Goal: Task Accomplishment & Management: Complete application form

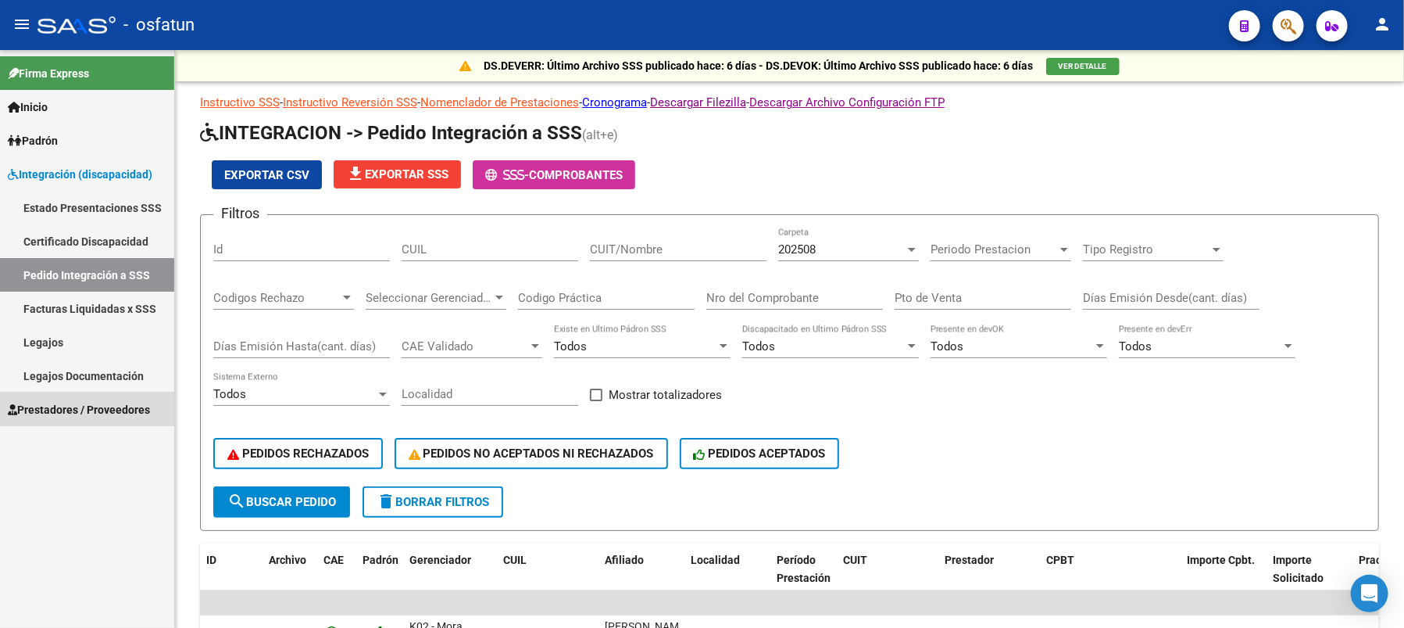
click at [73, 408] on span "Prestadores / Proveedores" at bounding box center [79, 409] width 142 height 17
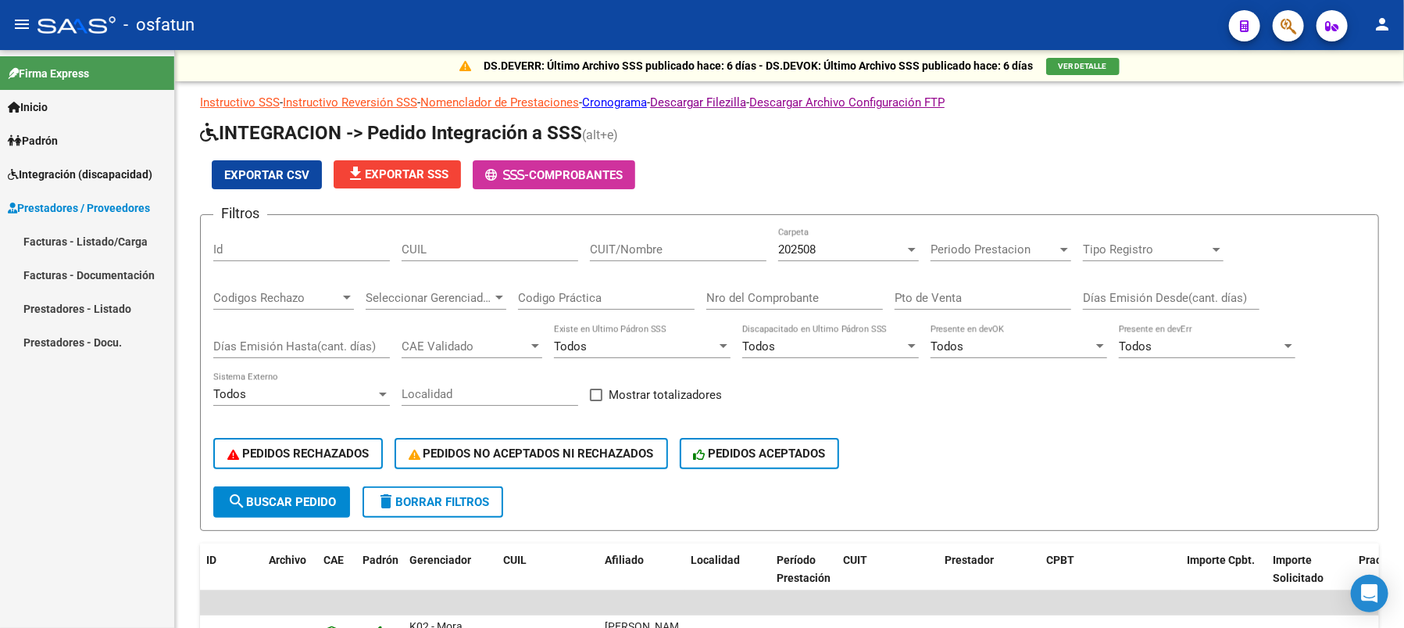
click at [103, 237] on link "Facturas - Listado/Carga" at bounding box center [87, 241] width 174 height 34
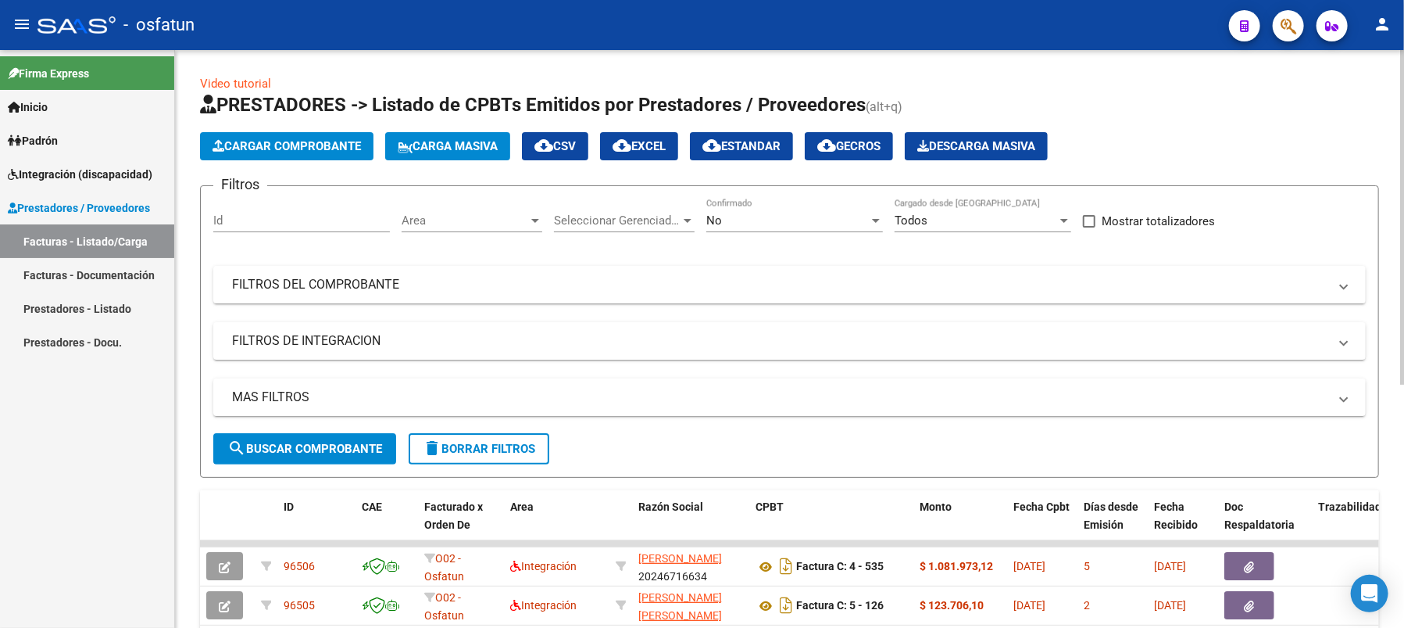
click at [302, 140] on span "Cargar Comprobante" at bounding box center [287, 146] width 148 height 14
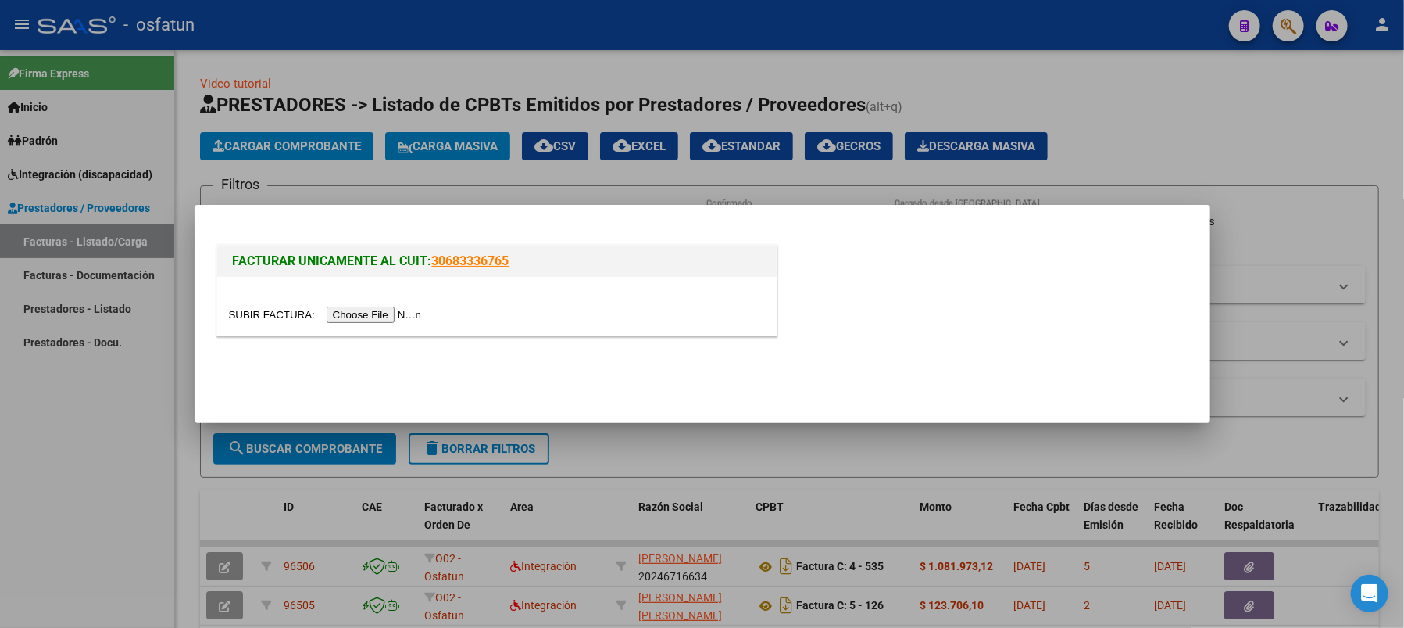
click at [385, 313] on input "file" at bounding box center [328, 314] width 198 height 16
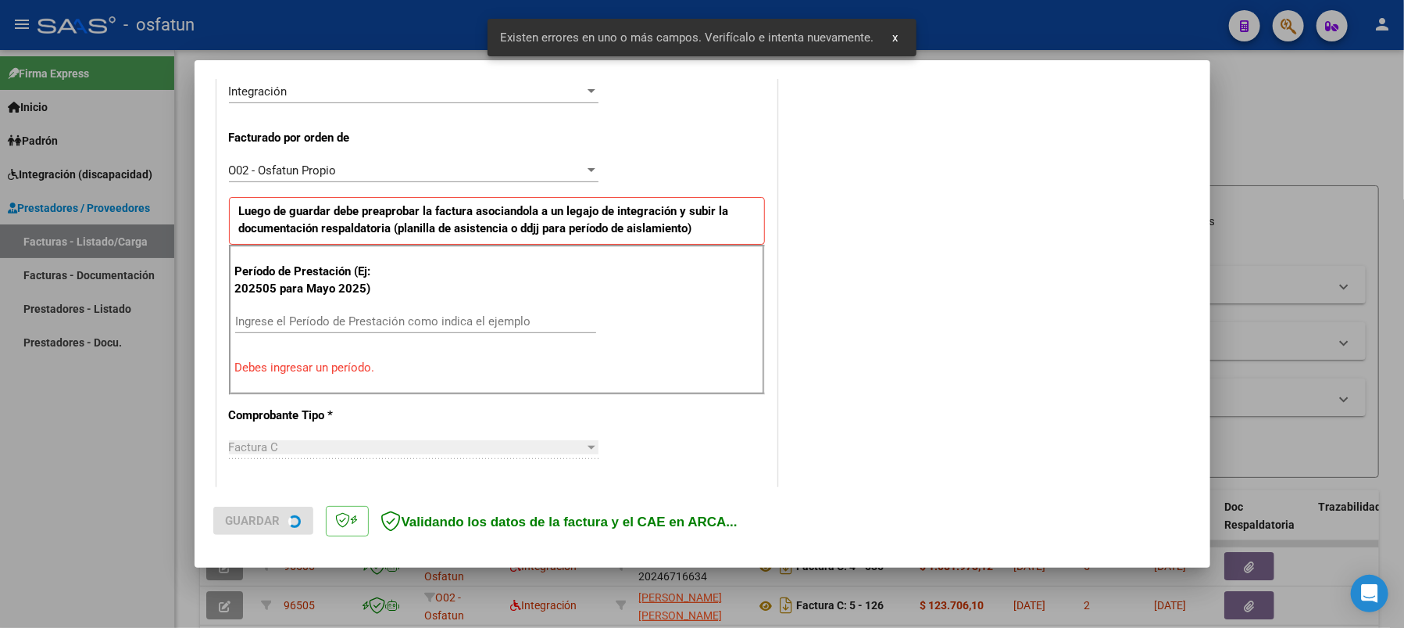
scroll to position [419, 0]
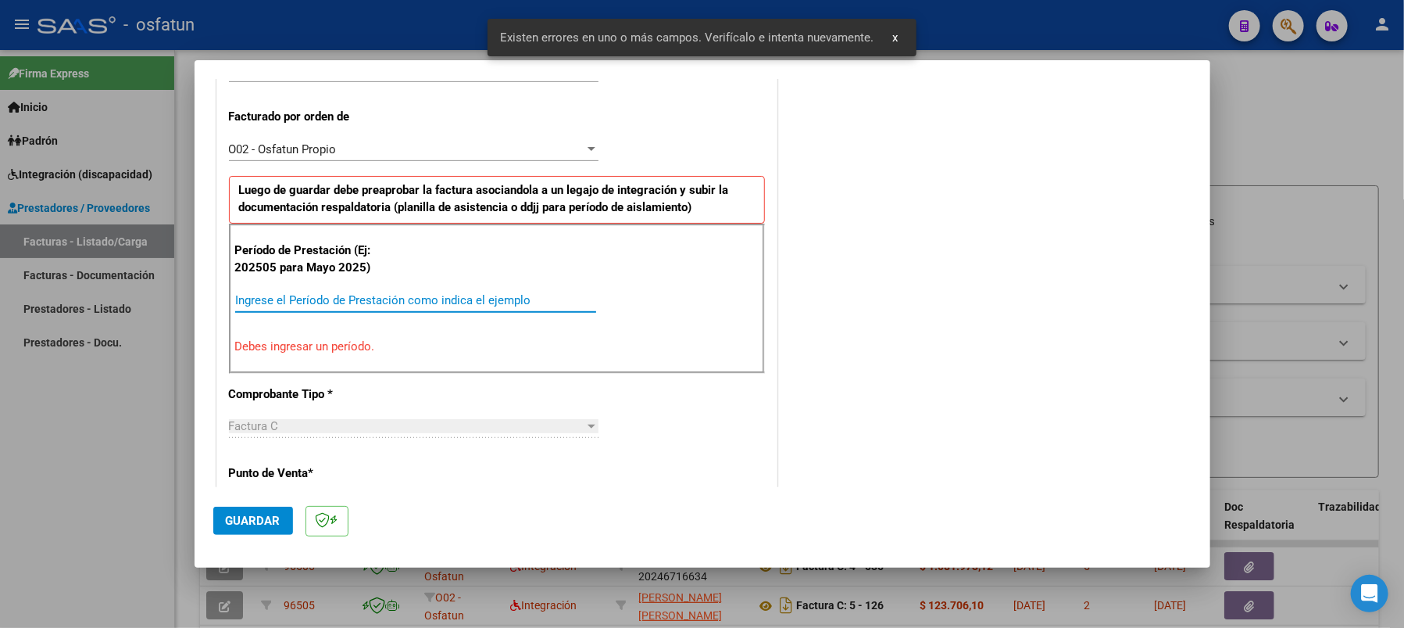
click at [295, 295] on input "Ingrese el Período de Prestación como indica el ejemplo" at bounding box center [415, 300] width 361 height 14
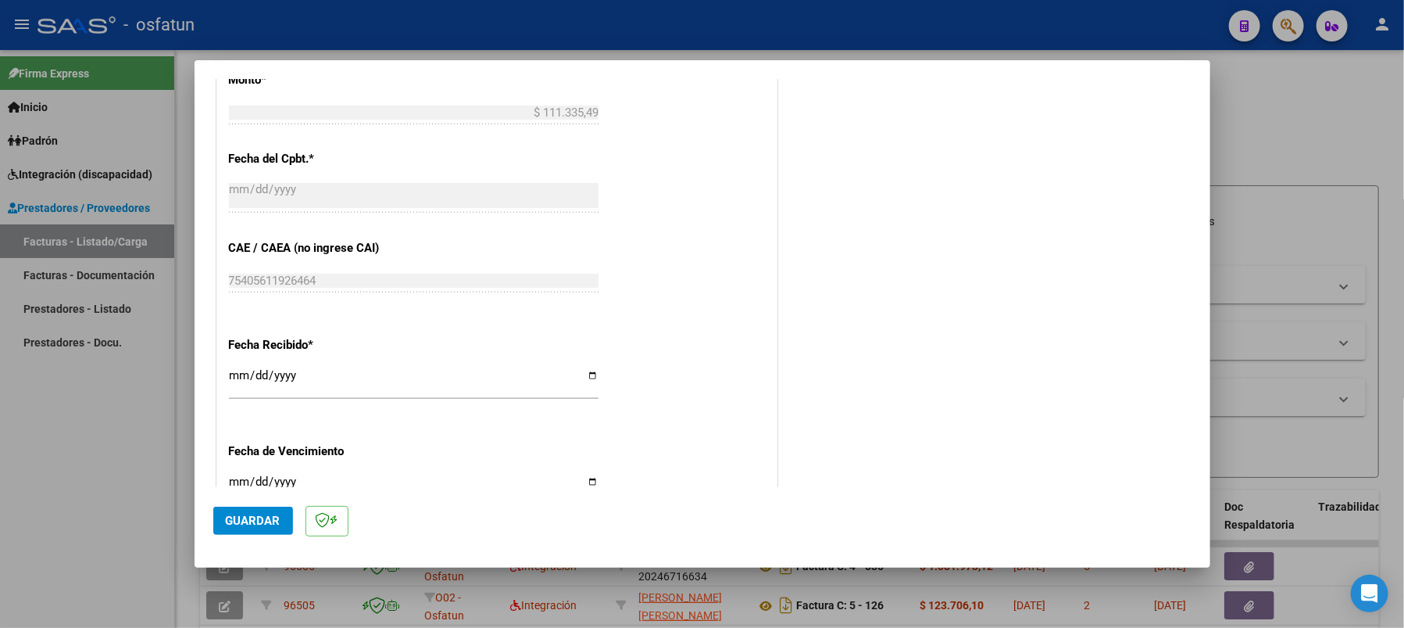
scroll to position [940, 0]
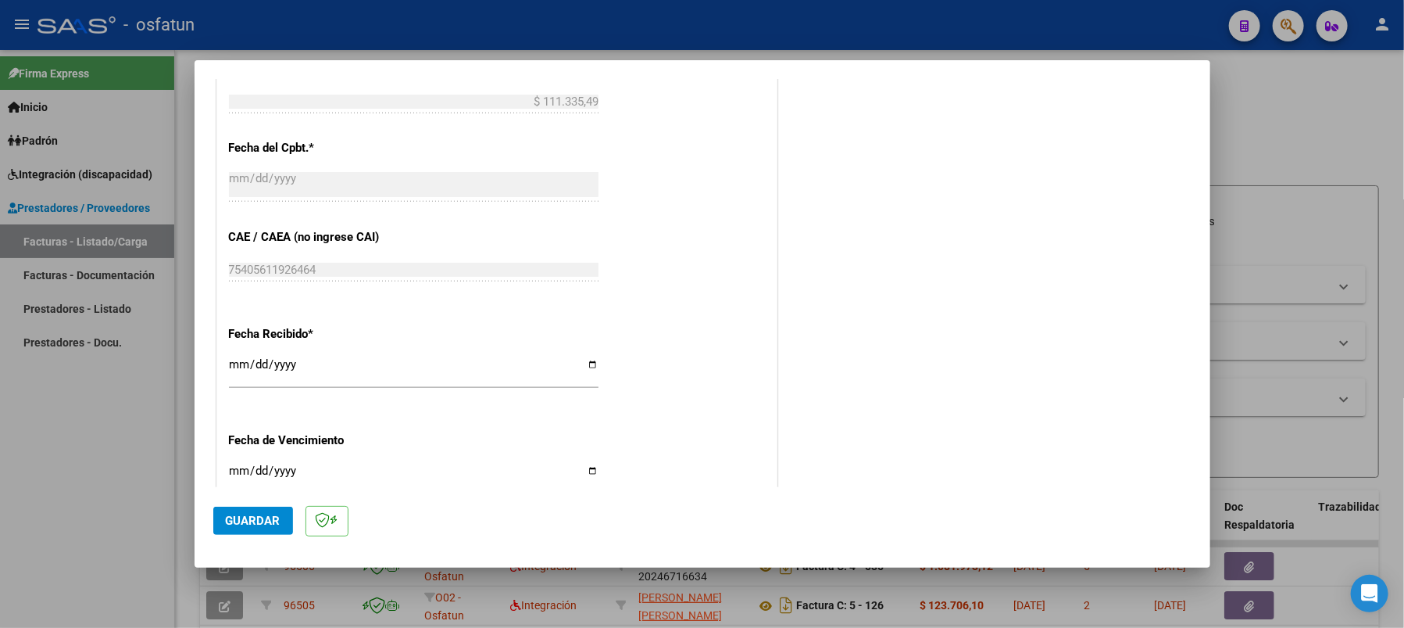
type input "202509"
click at [275, 528] on button "Guardar" at bounding box center [253, 520] width 80 height 28
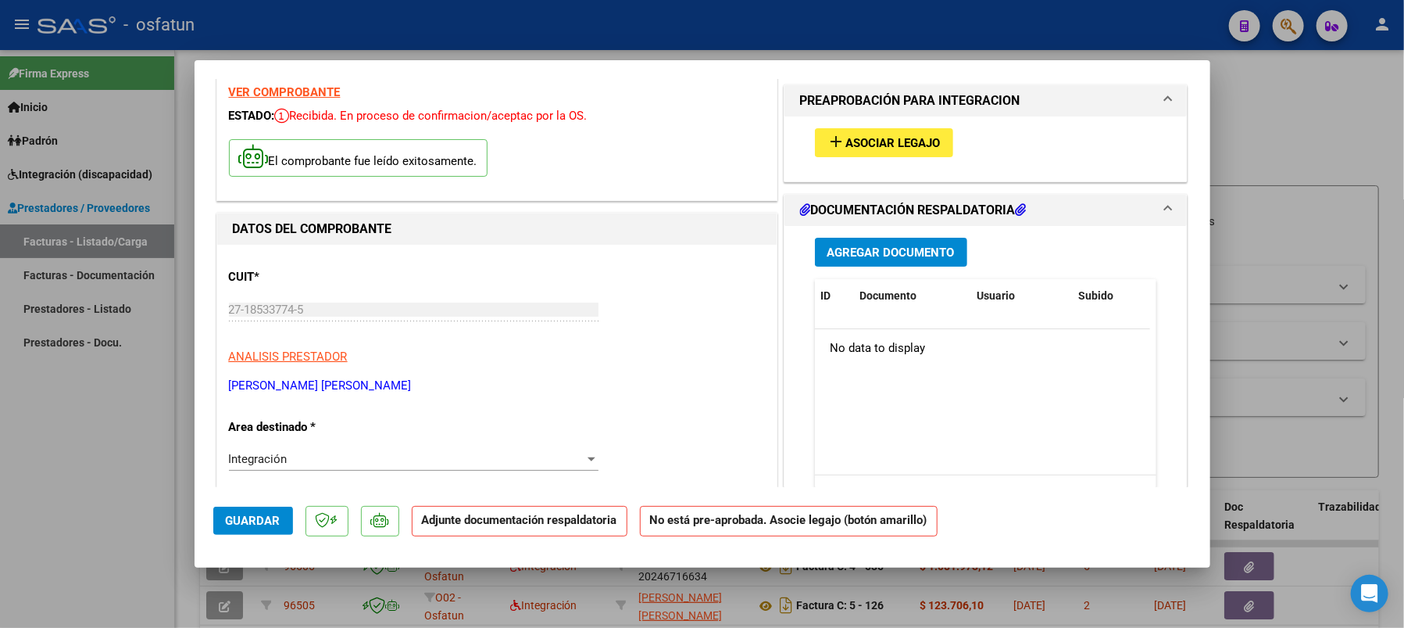
scroll to position [0, 0]
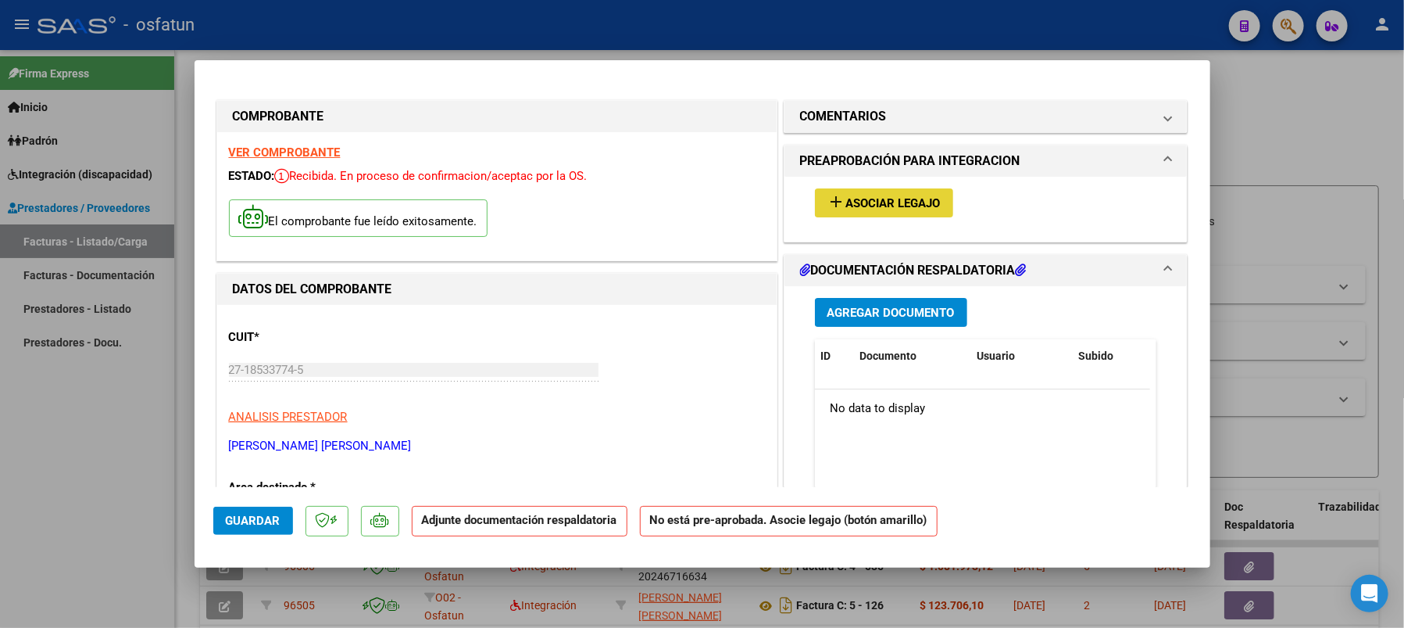
click at [889, 202] on span "Asociar Legajo" at bounding box center [893, 203] width 95 height 14
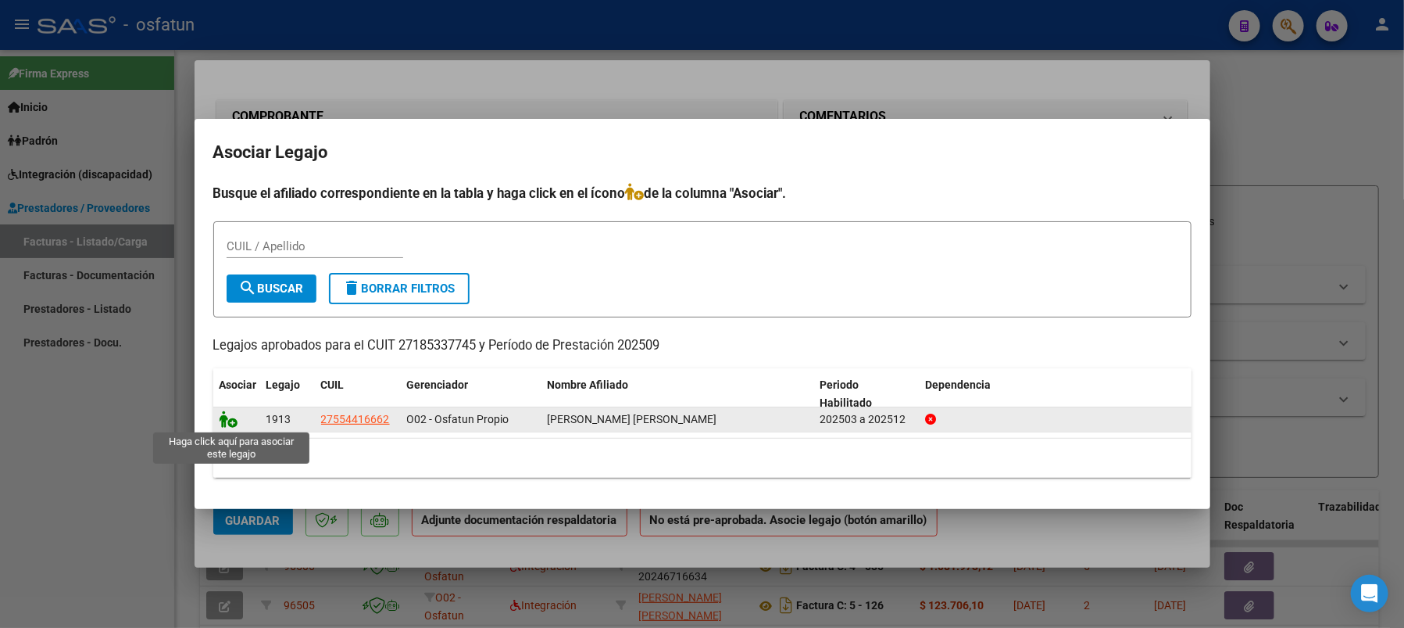
click at [228, 417] on icon at bounding box center [229, 418] width 19 height 17
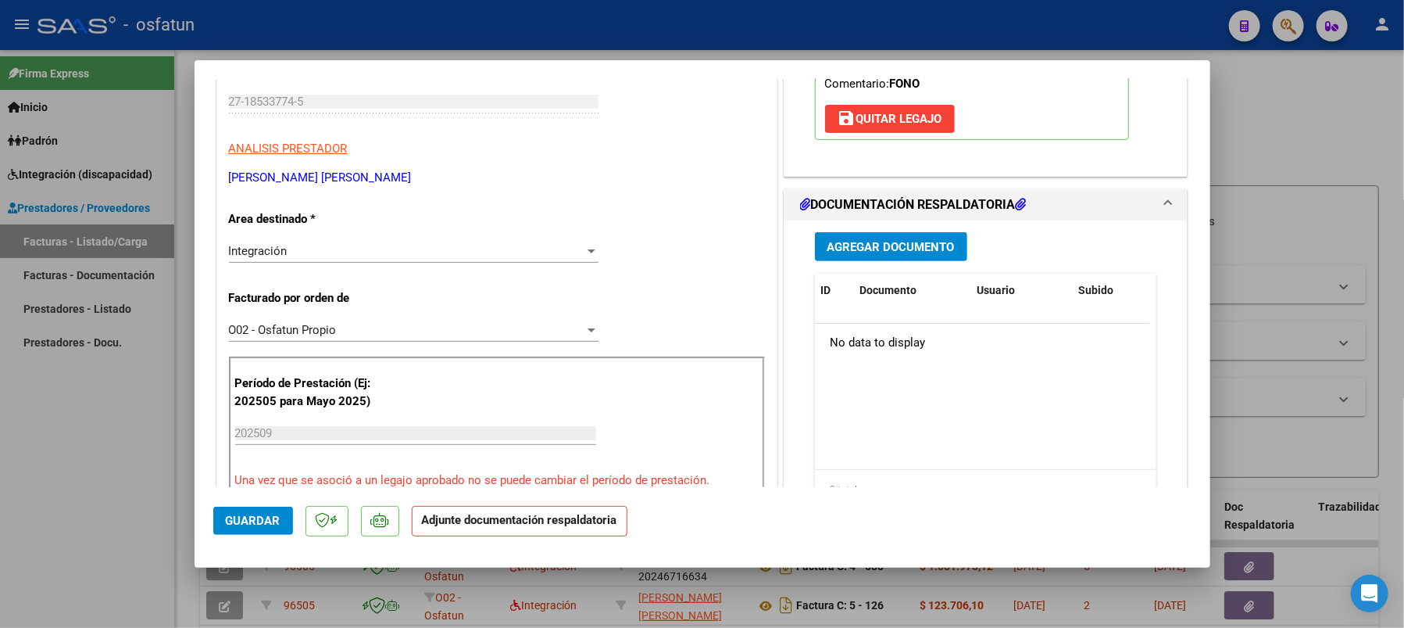
scroll to position [313, 0]
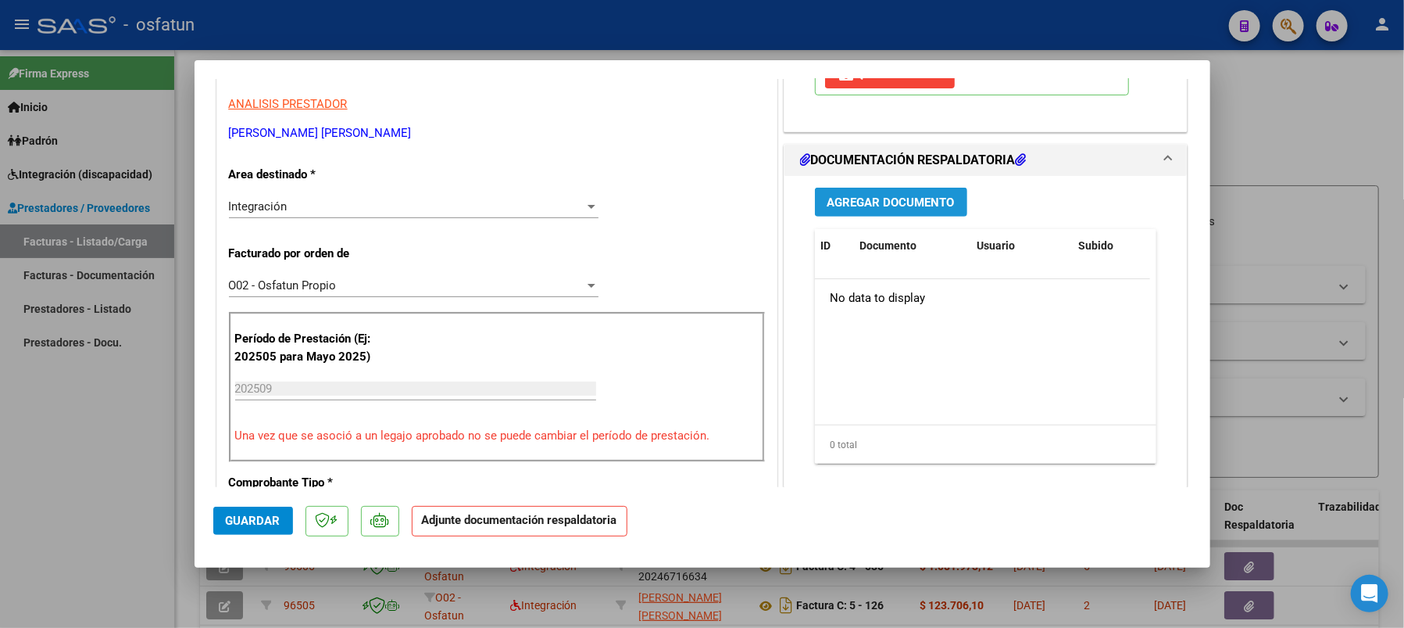
click at [893, 206] on span "Agregar Documento" at bounding box center [891, 202] width 127 height 14
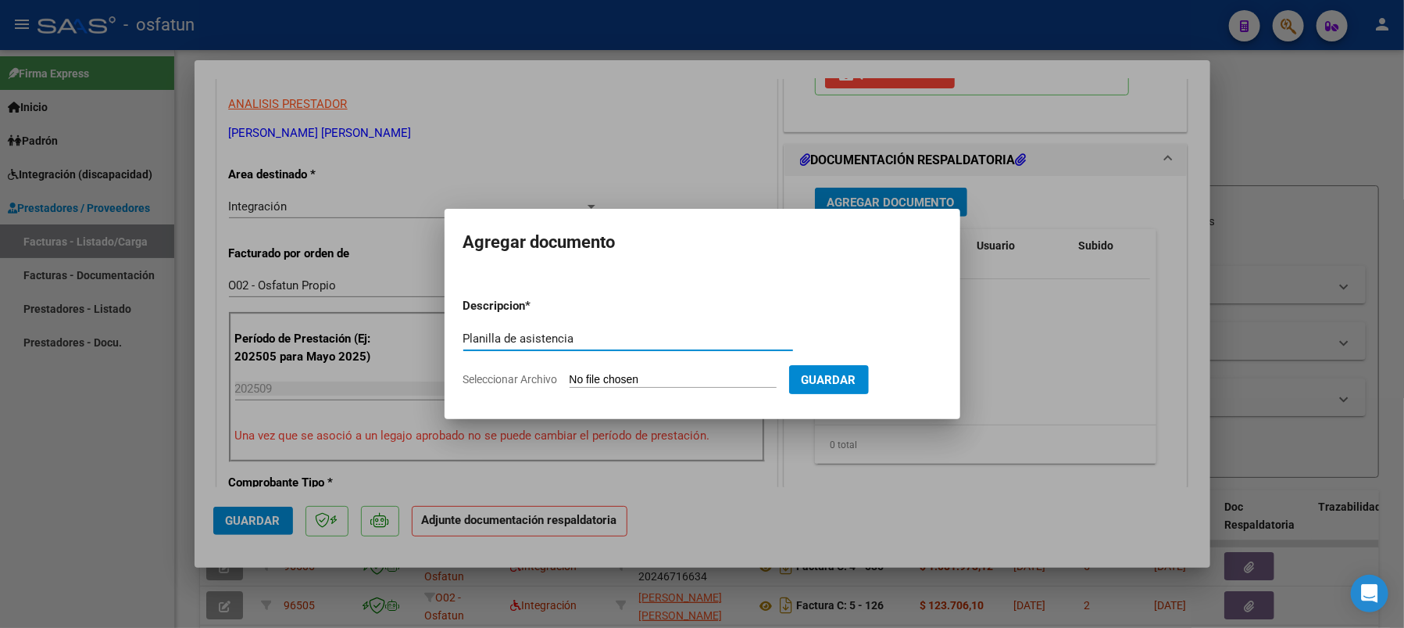
type input "Planilla de asistencia"
click at [643, 373] on input "Seleccionar Archivo" at bounding box center [673, 380] width 207 height 15
type input "C:\fakepath\Reies2.pdf"
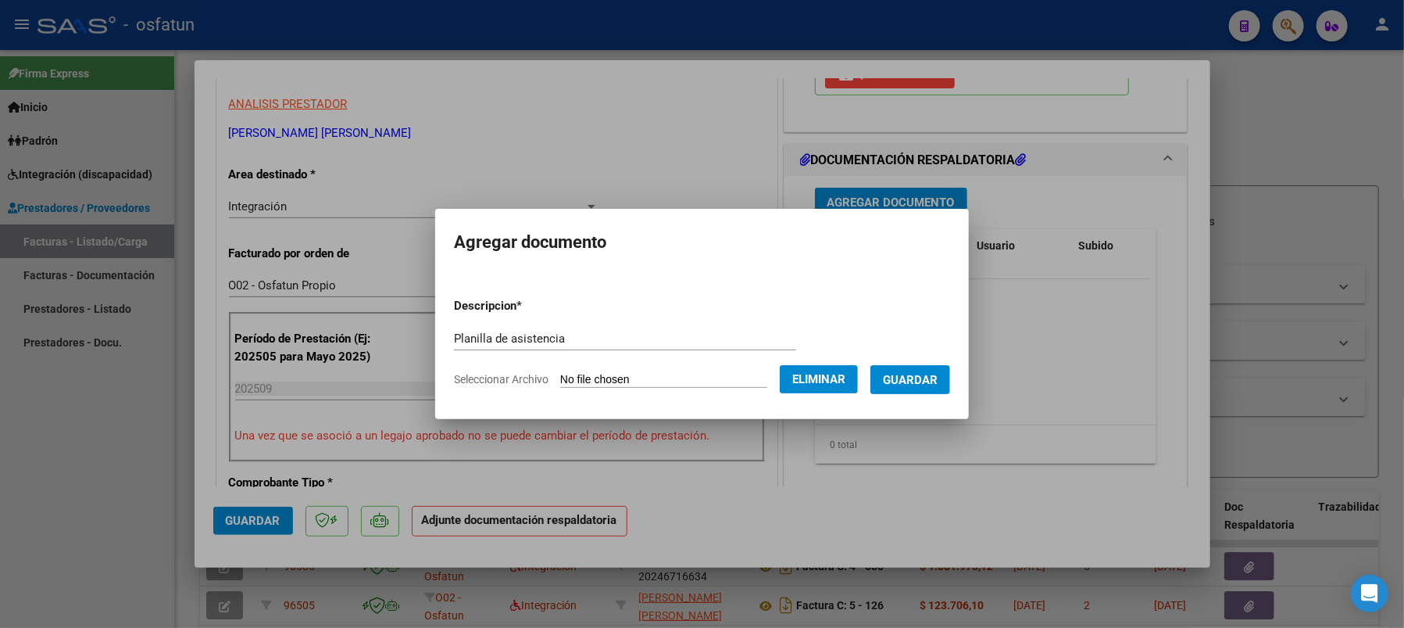
click at [935, 380] on span "Guardar" at bounding box center [910, 380] width 55 height 14
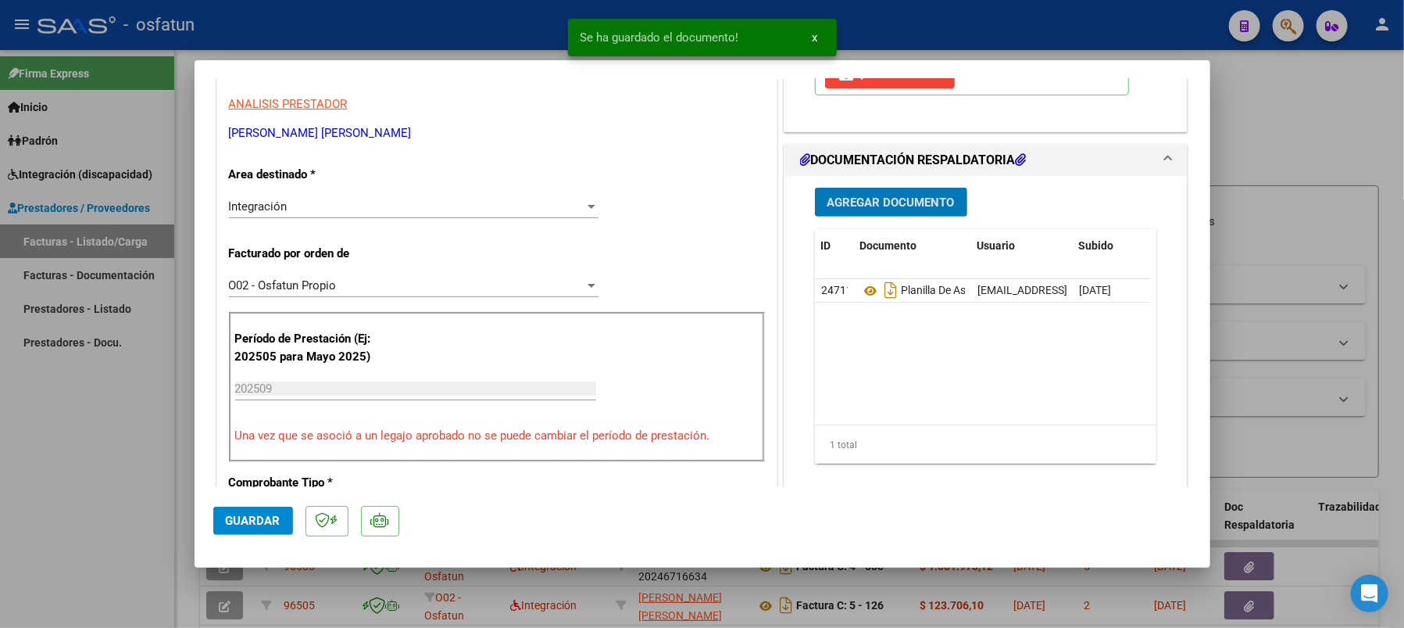
click at [251, 521] on span "Guardar" at bounding box center [253, 520] width 55 height 14
type input "$ 0,00"
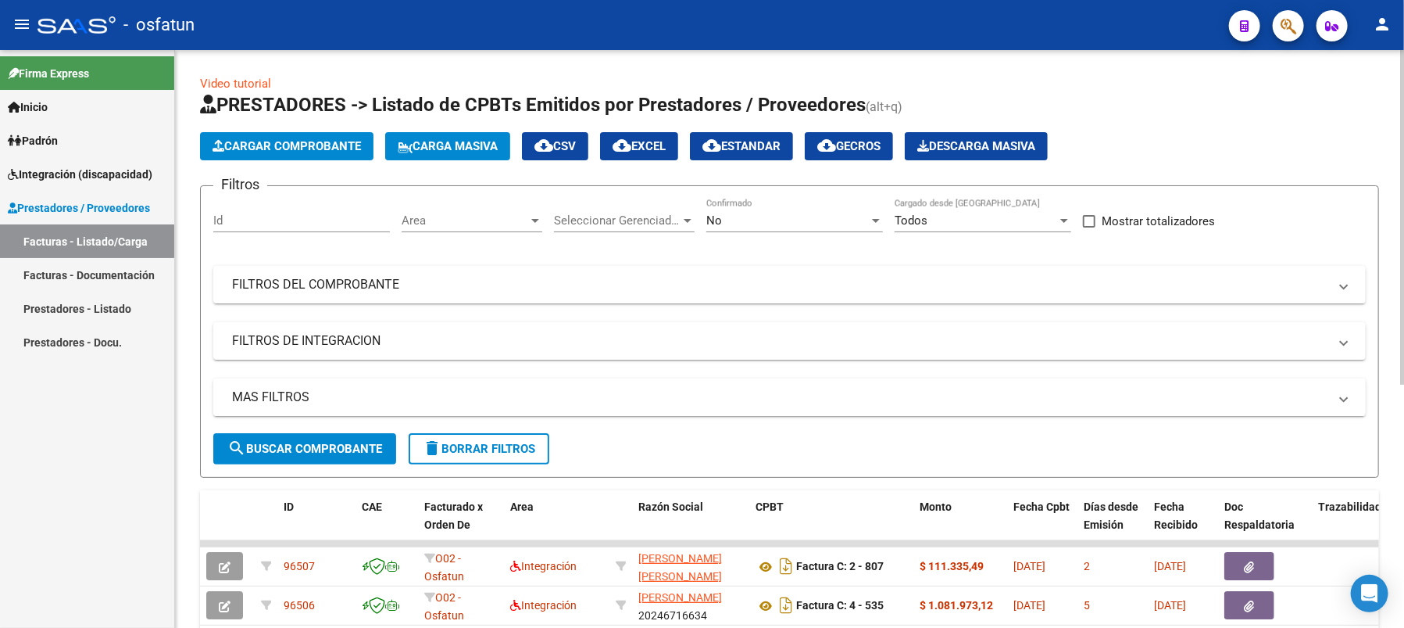
scroll to position [104, 0]
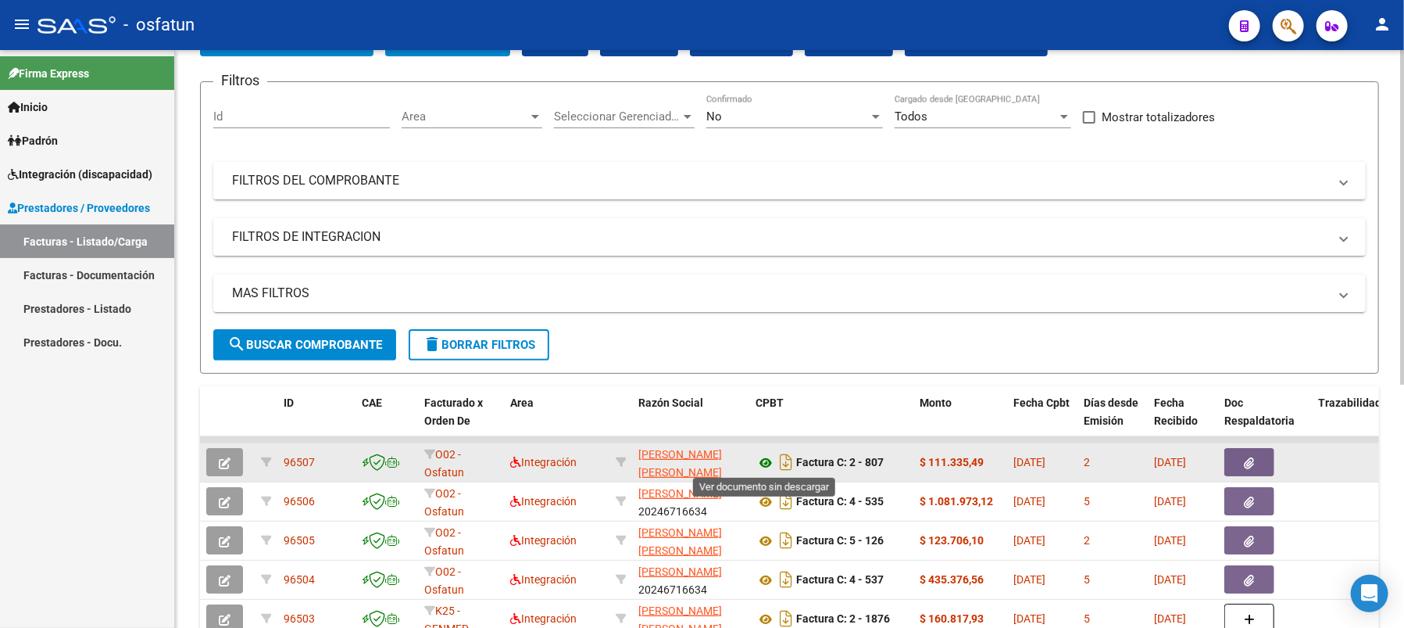
click at [762, 456] on icon at bounding box center [766, 462] width 20 height 19
click at [224, 459] on icon "button" at bounding box center [225, 463] width 12 height 12
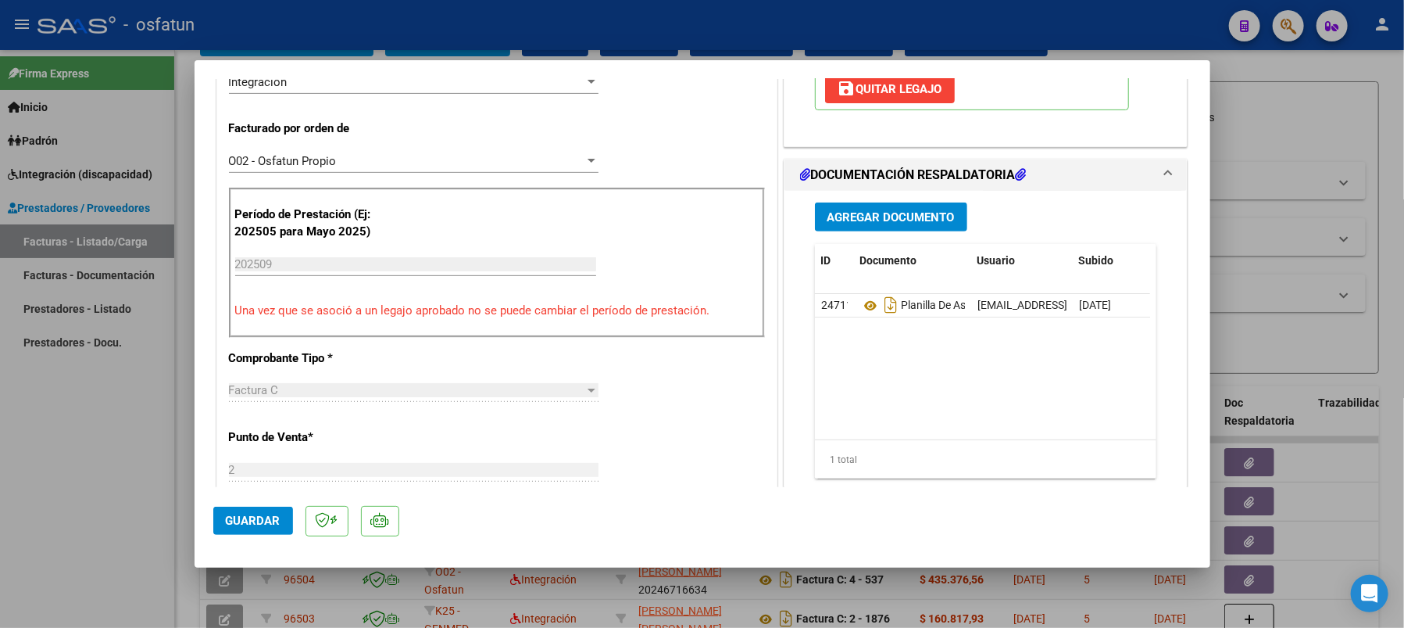
scroll to position [417, 0]
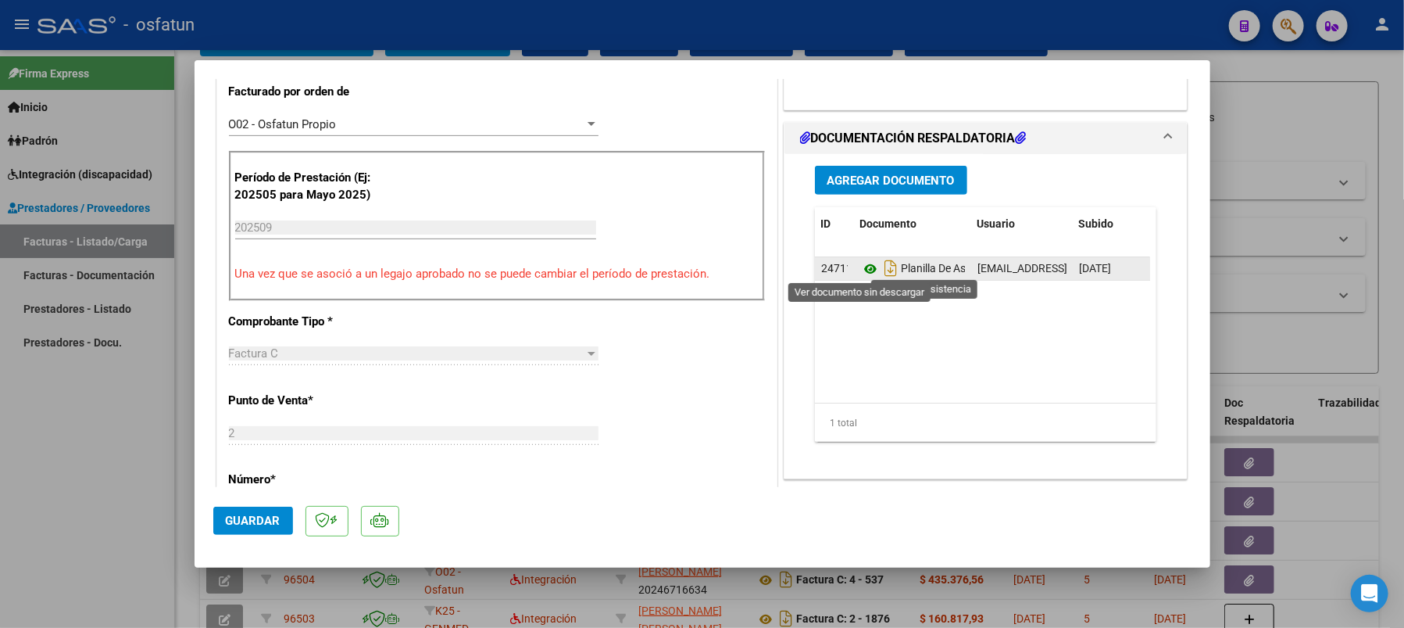
click at [860, 267] on icon at bounding box center [870, 268] width 20 height 19
type input "$ 0,00"
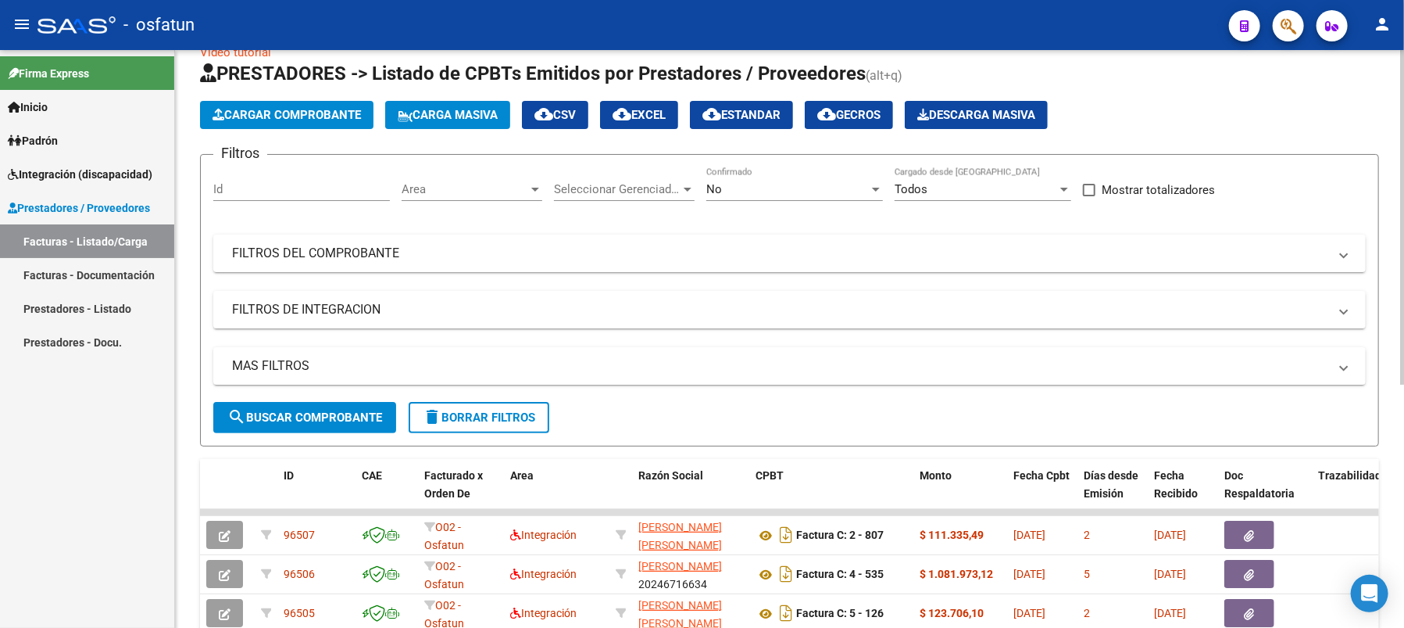
scroll to position [0, 0]
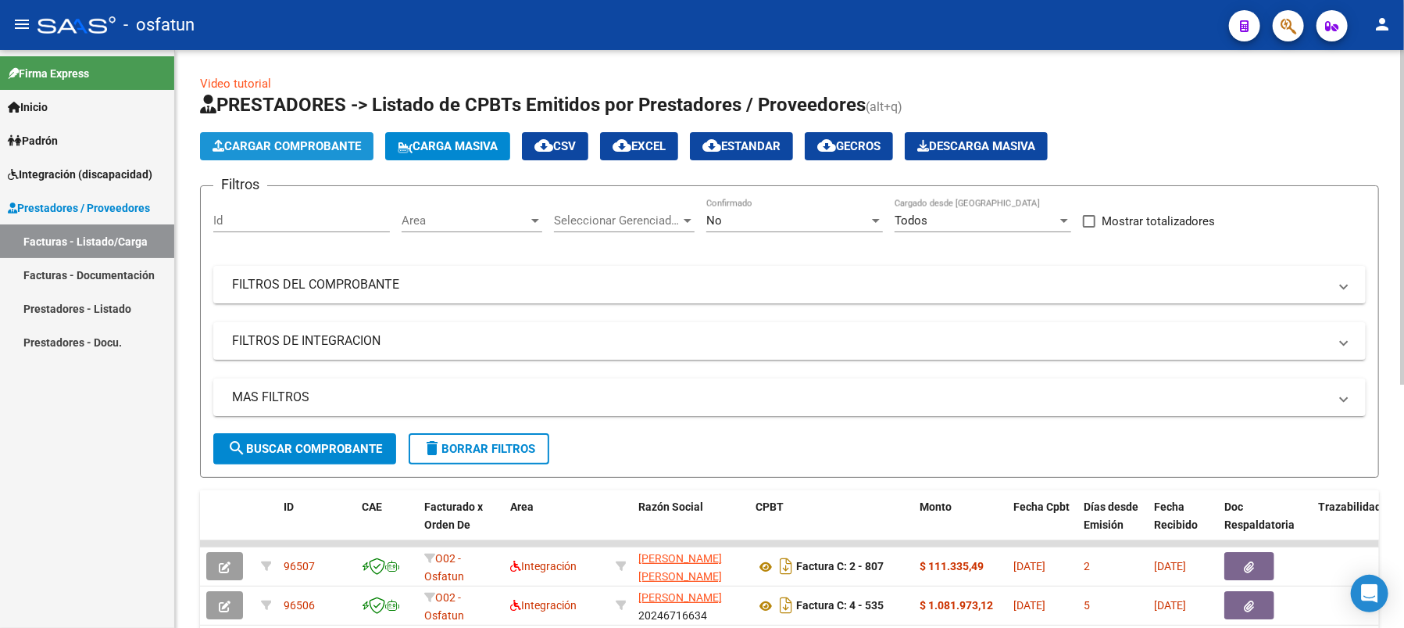
click at [287, 135] on button "Cargar Comprobante" at bounding box center [287, 146] width 174 height 28
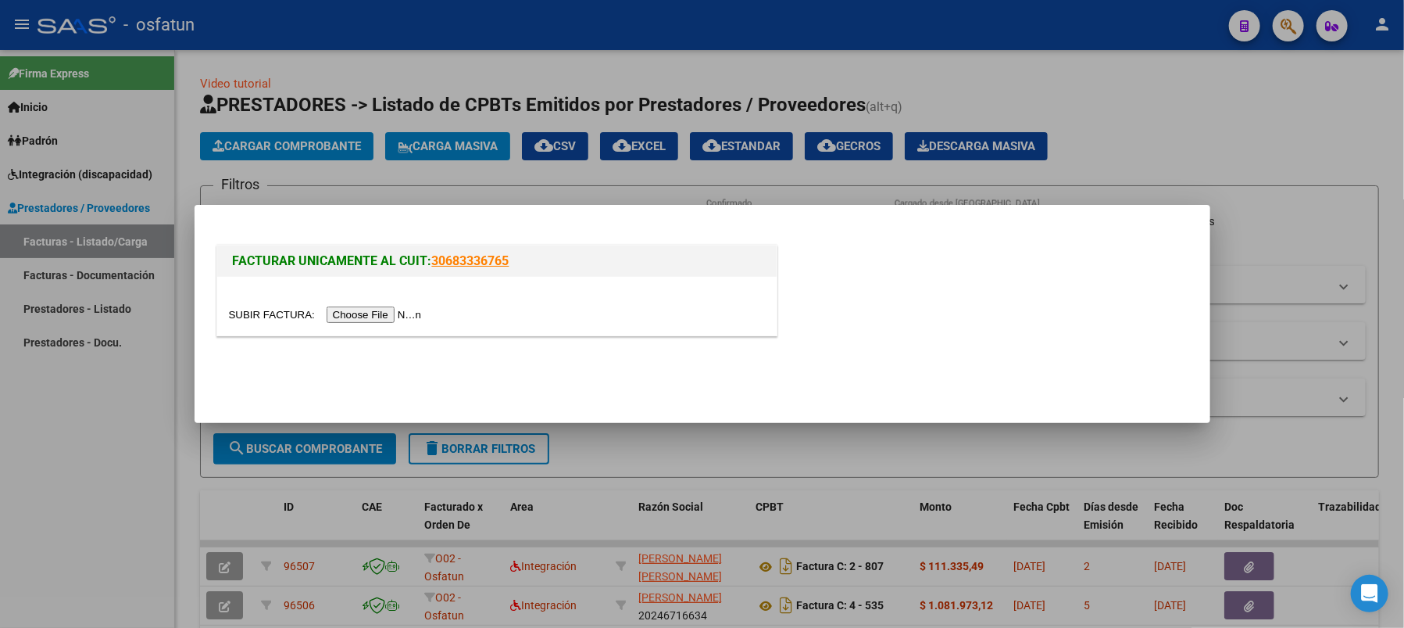
click at [369, 319] on input "file" at bounding box center [328, 314] width 198 height 16
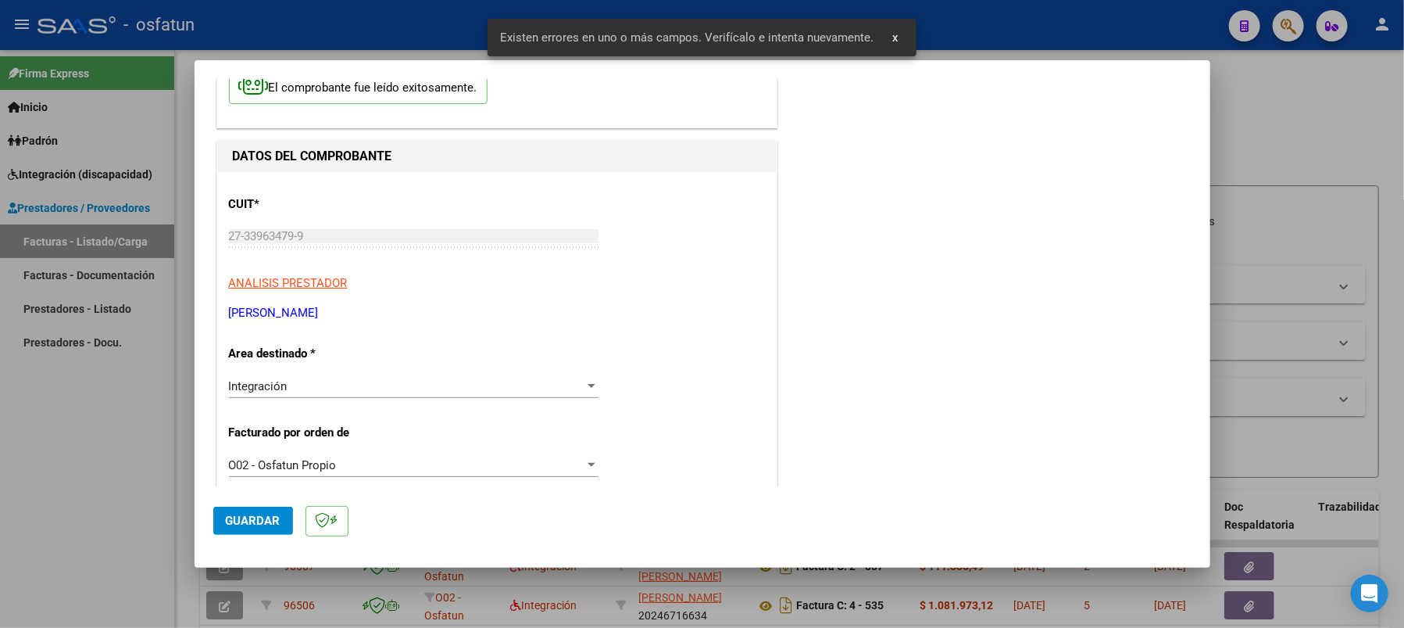
scroll to position [389, 0]
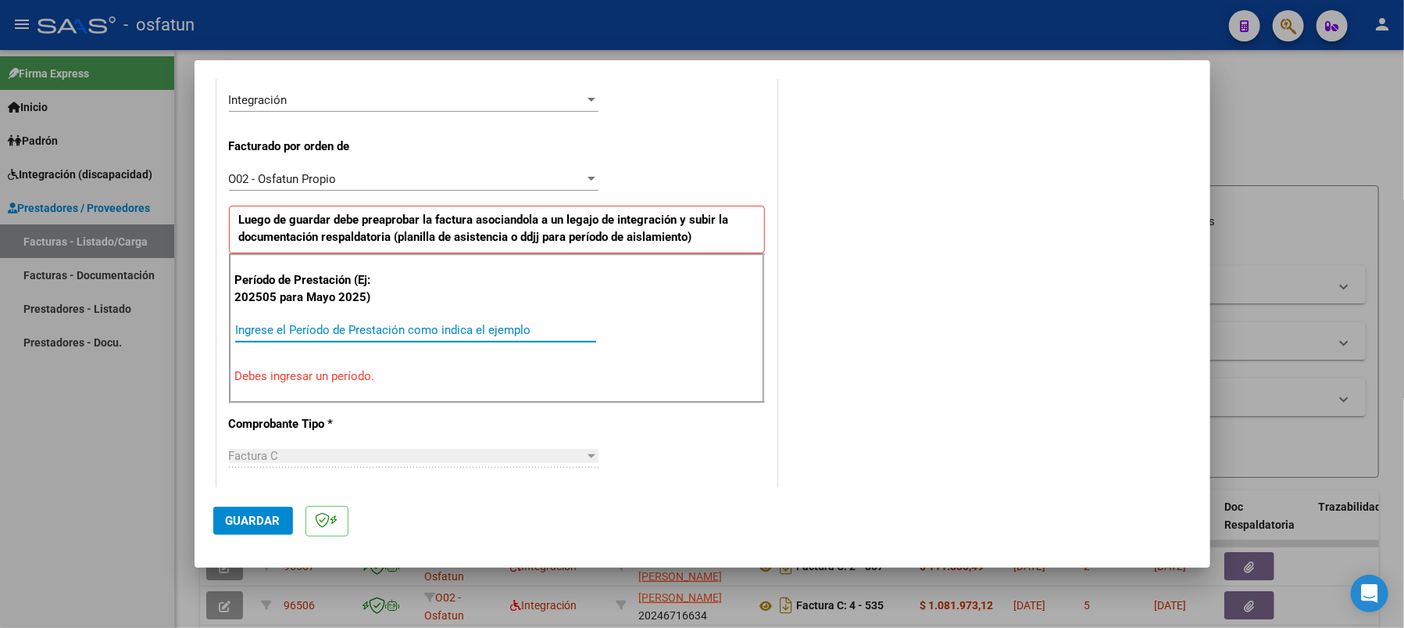
click at [284, 327] on input "Ingrese el Período de Prestación como indica el ejemplo" at bounding box center [415, 330] width 361 height 14
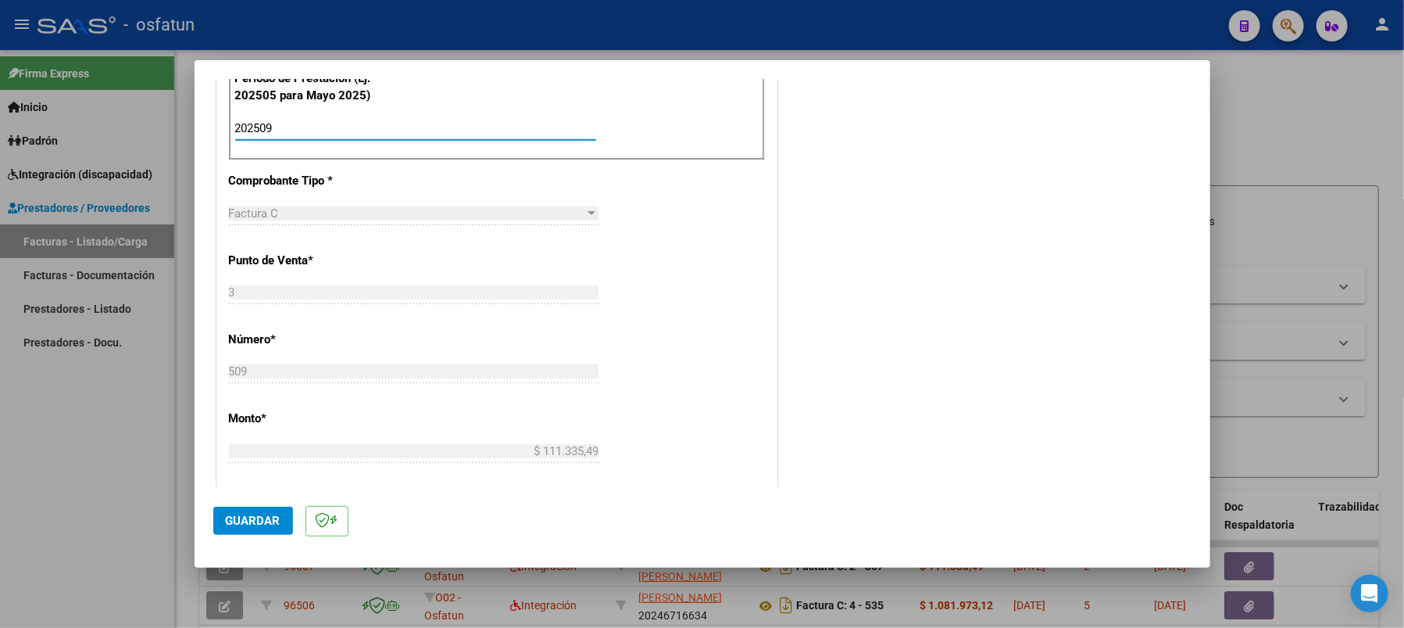
scroll to position [598, 0]
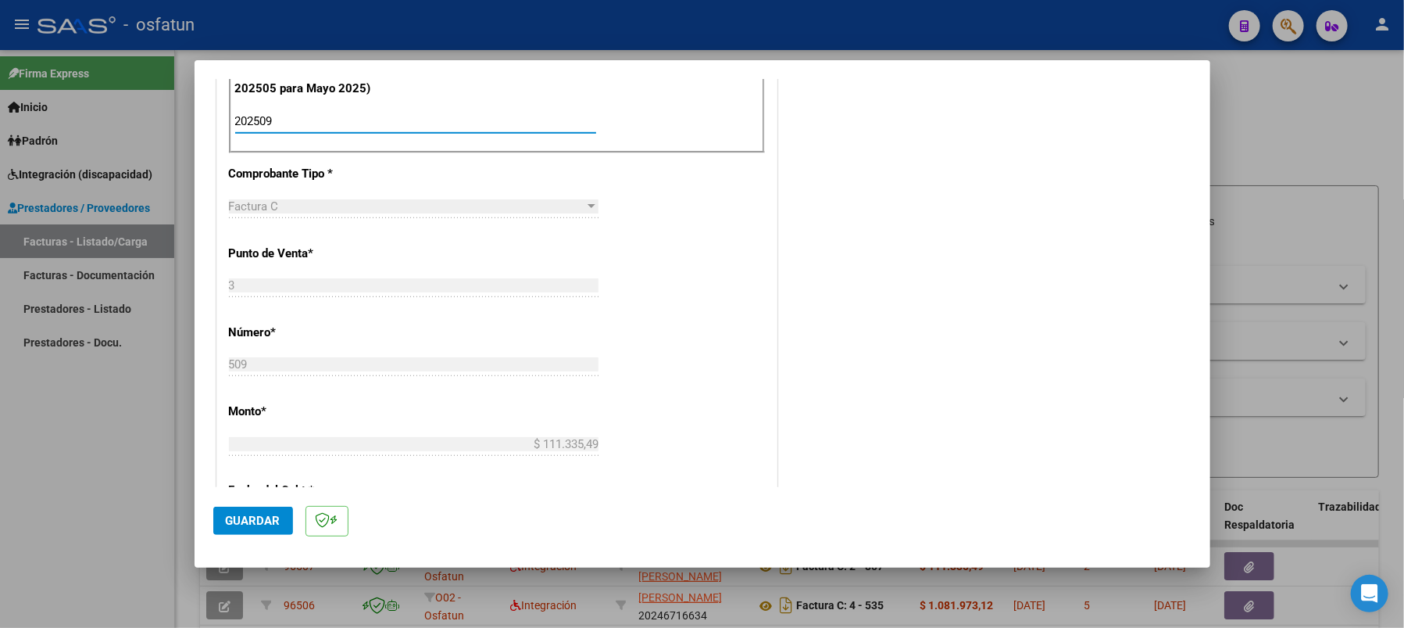
type input "202509"
click at [254, 526] on span "Guardar" at bounding box center [253, 520] width 55 height 14
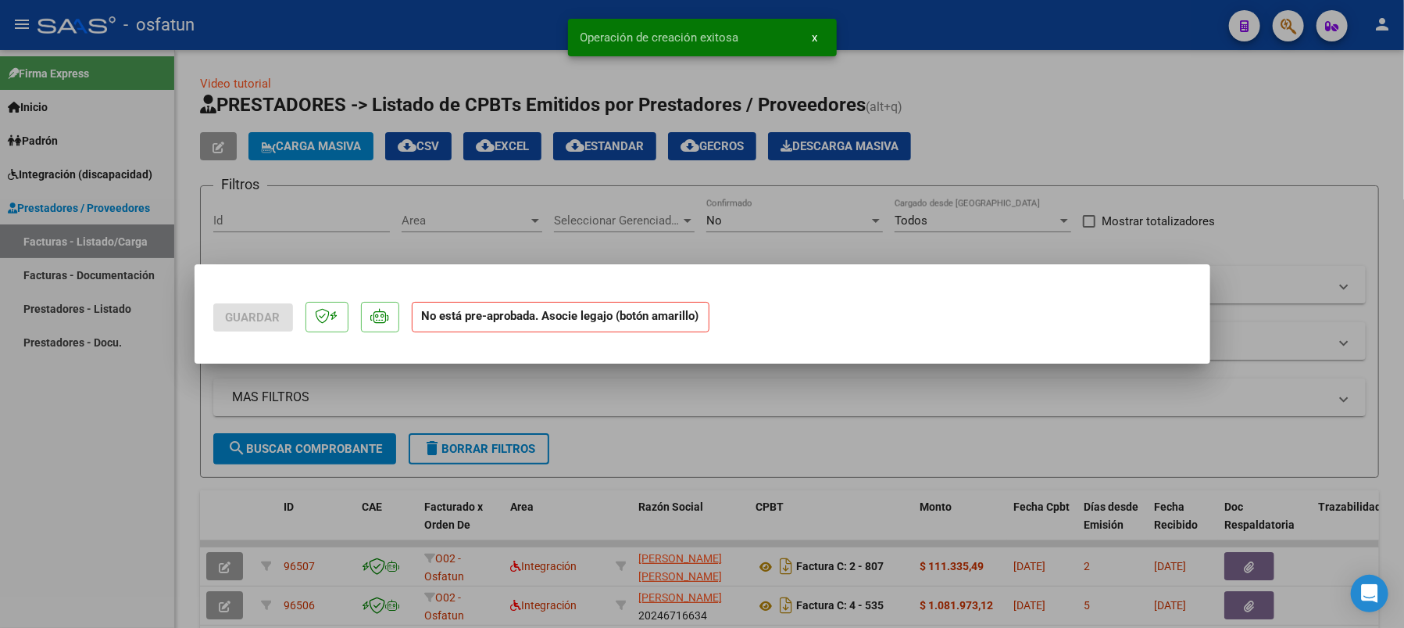
scroll to position [0, 0]
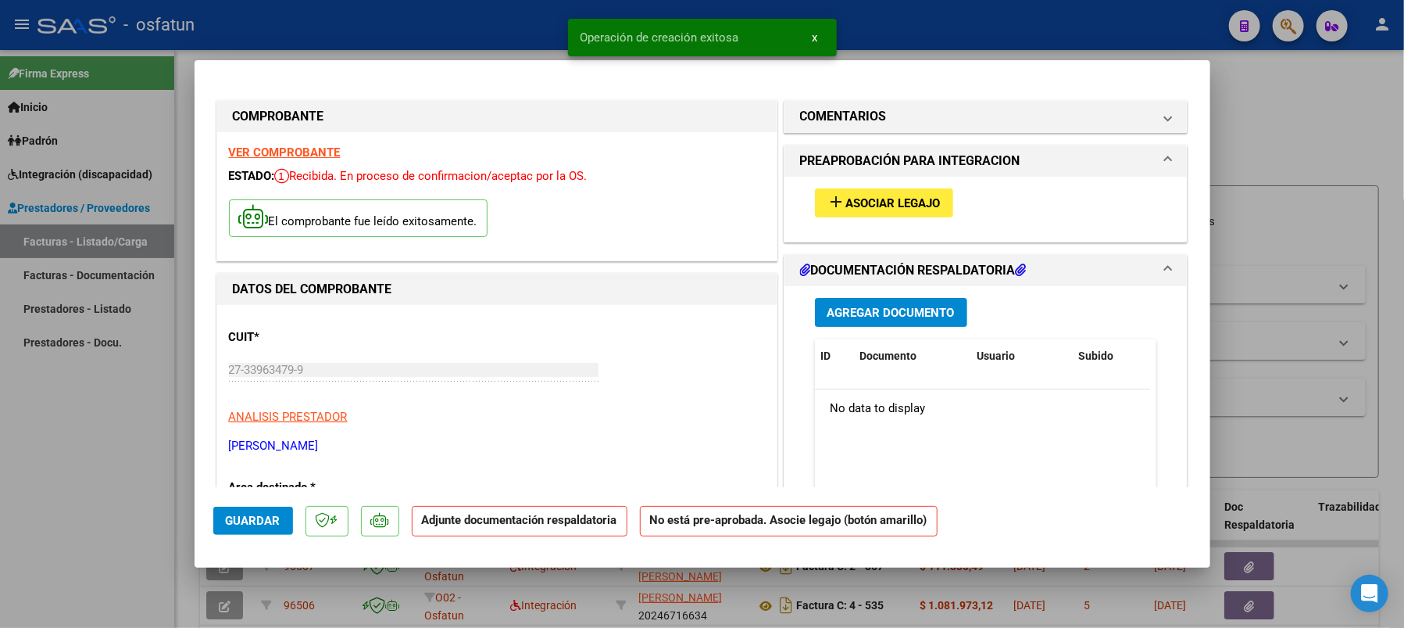
click at [853, 209] on span "Asociar Legajo" at bounding box center [893, 203] width 95 height 14
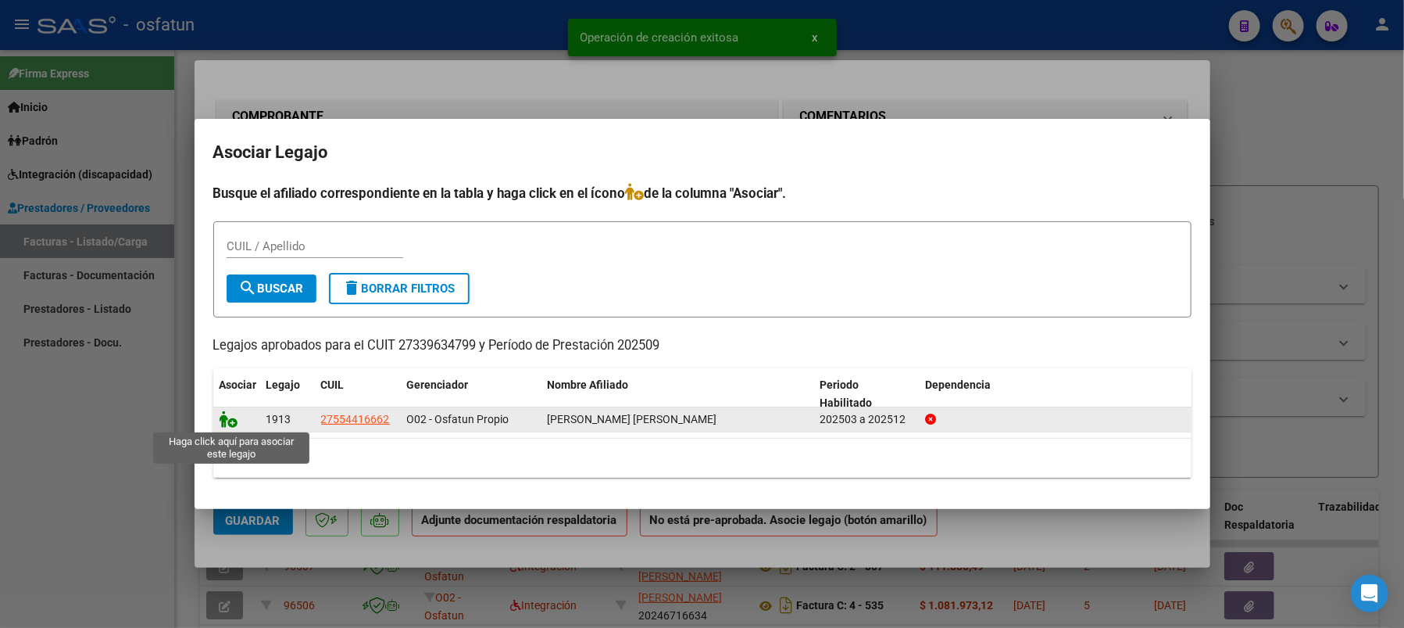
click at [226, 423] on icon at bounding box center [229, 418] width 19 height 17
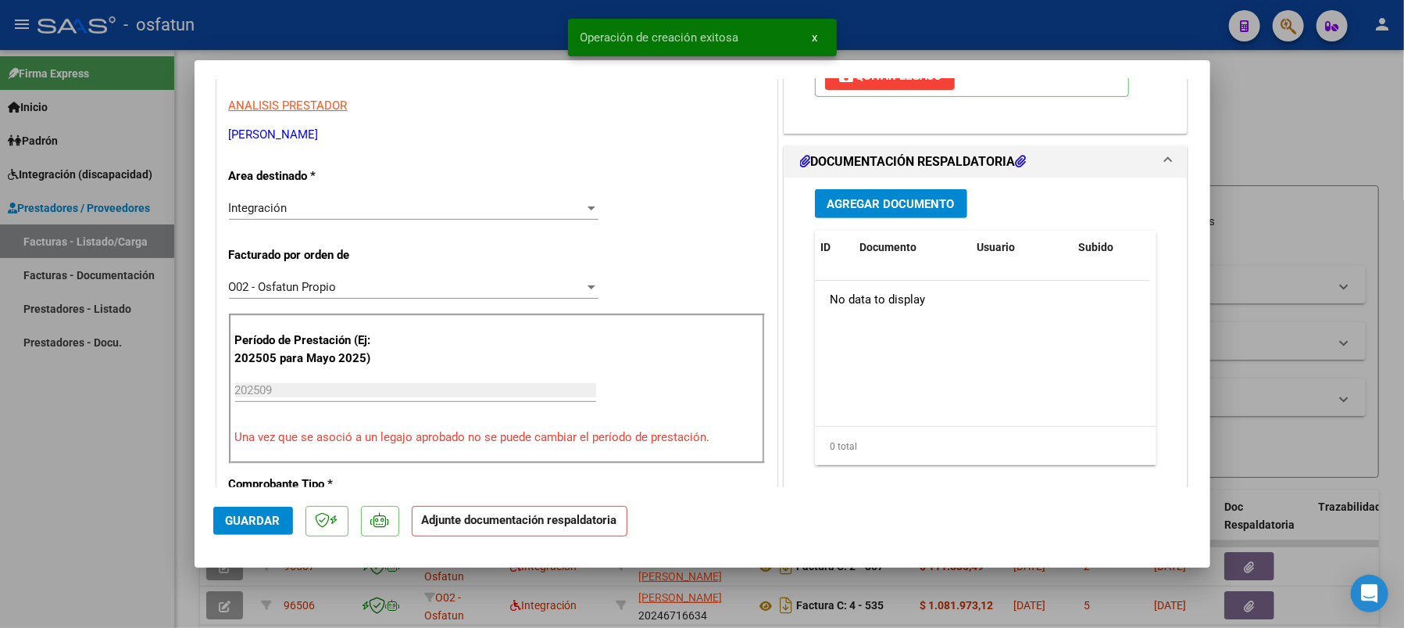
scroll to position [313, 0]
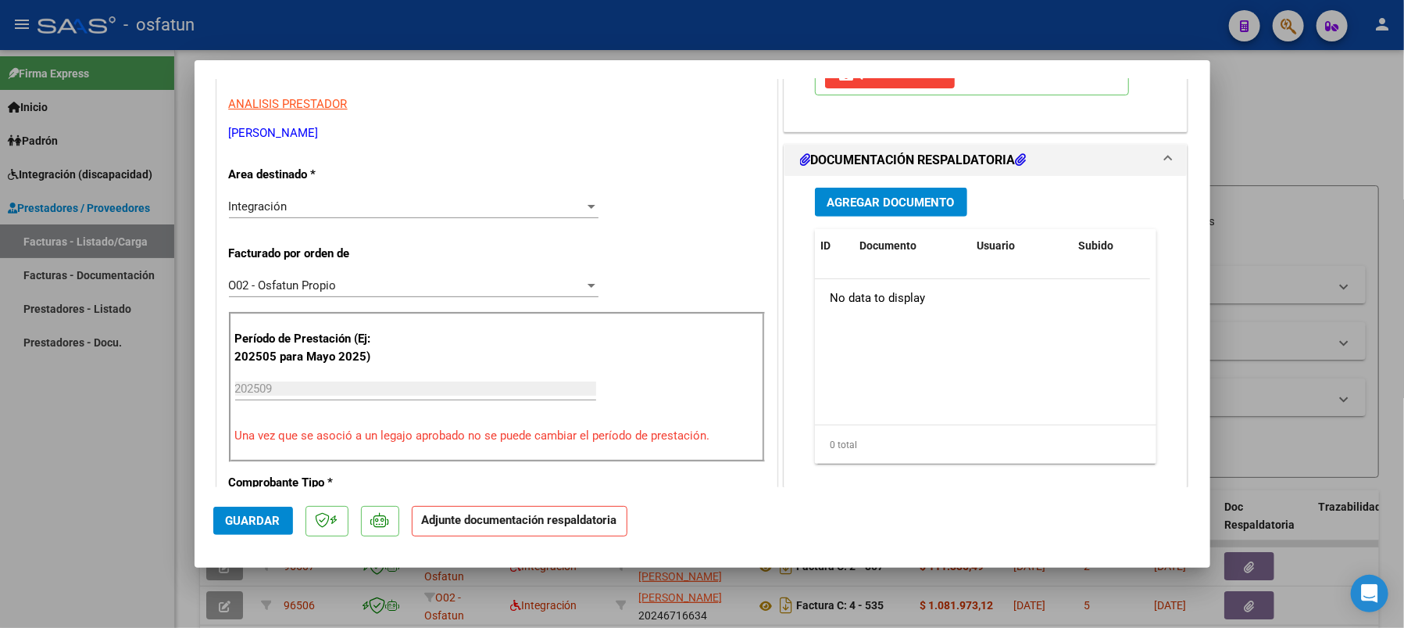
click at [871, 201] on span "Agregar Documento" at bounding box center [891, 202] width 127 height 14
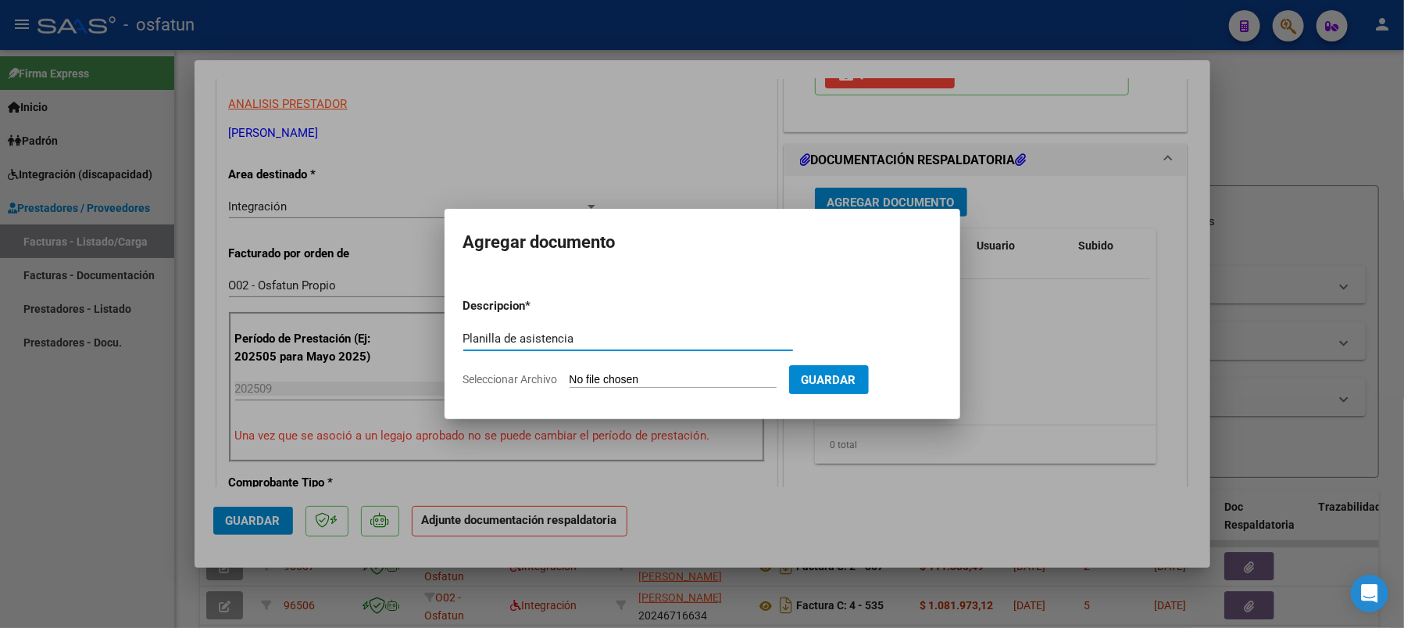
type input "Planilla de asistencia"
click at [659, 377] on input "Seleccionar Archivo" at bounding box center [673, 380] width 207 height 15
type input "C:\fakepath\Conti2.pdf"
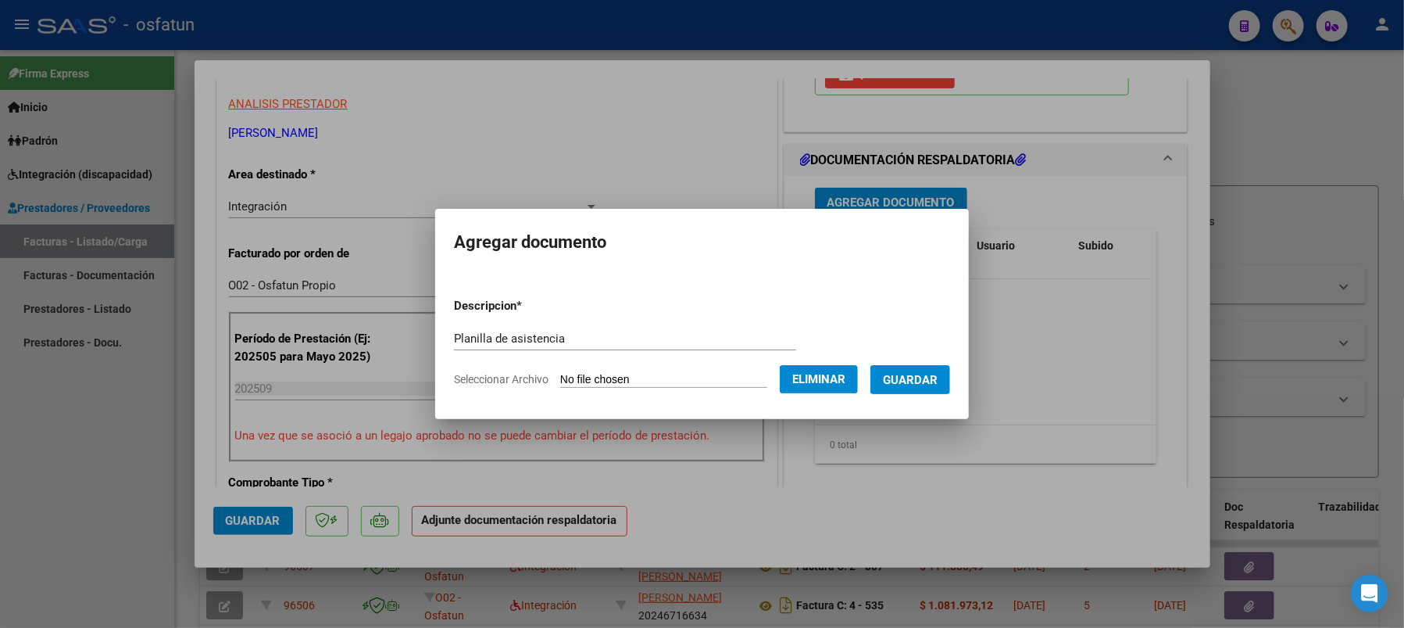
click at [928, 377] on span "Guardar" at bounding box center [910, 380] width 55 height 14
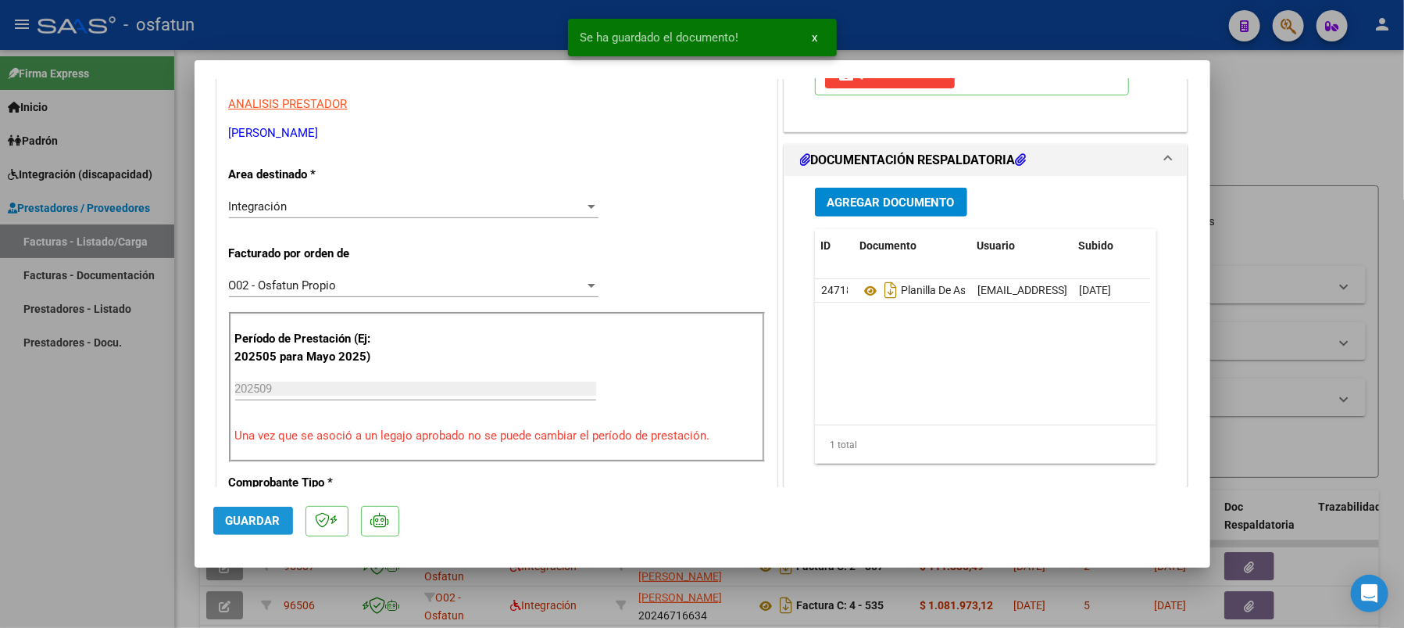
click at [238, 517] on span "Guardar" at bounding box center [253, 520] width 55 height 14
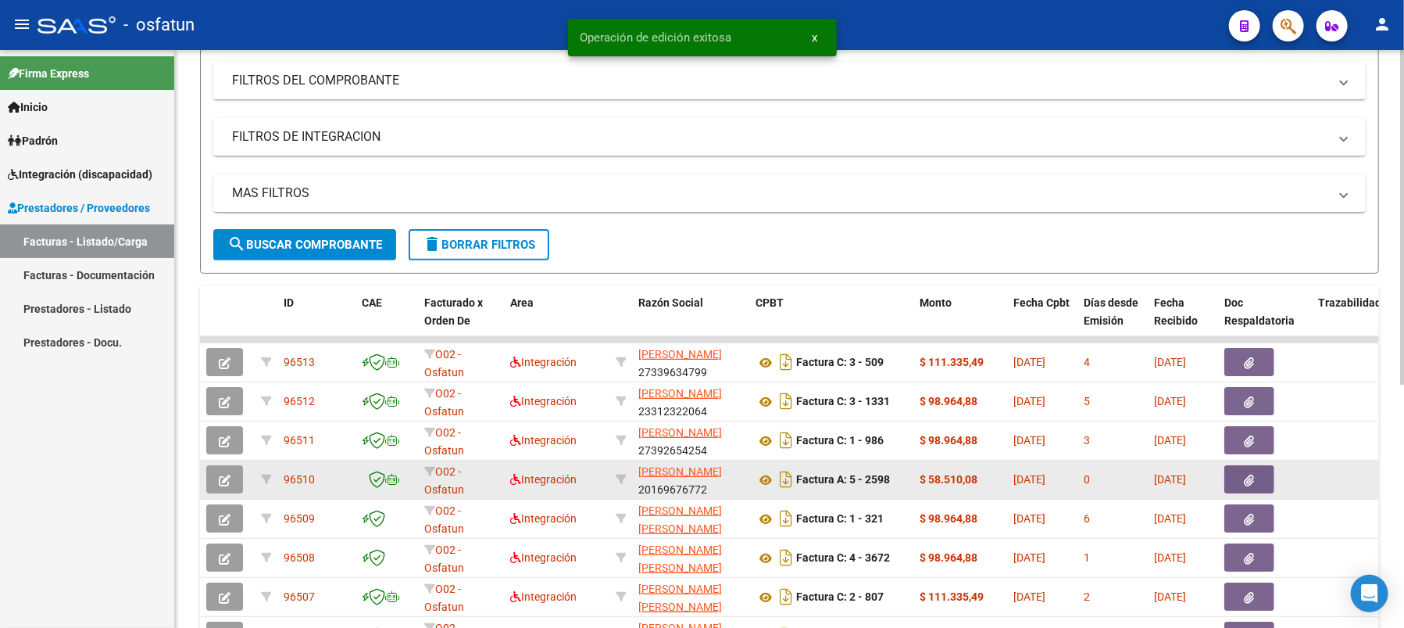
scroll to position [208, 0]
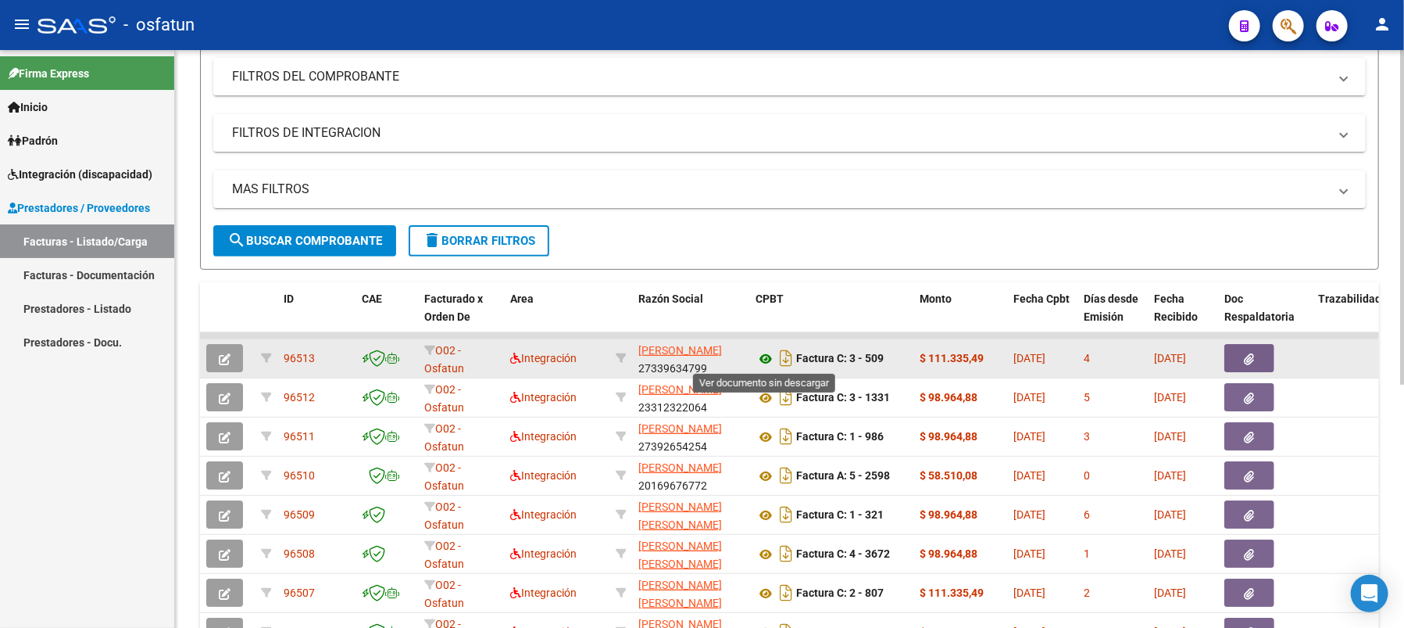
click at [765, 357] on icon at bounding box center [766, 358] width 20 height 19
click at [220, 356] on icon "button" at bounding box center [225, 359] width 12 height 12
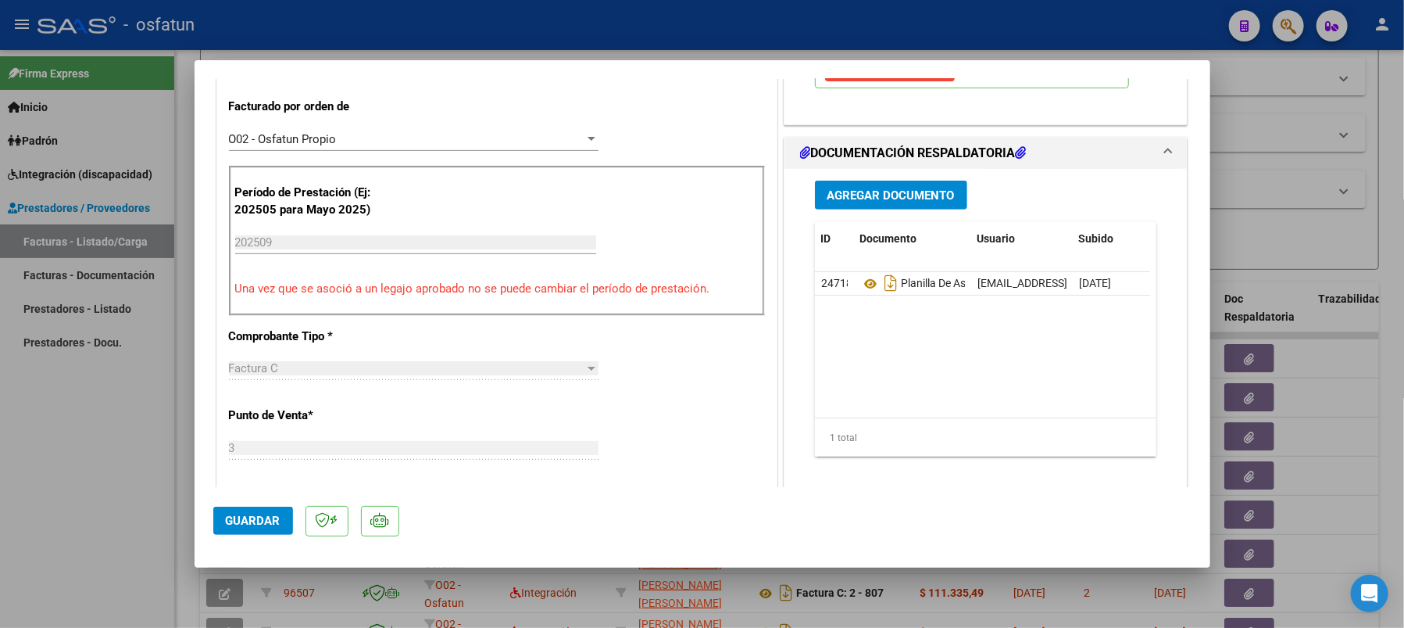
scroll to position [417, 0]
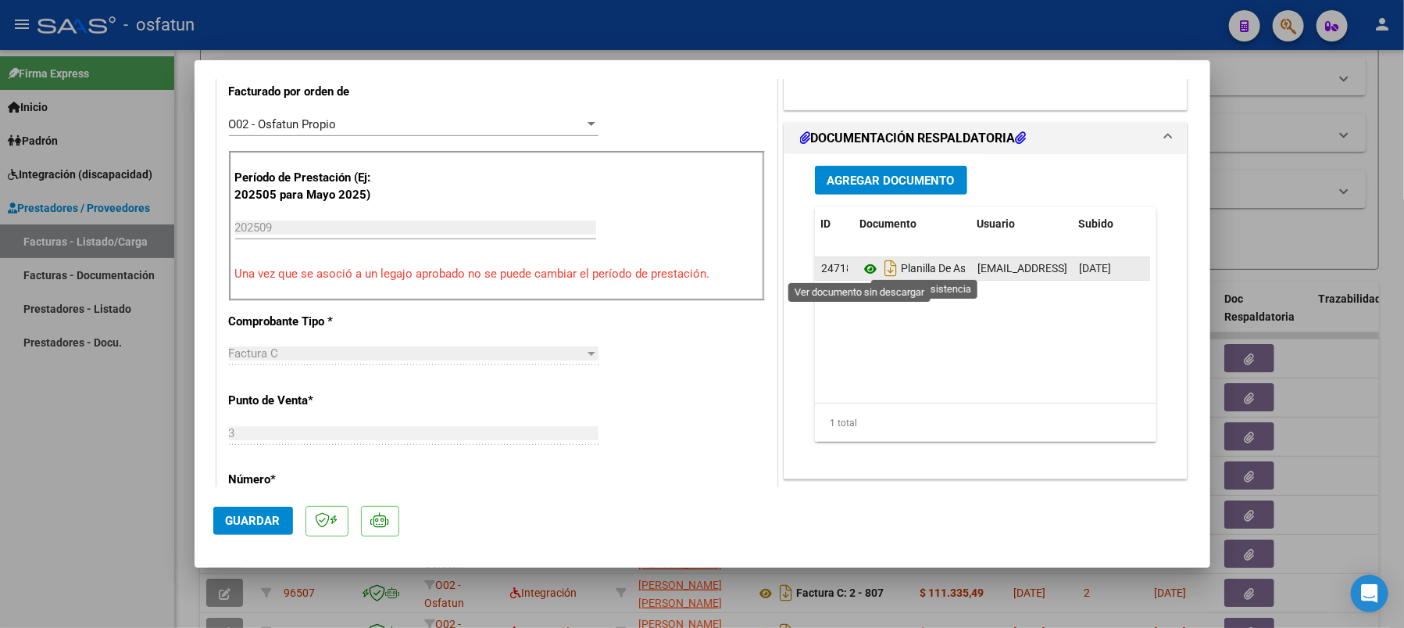
click at [861, 267] on icon at bounding box center [870, 268] width 20 height 19
type input "$ 0,00"
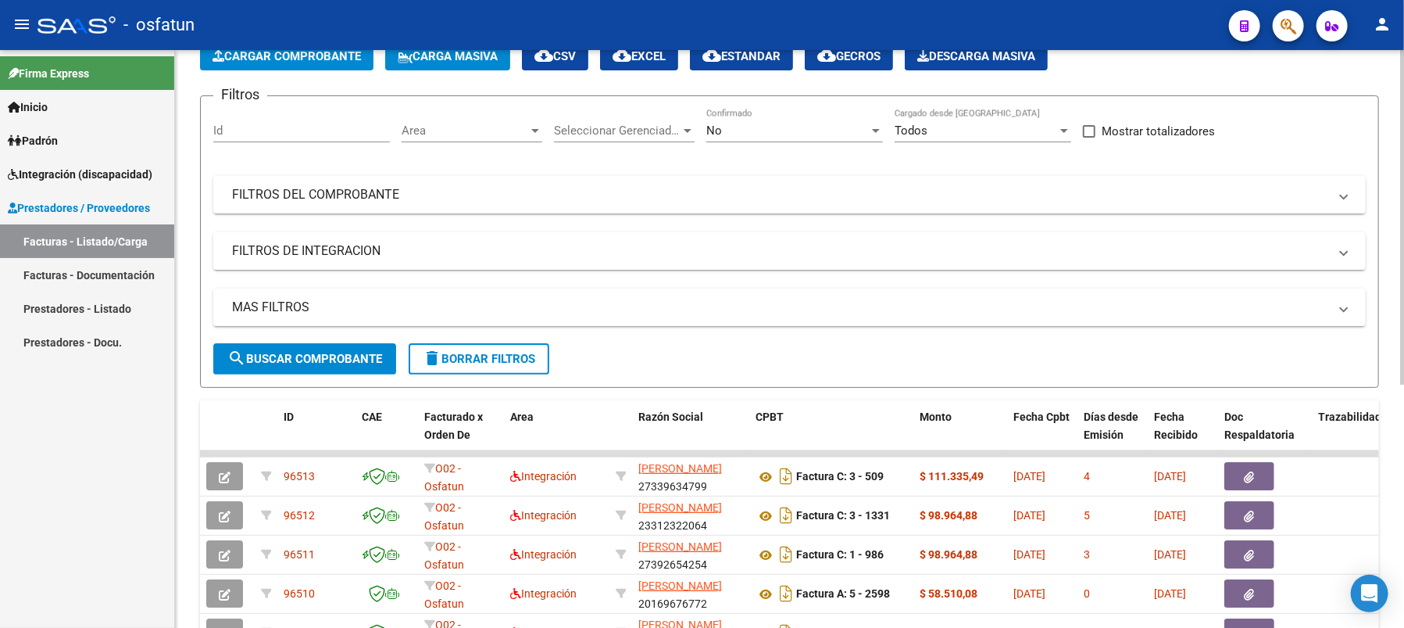
scroll to position [208, 0]
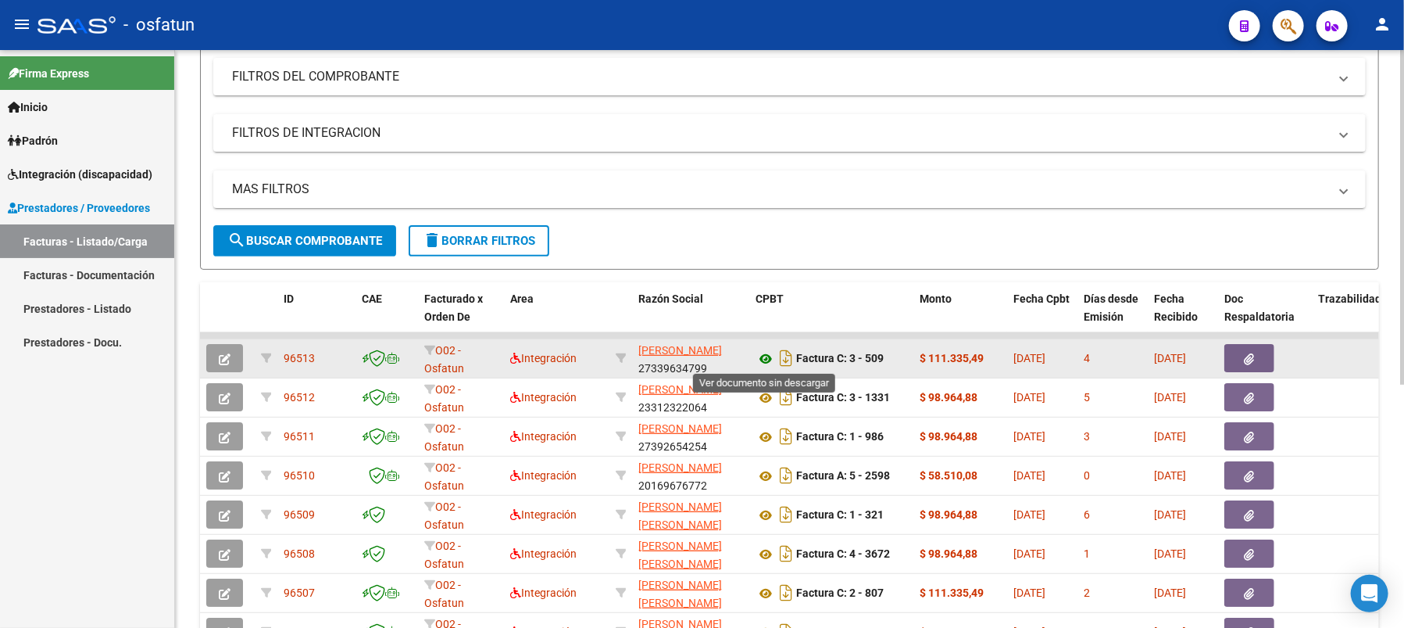
click at [765, 354] on icon at bounding box center [766, 358] width 20 height 19
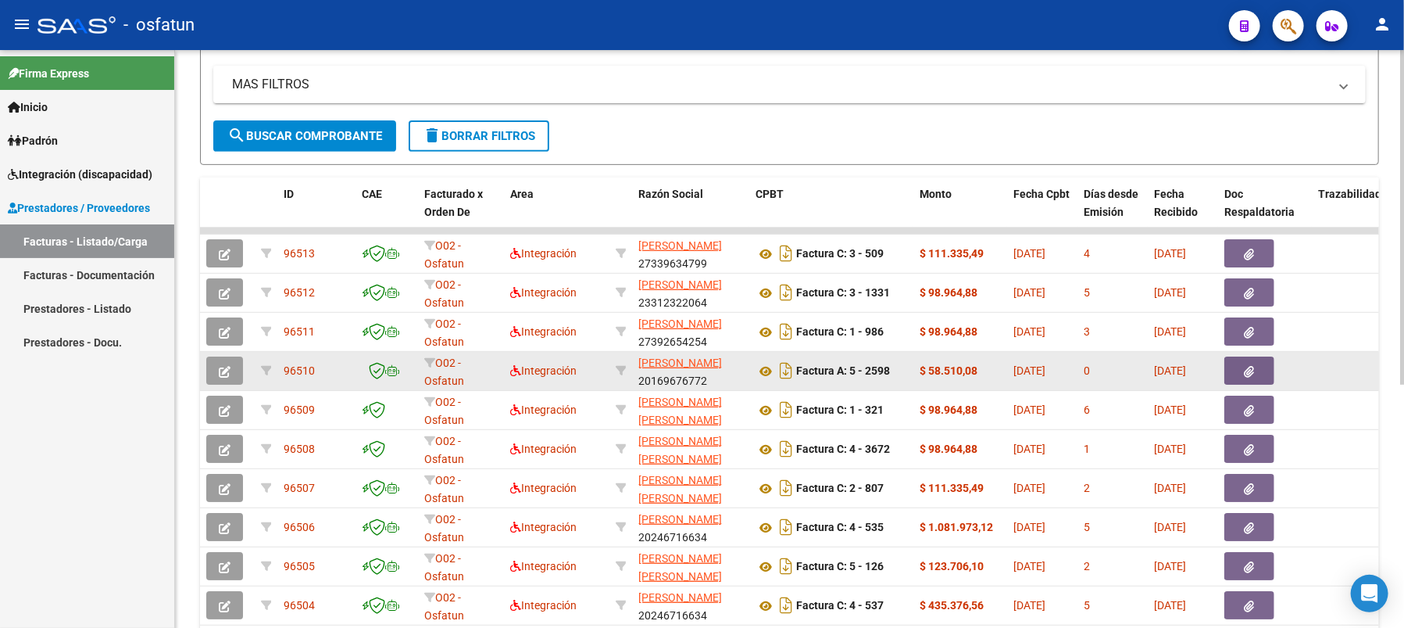
scroll to position [417, 0]
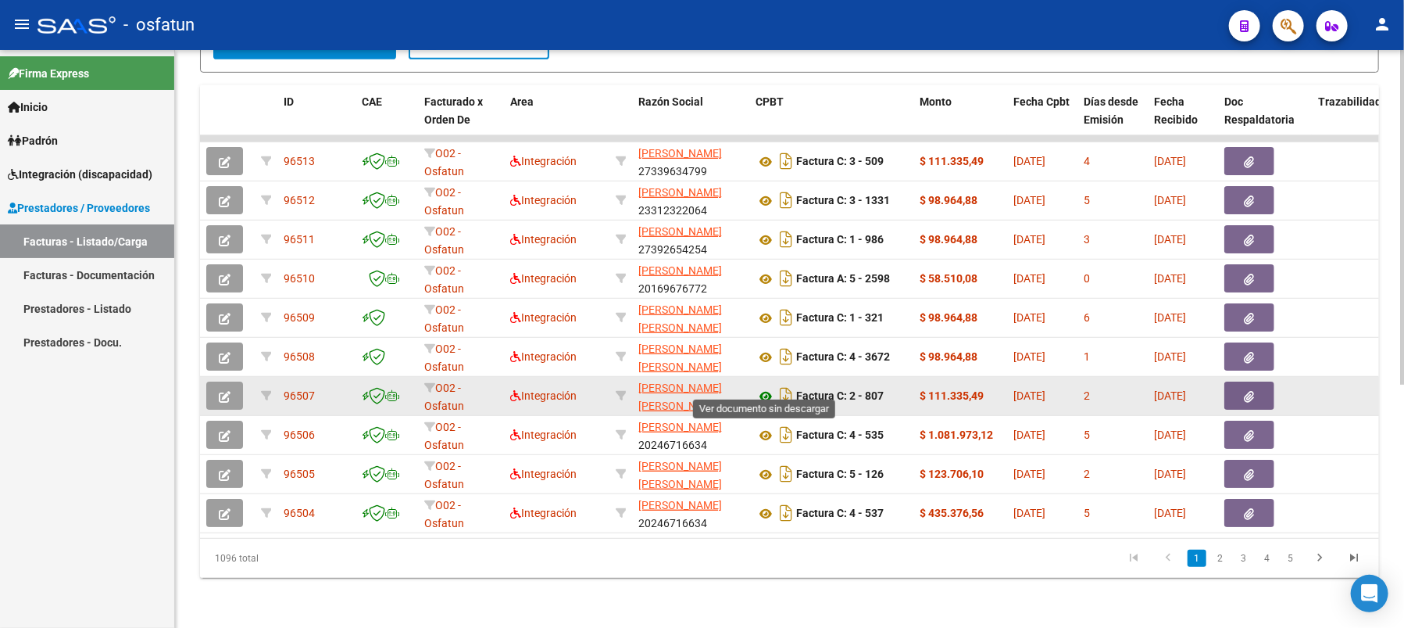
click at [764, 387] on icon at bounding box center [766, 396] width 20 height 19
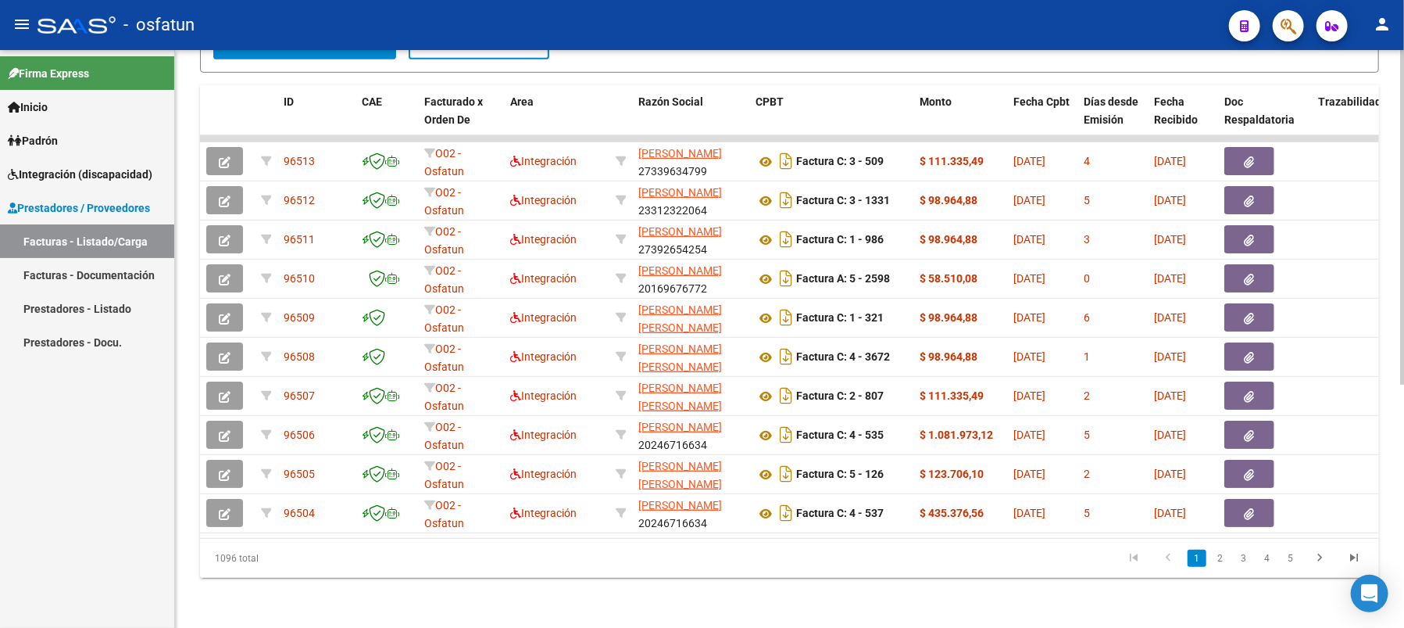
scroll to position [0, 0]
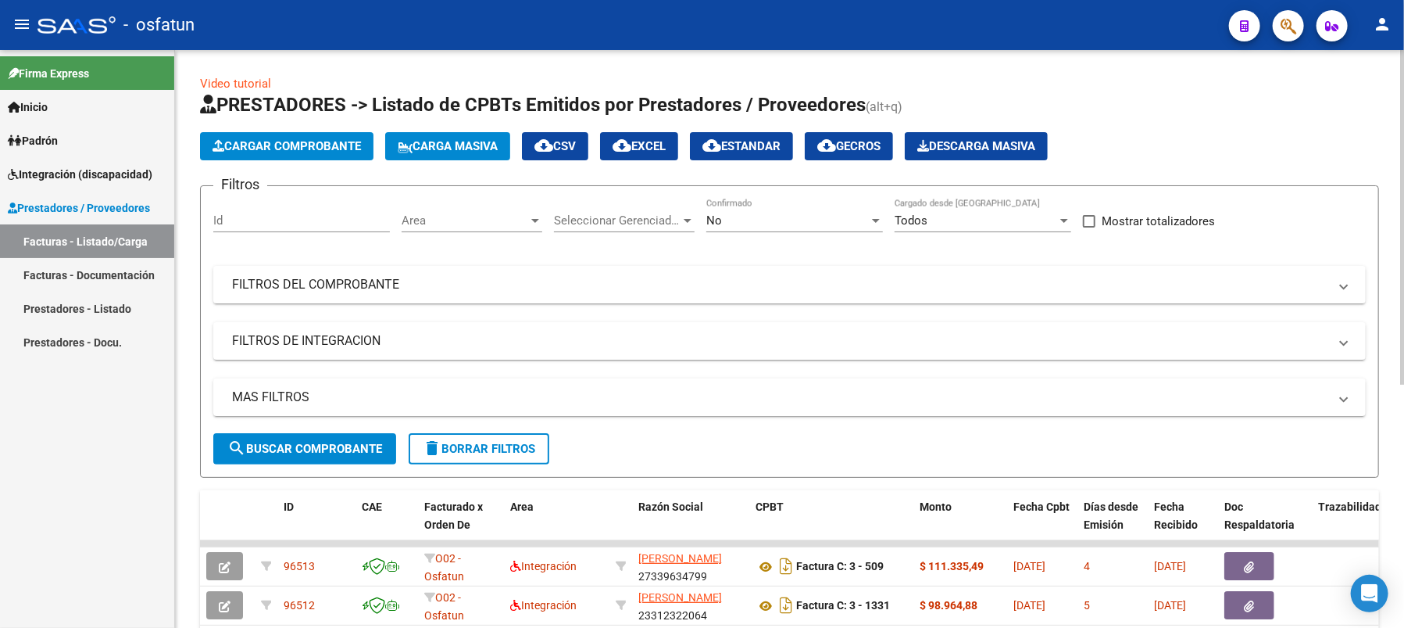
click at [274, 152] on span "Cargar Comprobante" at bounding box center [287, 146] width 148 height 14
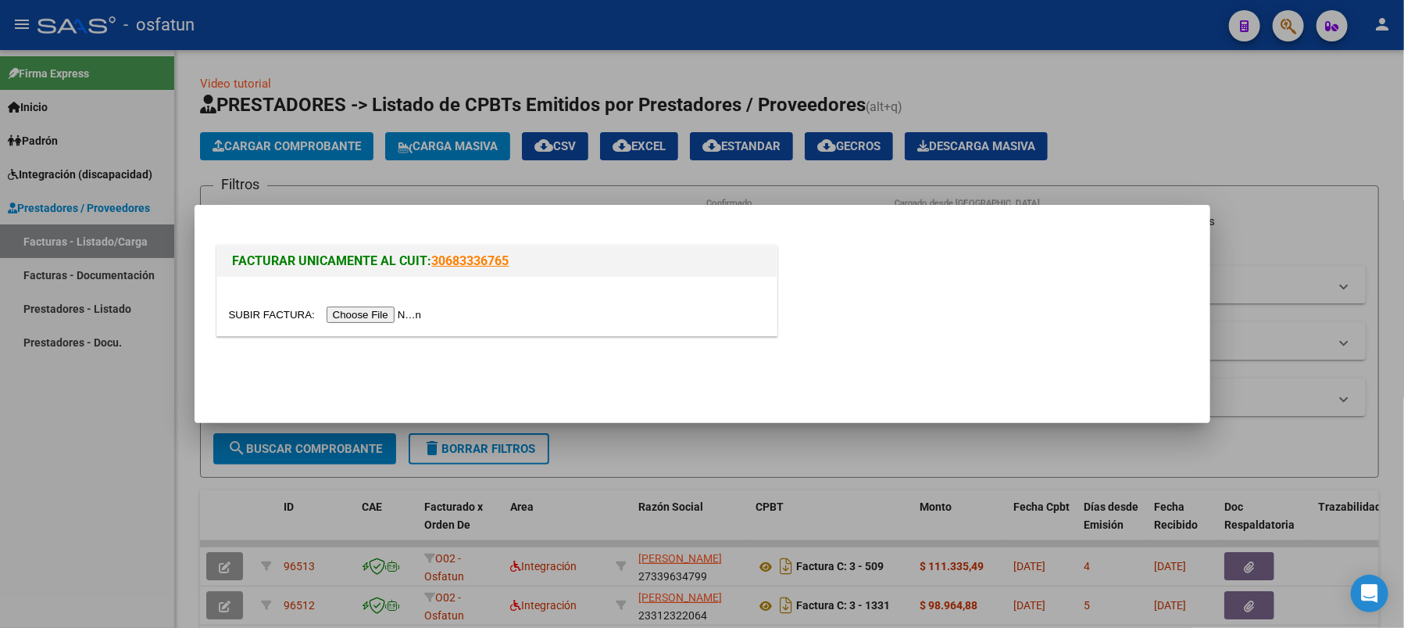
click at [341, 312] on input "file" at bounding box center [328, 314] width 198 height 16
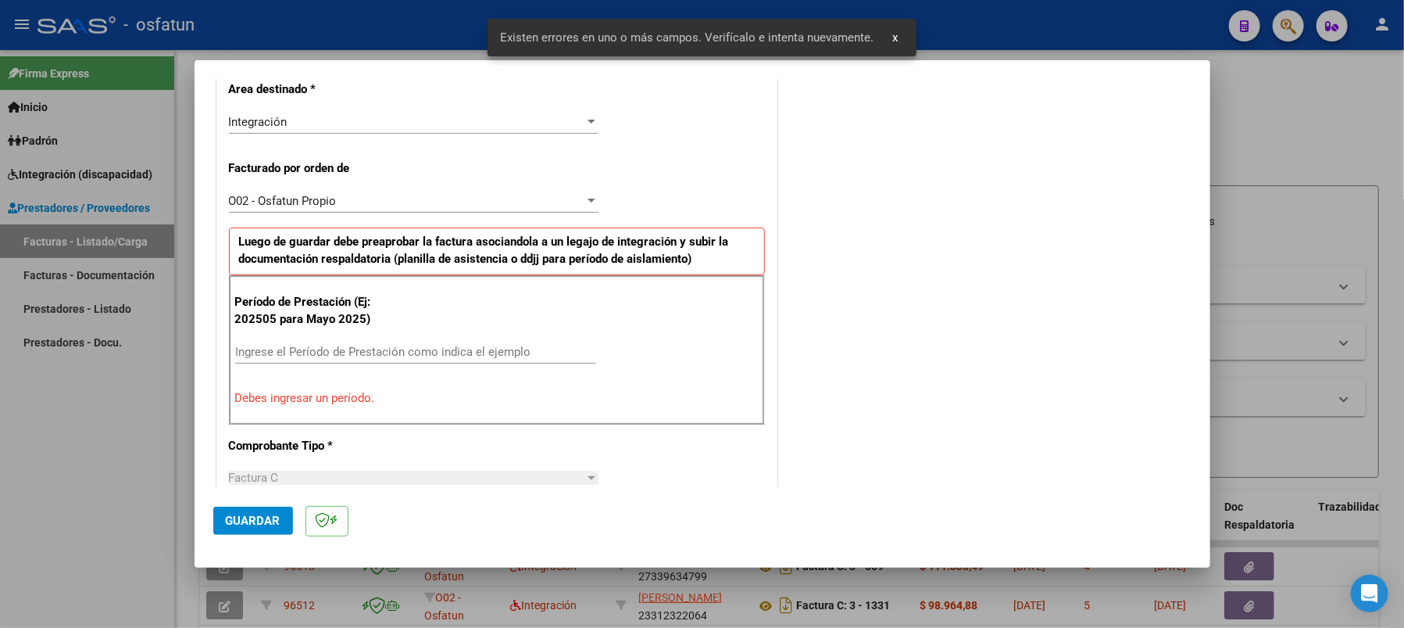
scroll to position [389, 0]
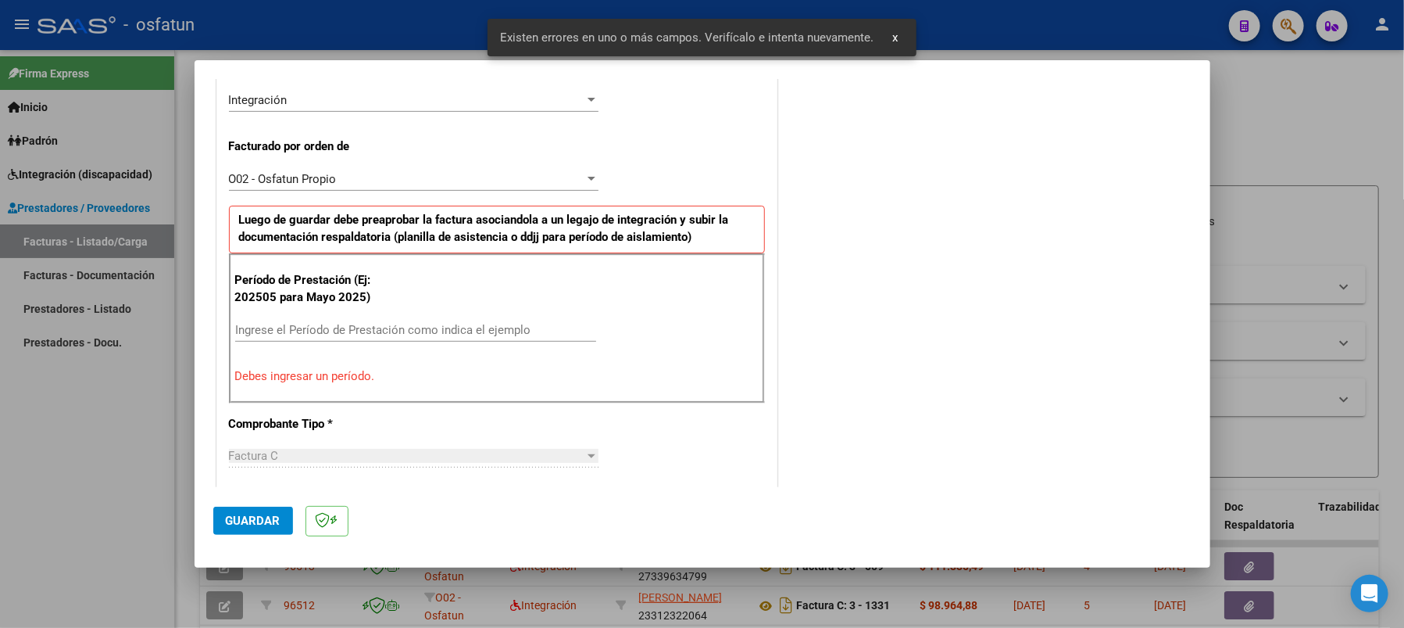
drag, startPoint x: 273, startPoint y: 326, endPoint x: 412, endPoint y: 327, distance: 139.1
click at [272, 326] on input "Ingrese el Período de Prestación como indica el ejemplo" at bounding box center [415, 330] width 361 height 14
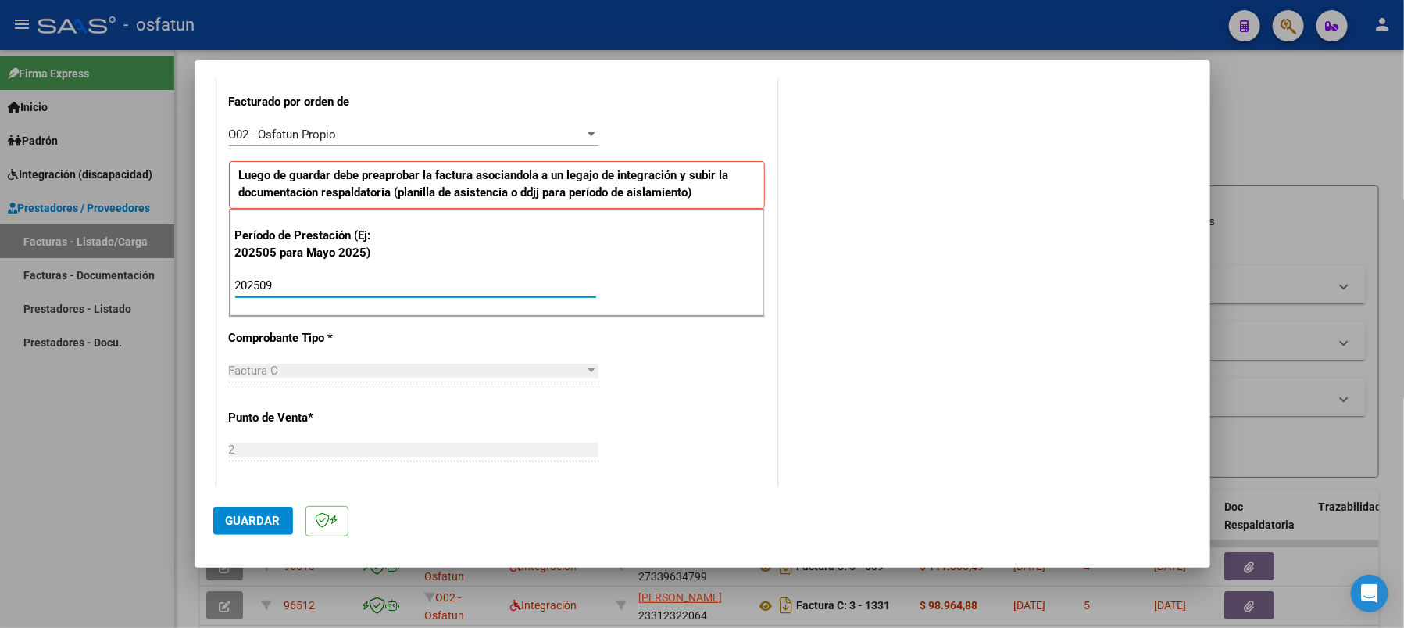
scroll to position [494, 0]
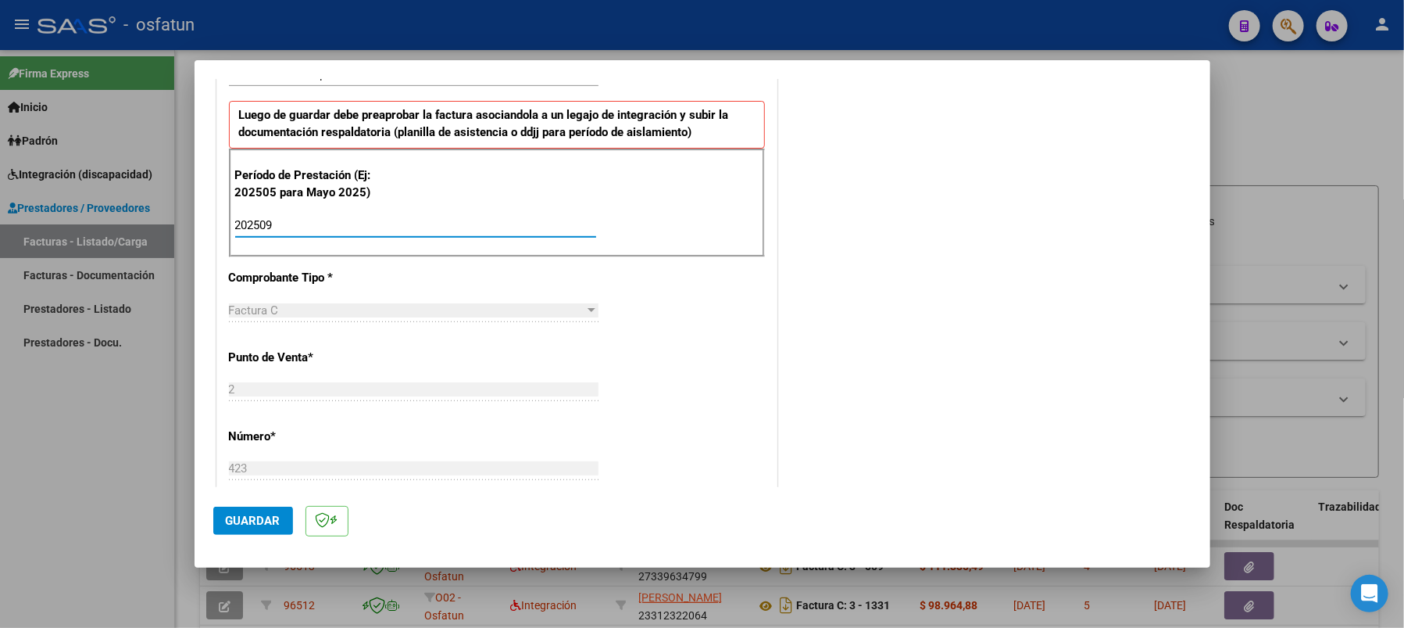
type input "202509"
click at [246, 517] on span "Guardar" at bounding box center [253, 520] width 55 height 14
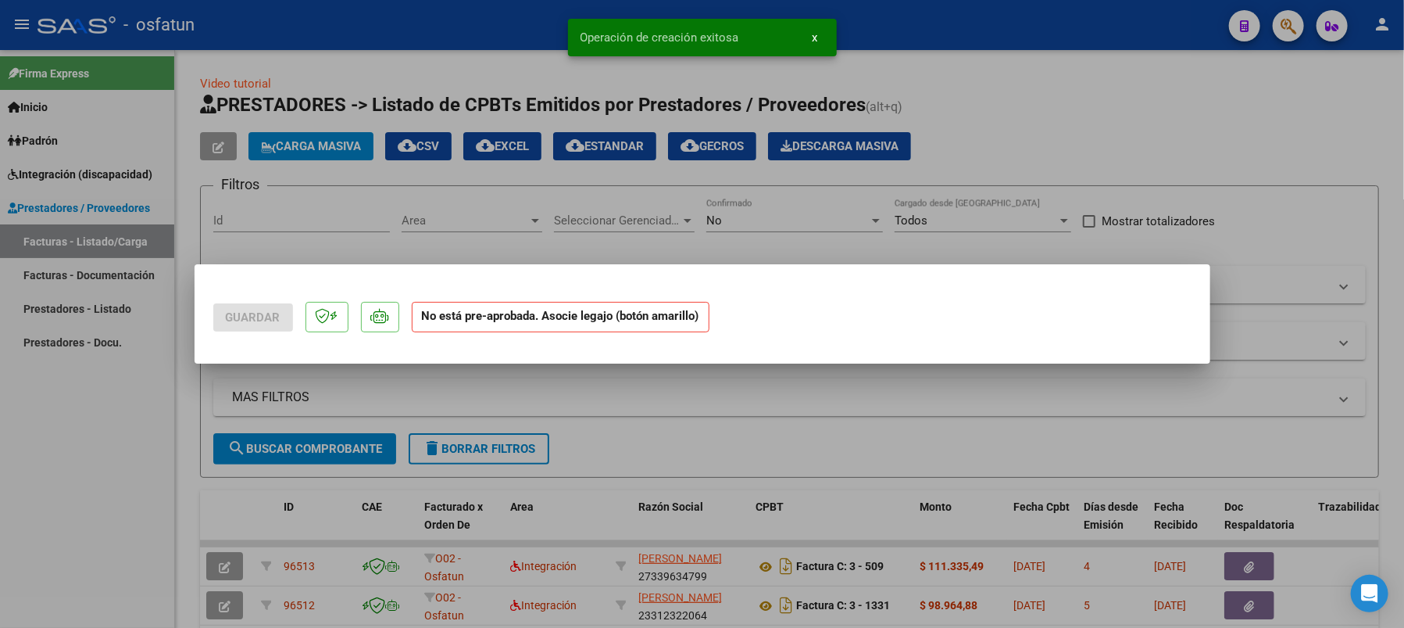
scroll to position [0, 0]
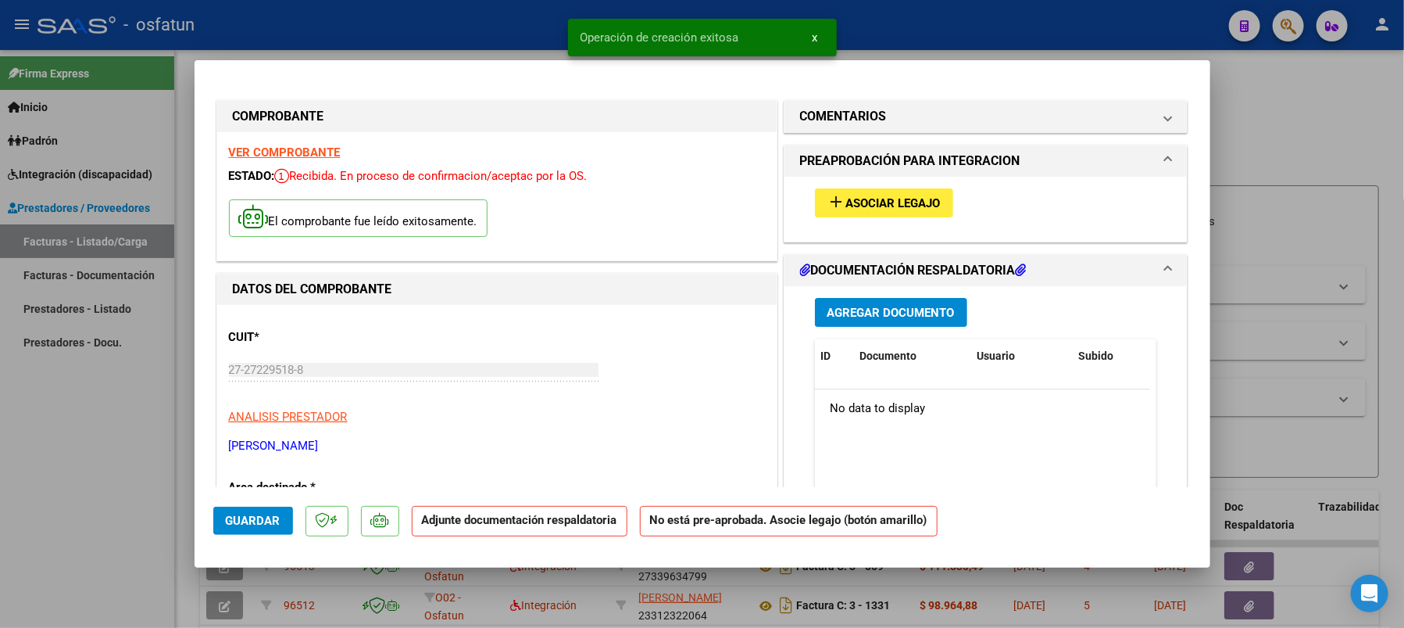
click at [887, 197] on span "Asociar Legajo" at bounding box center [893, 203] width 95 height 14
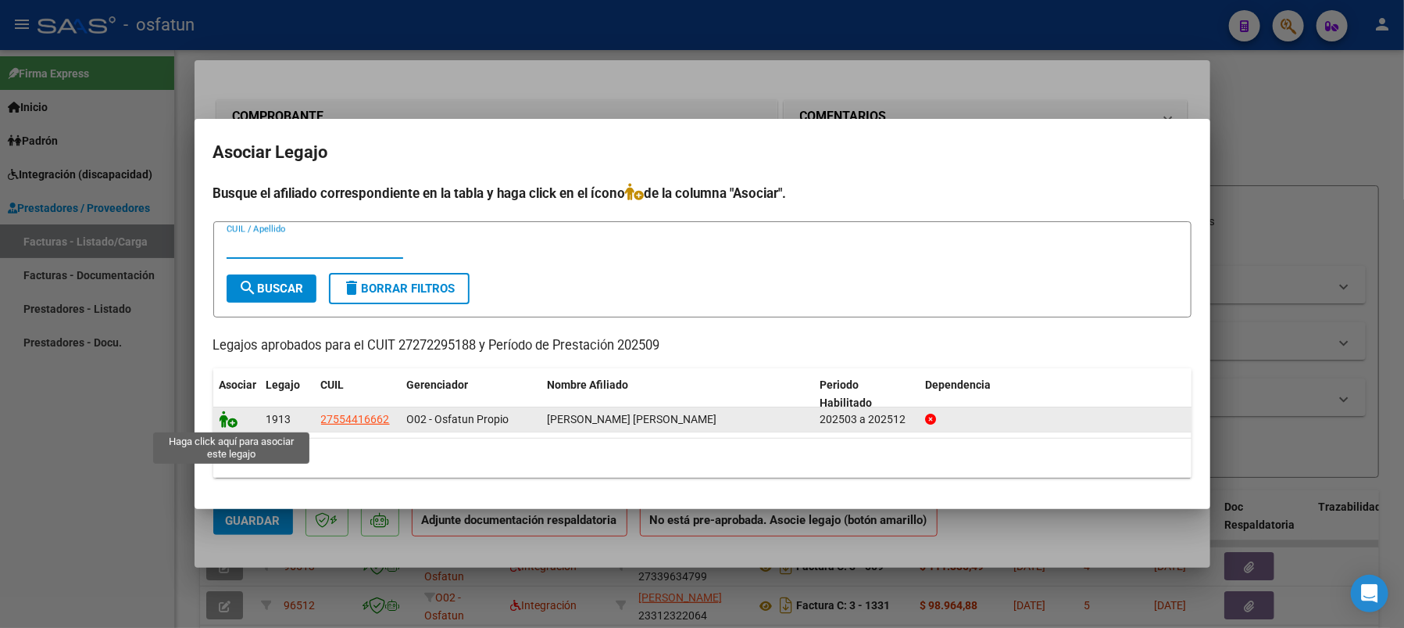
click at [226, 417] on icon at bounding box center [229, 418] width 19 height 17
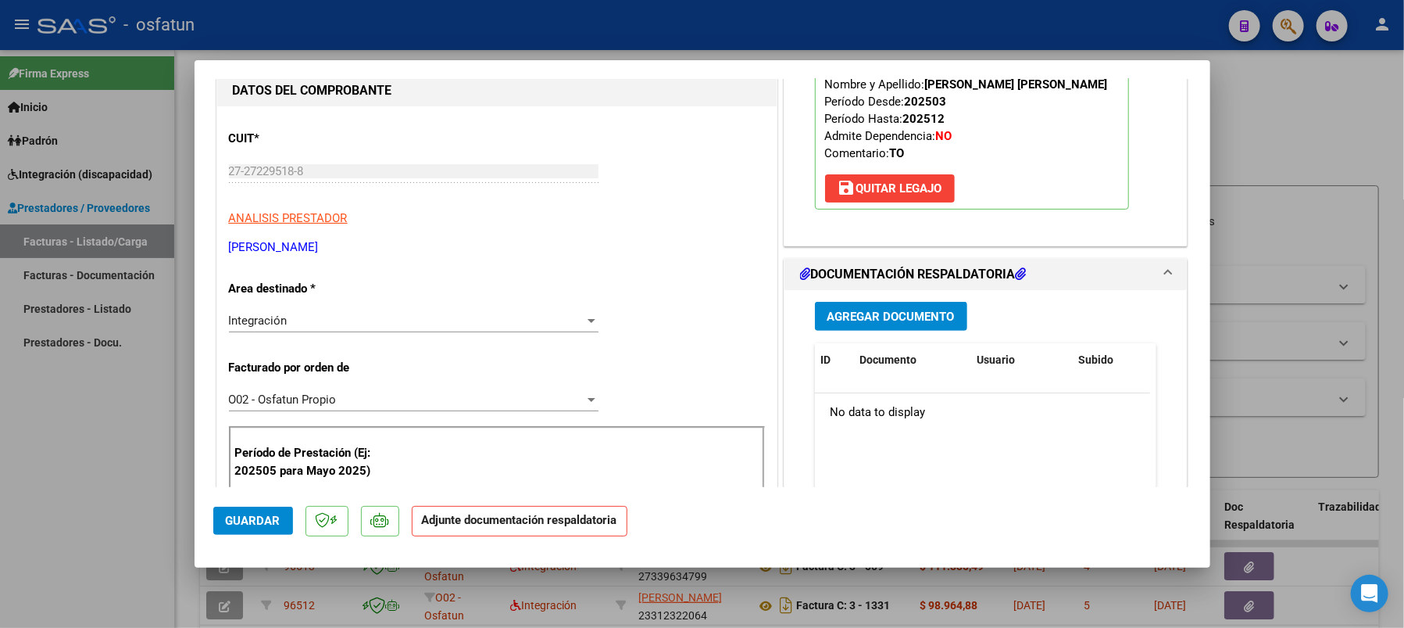
scroll to position [313, 0]
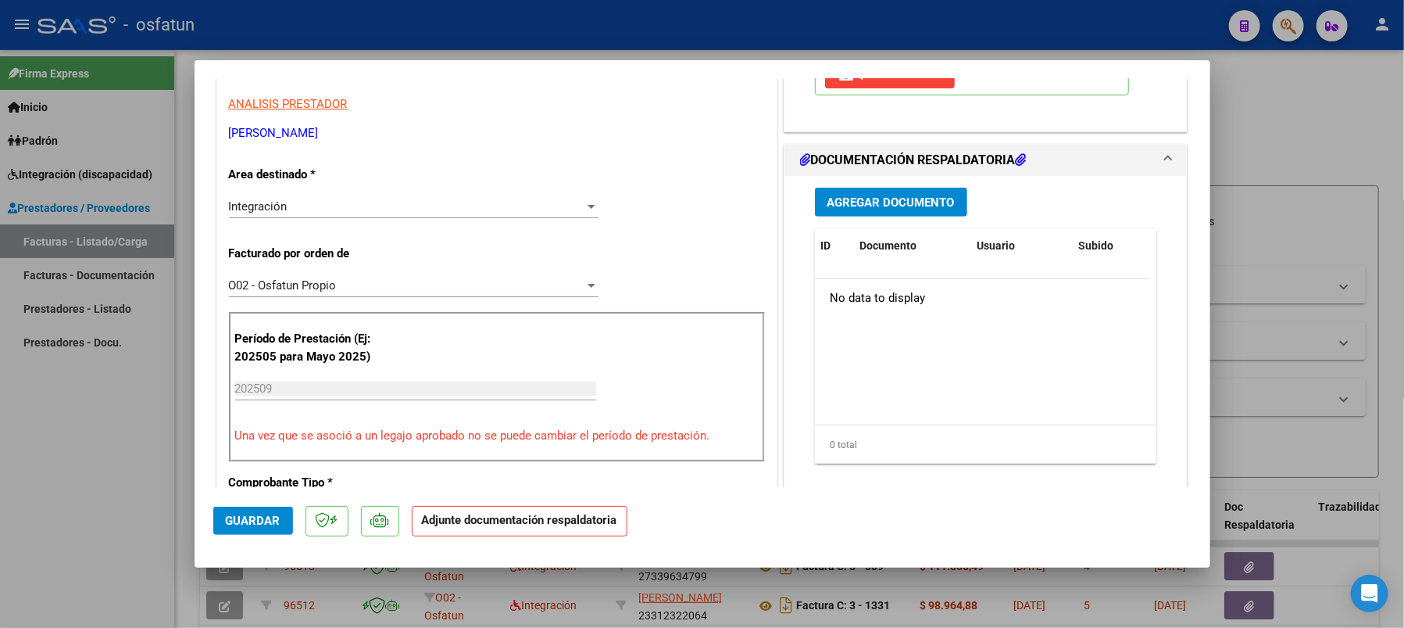
click at [888, 206] on span "Agregar Documento" at bounding box center [891, 202] width 127 height 14
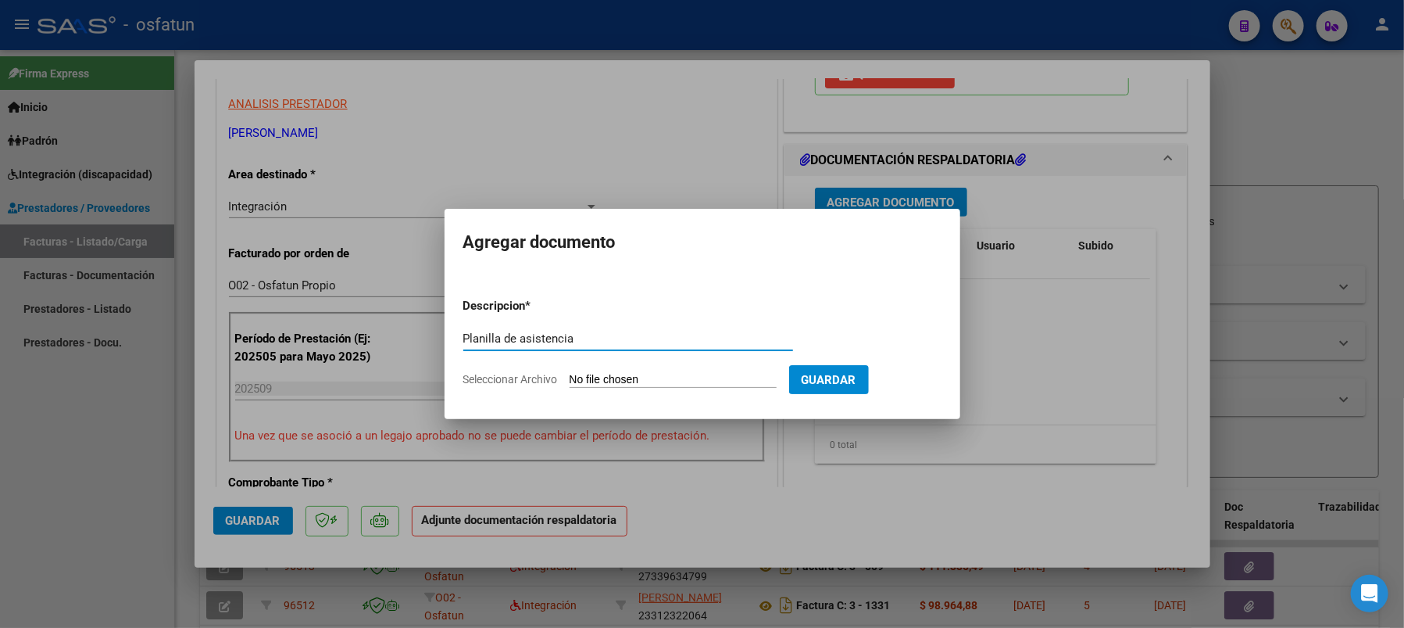
type input "Planilla de asistencia"
click at [645, 378] on input "Seleccionar Archivo" at bounding box center [673, 380] width 207 height 15
type input "C:\fakepath\GASPERETTI2.pdf"
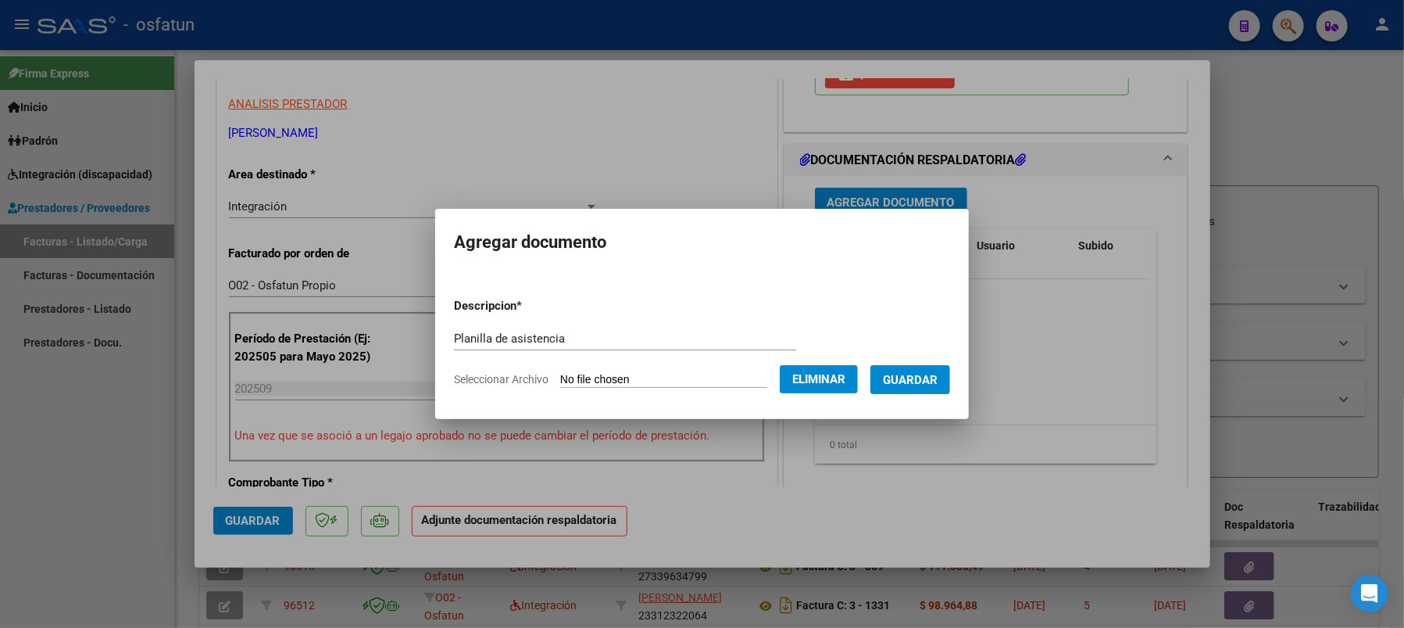
click at [932, 378] on span "Guardar" at bounding box center [910, 380] width 55 height 14
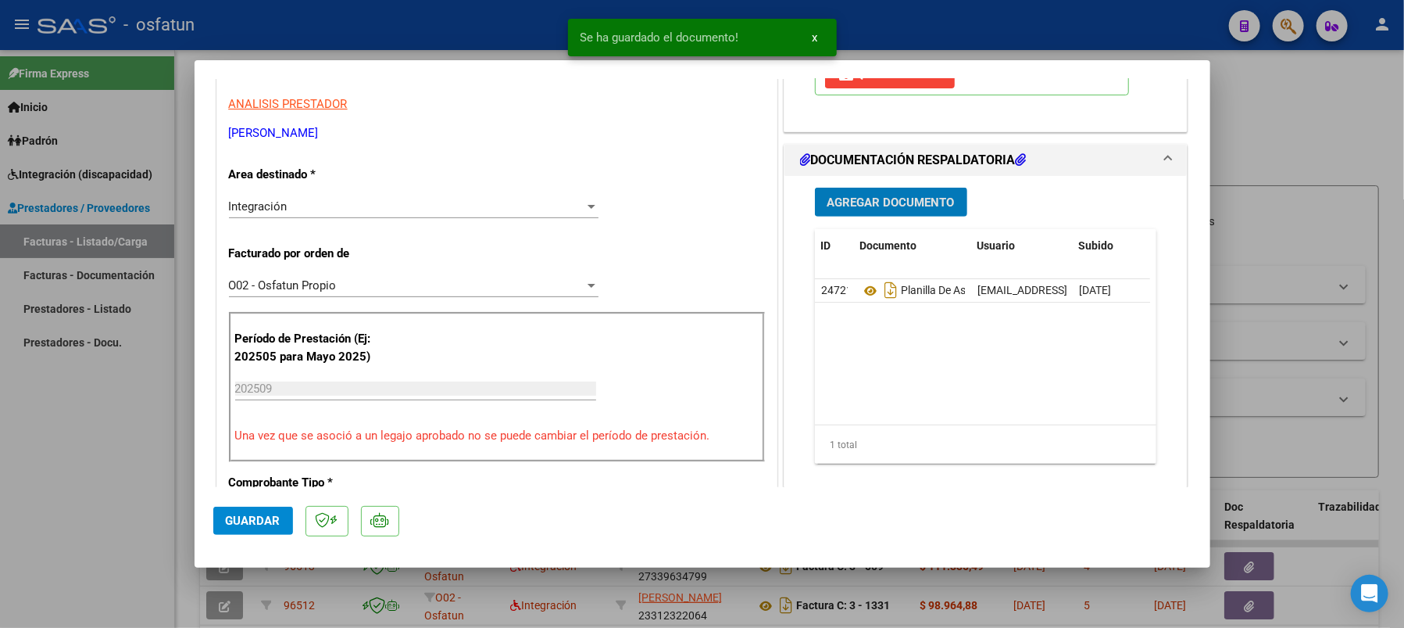
click at [265, 517] on span "Guardar" at bounding box center [253, 520] width 55 height 14
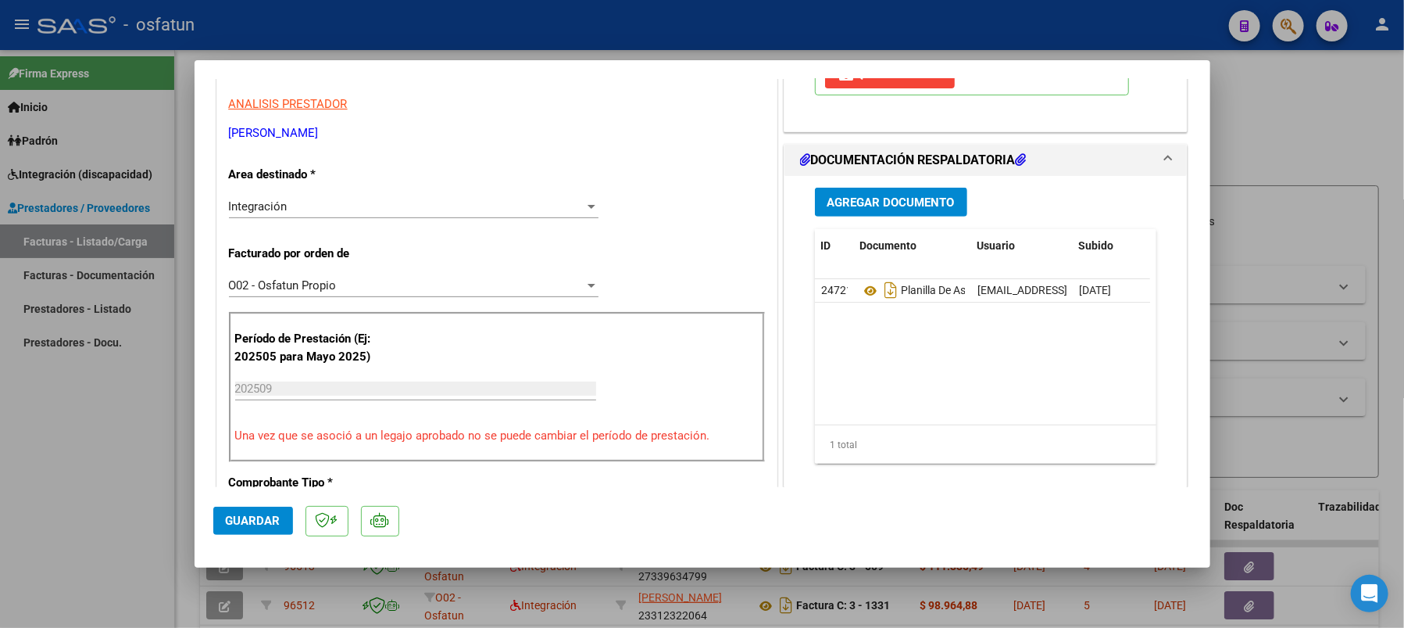
click at [231, 525] on span "Guardar" at bounding box center [253, 520] width 55 height 14
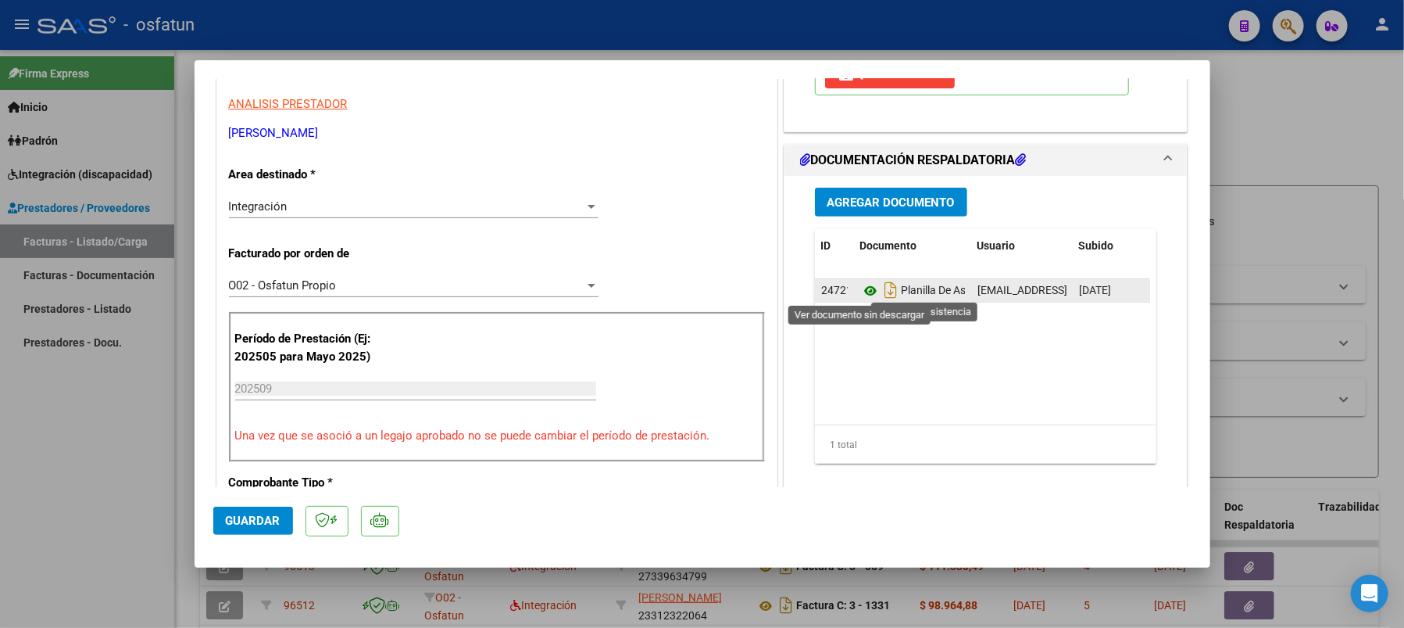
click at [860, 290] on icon at bounding box center [870, 290] width 20 height 19
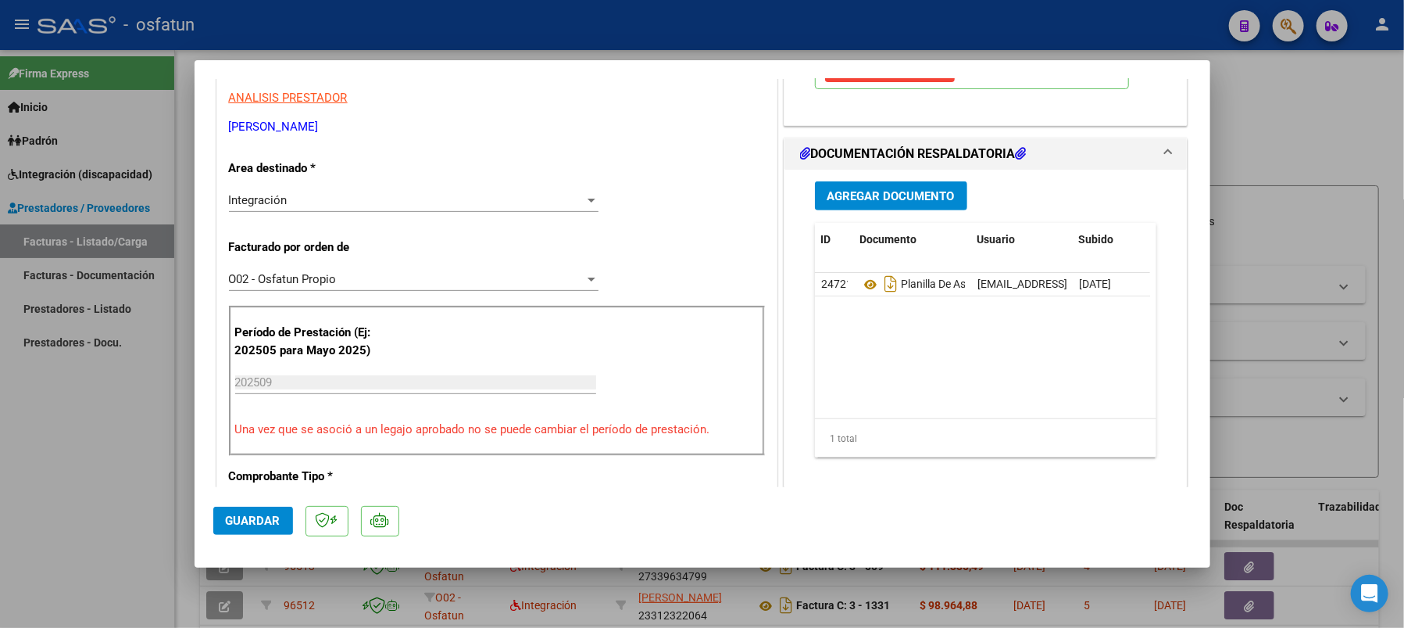
scroll to position [625, 0]
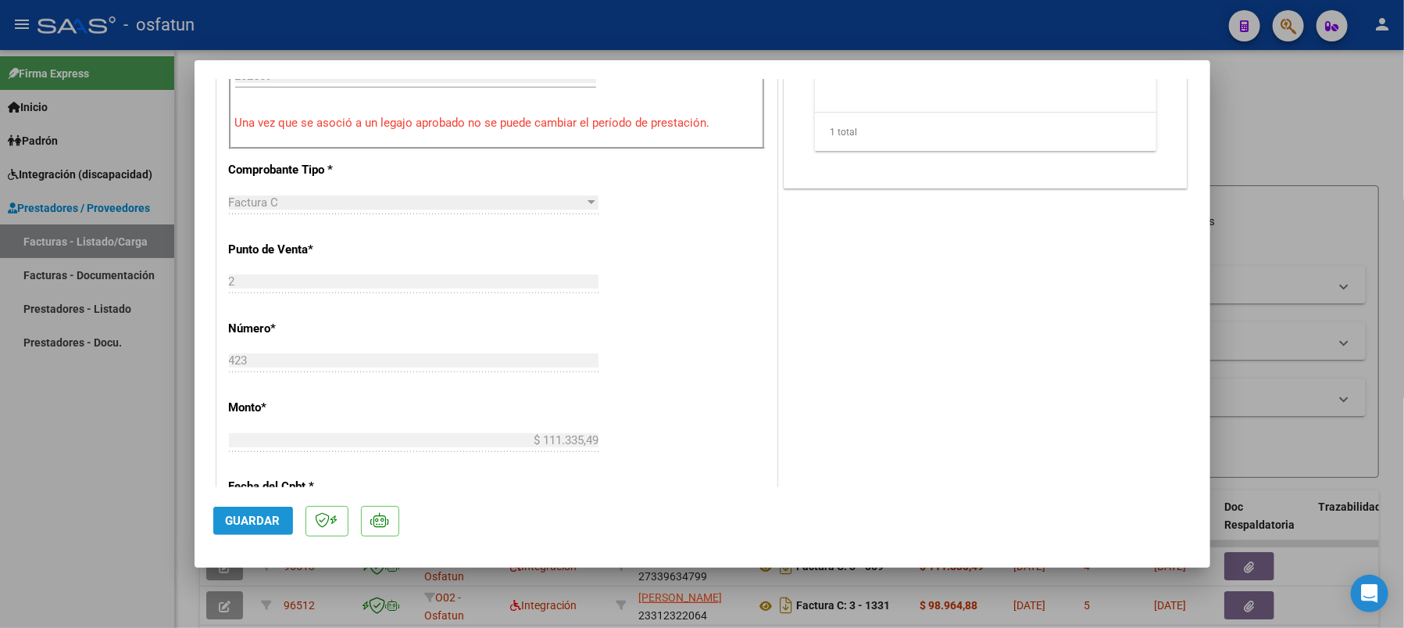
click at [249, 522] on span "Guardar" at bounding box center [253, 520] width 55 height 14
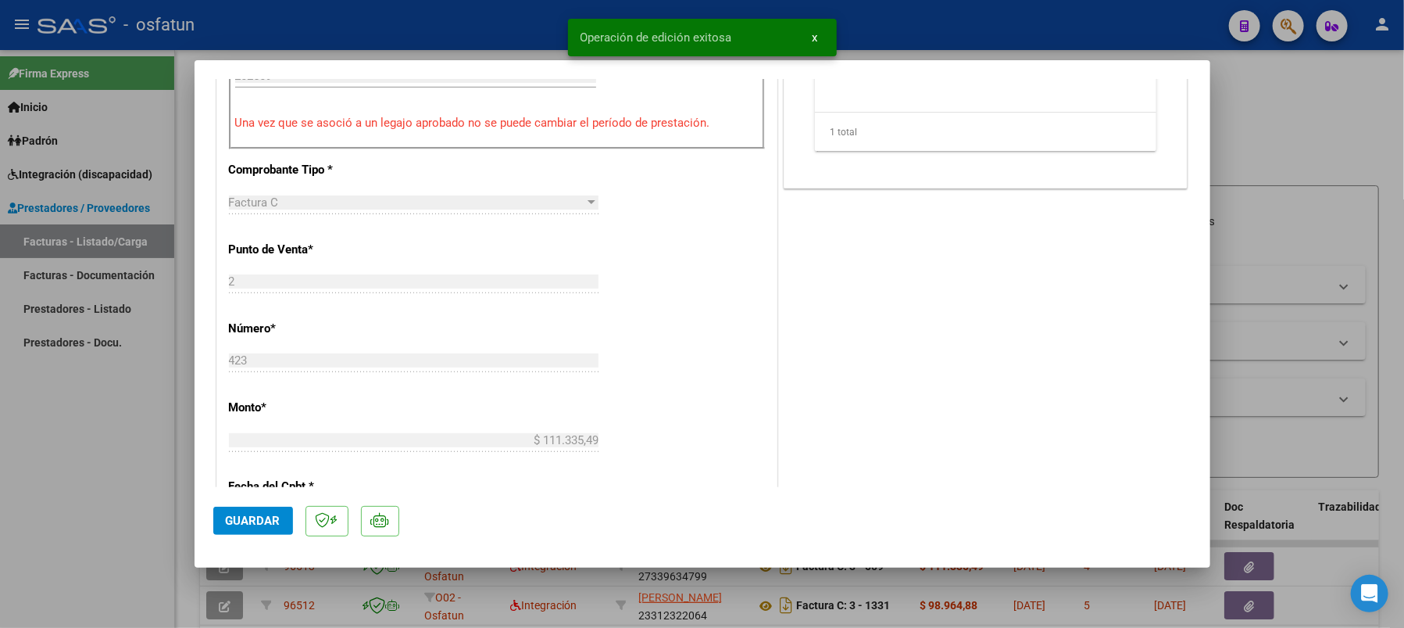
click at [1265, 307] on div at bounding box center [702, 314] width 1404 height 628
type input "$ 0,00"
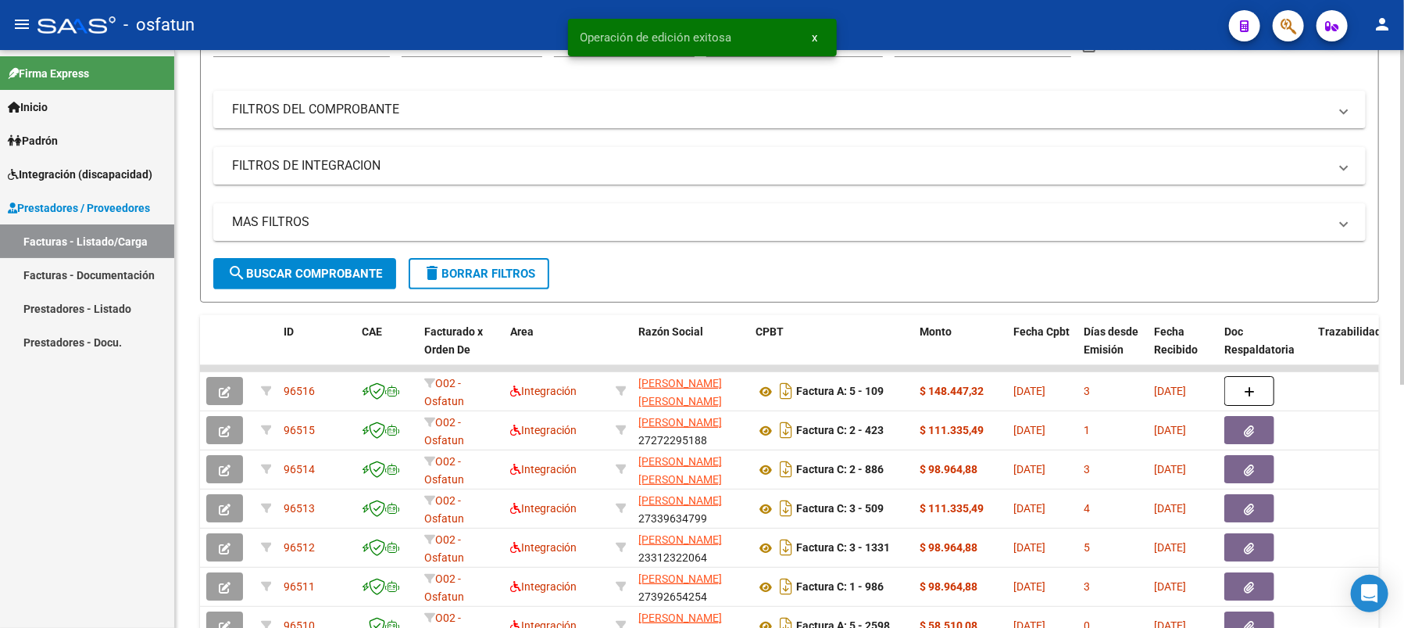
scroll to position [313, 0]
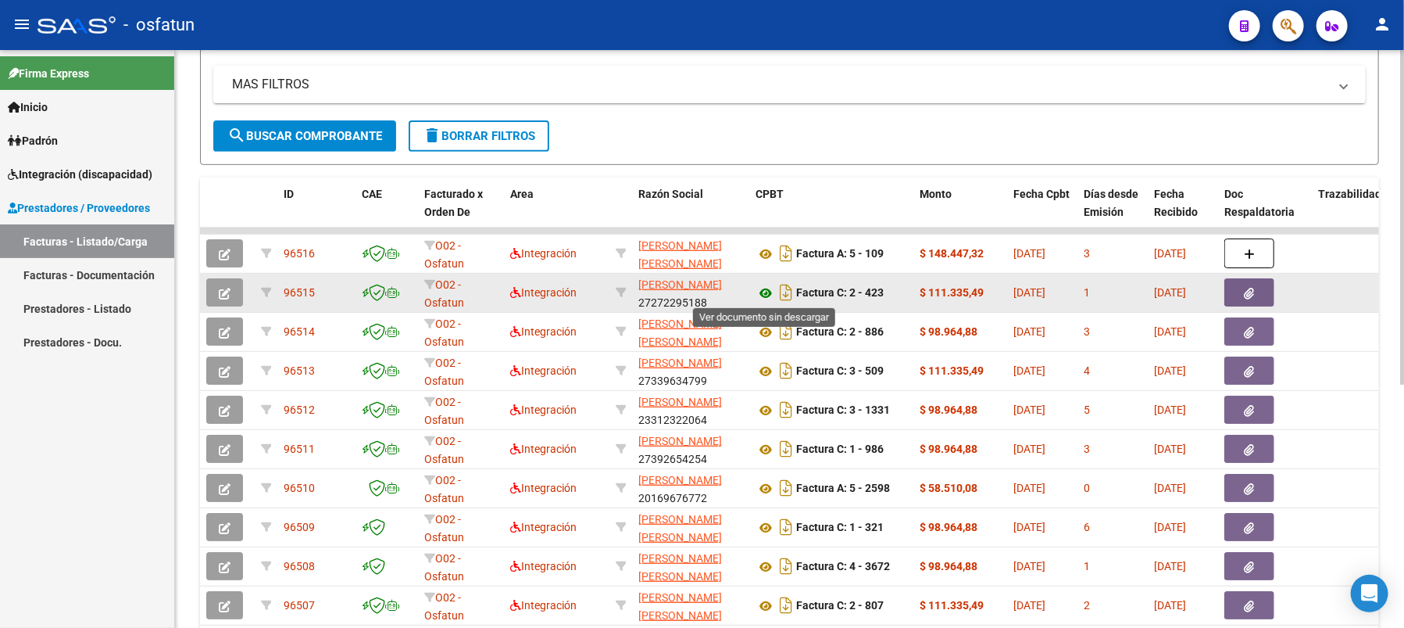
click at [766, 291] on icon at bounding box center [766, 293] width 20 height 19
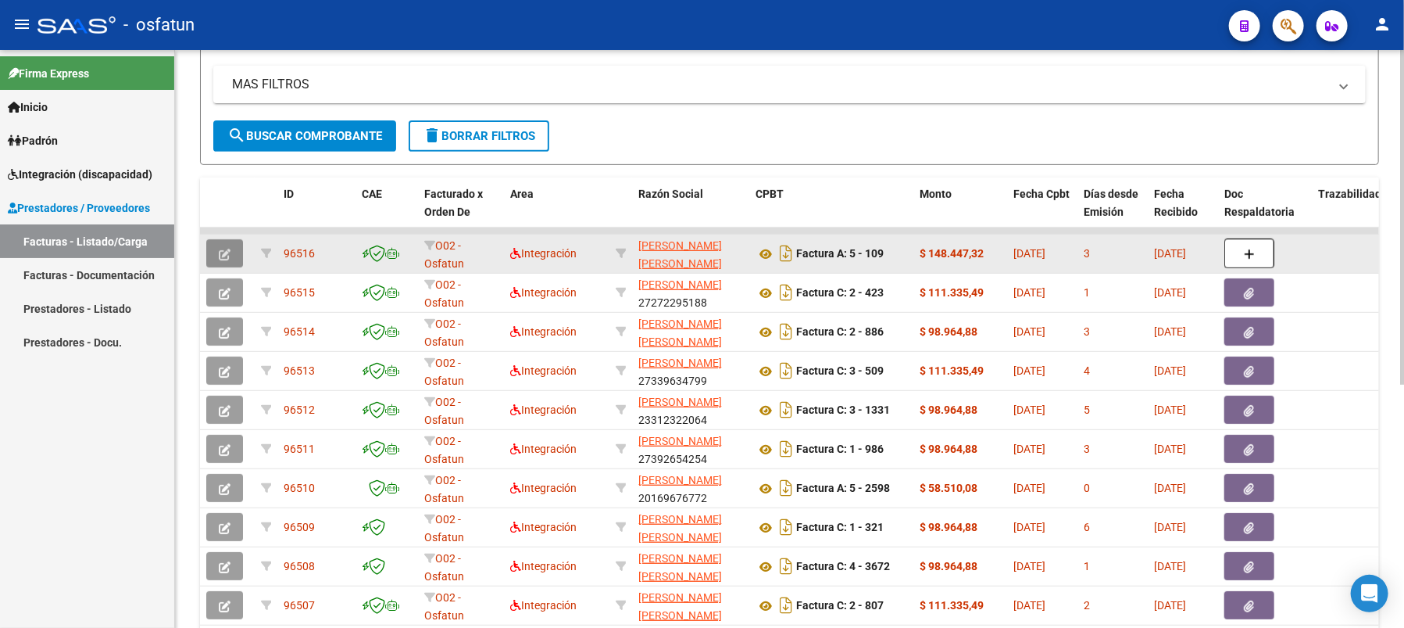
click at [228, 251] on icon "button" at bounding box center [225, 255] width 12 height 12
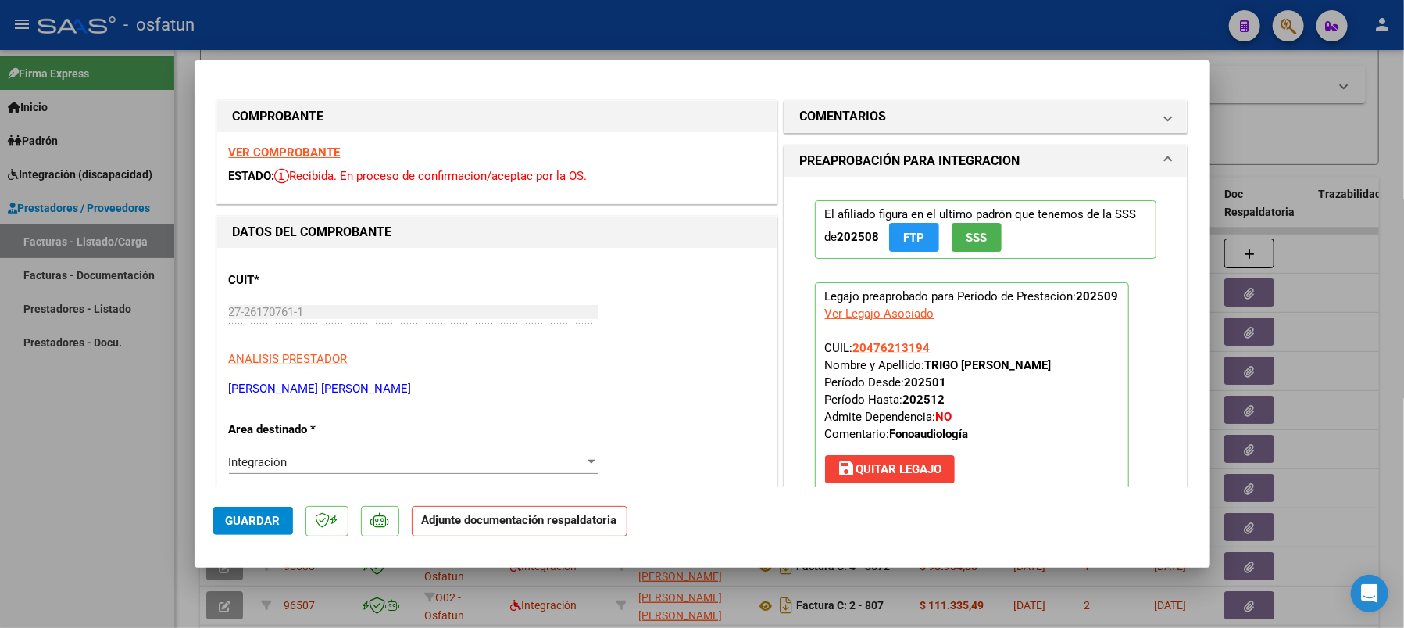
scroll to position [104, 0]
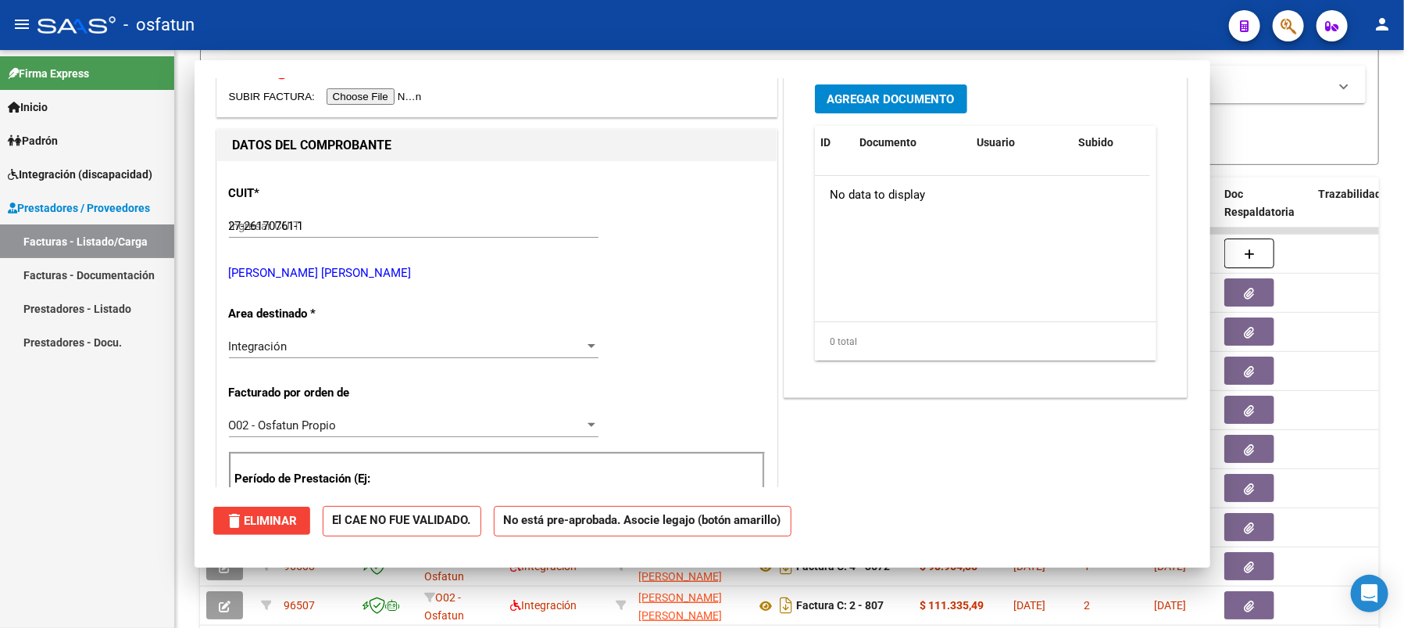
type input "$ 0,00"
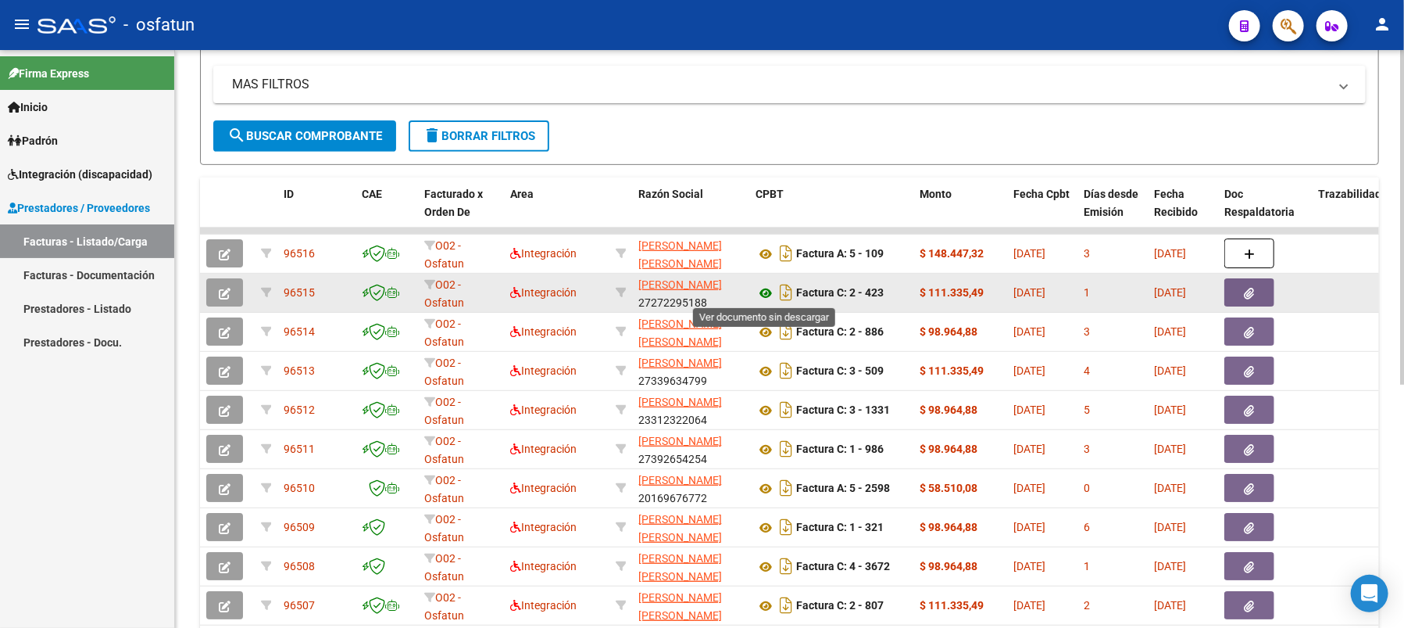
click at [768, 288] on icon at bounding box center [766, 293] width 20 height 19
click at [227, 293] on icon "button" at bounding box center [225, 294] width 12 height 12
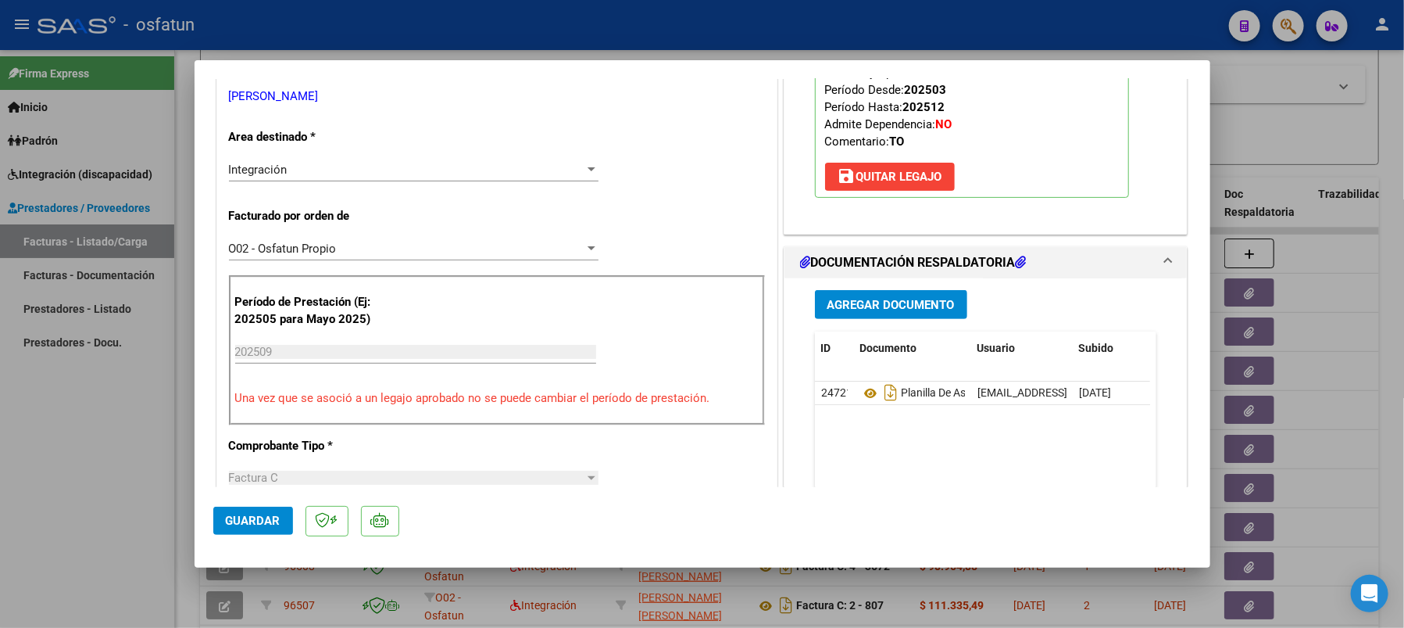
scroll to position [313, 0]
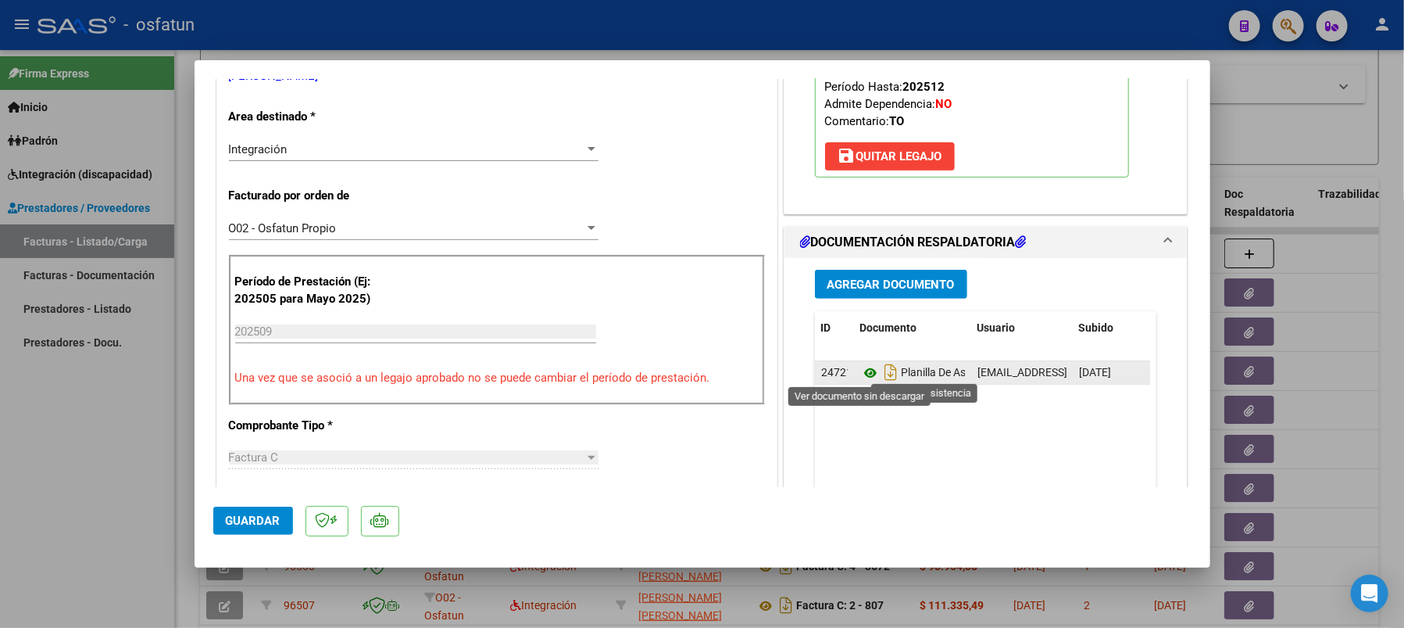
click at [860, 372] on icon at bounding box center [870, 372] width 20 height 19
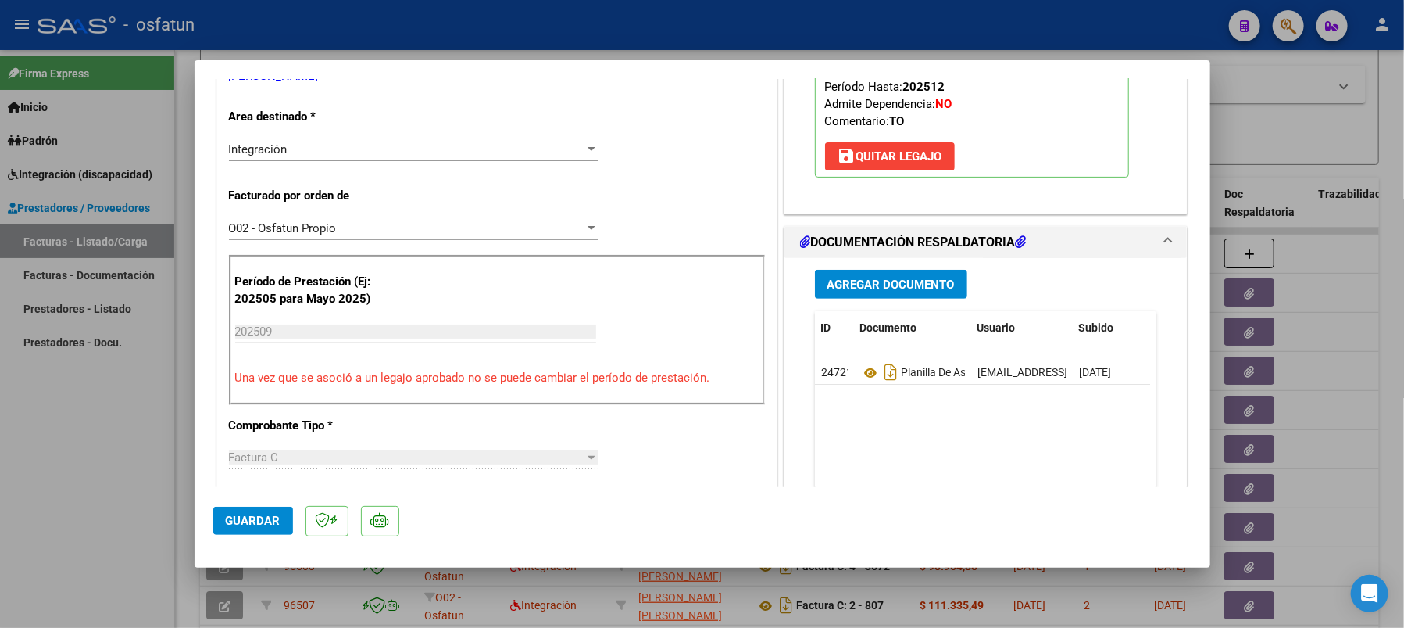
click at [90, 502] on div at bounding box center [702, 314] width 1404 height 628
type input "$ 0,00"
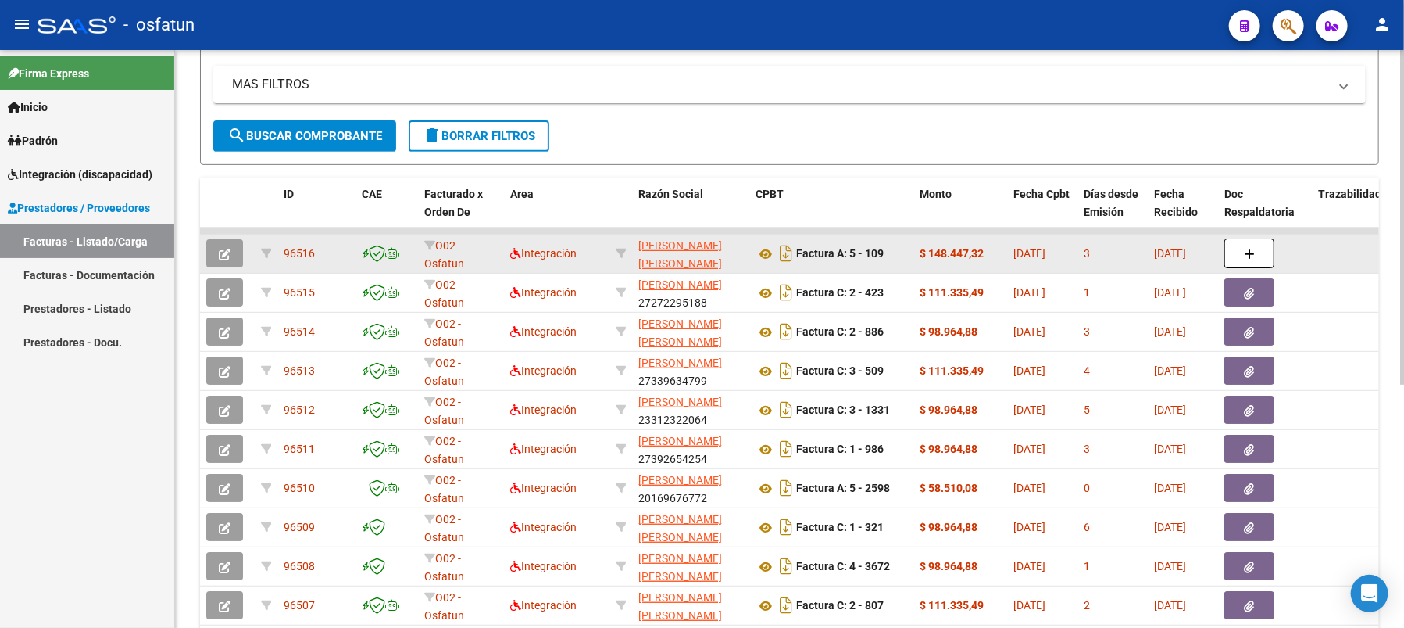
click at [234, 247] on button "button" at bounding box center [224, 253] width 37 height 28
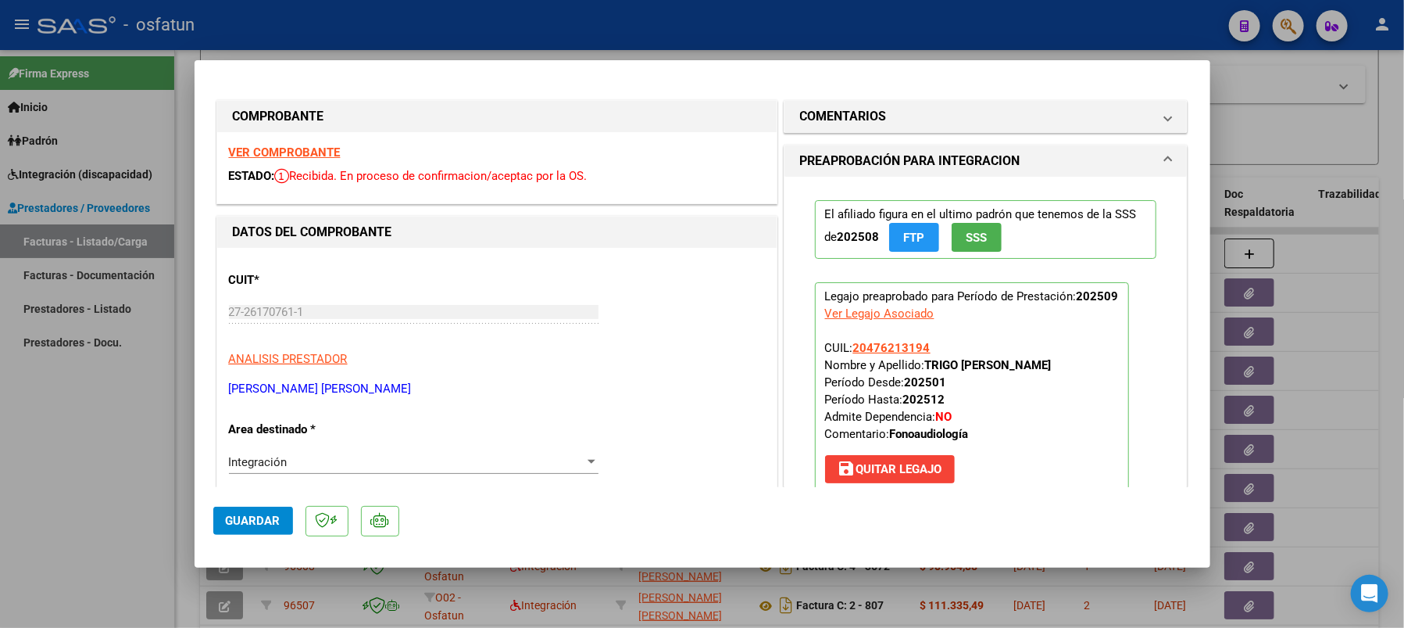
type input "$ 0,00"
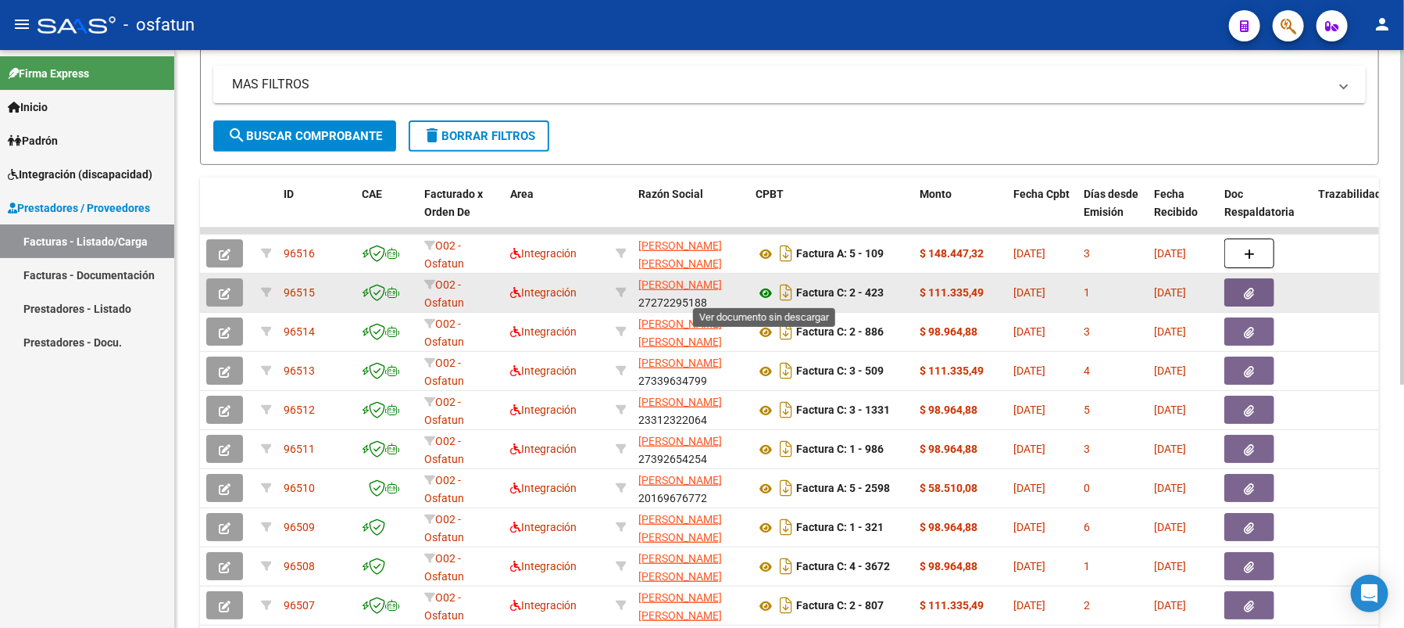
click at [767, 292] on icon at bounding box center [766, 293] width 20 height 19
click at [229, 288] on icon "button" at bounding box center [225, 294] width 12 height 12
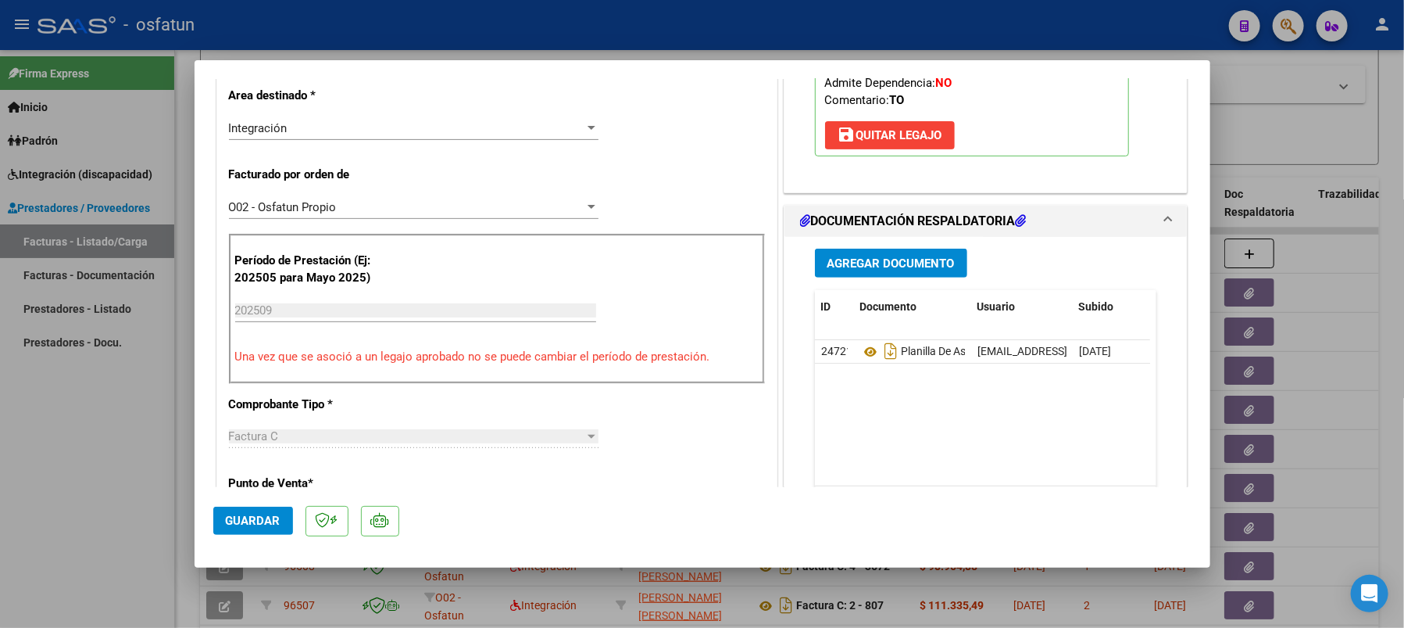
scroll to position [417, 0]
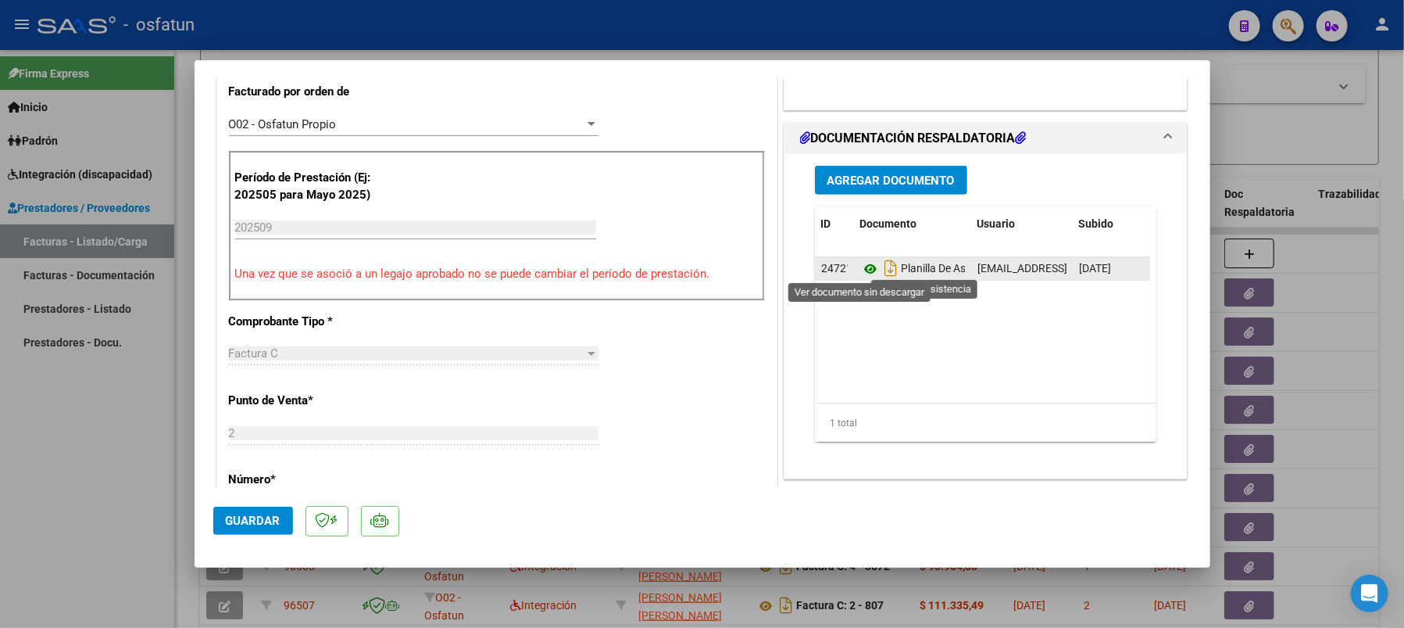
click at [860, 270] on icon at bounding box center [870, 268] width 20 height 19
type input "$ 0,00"
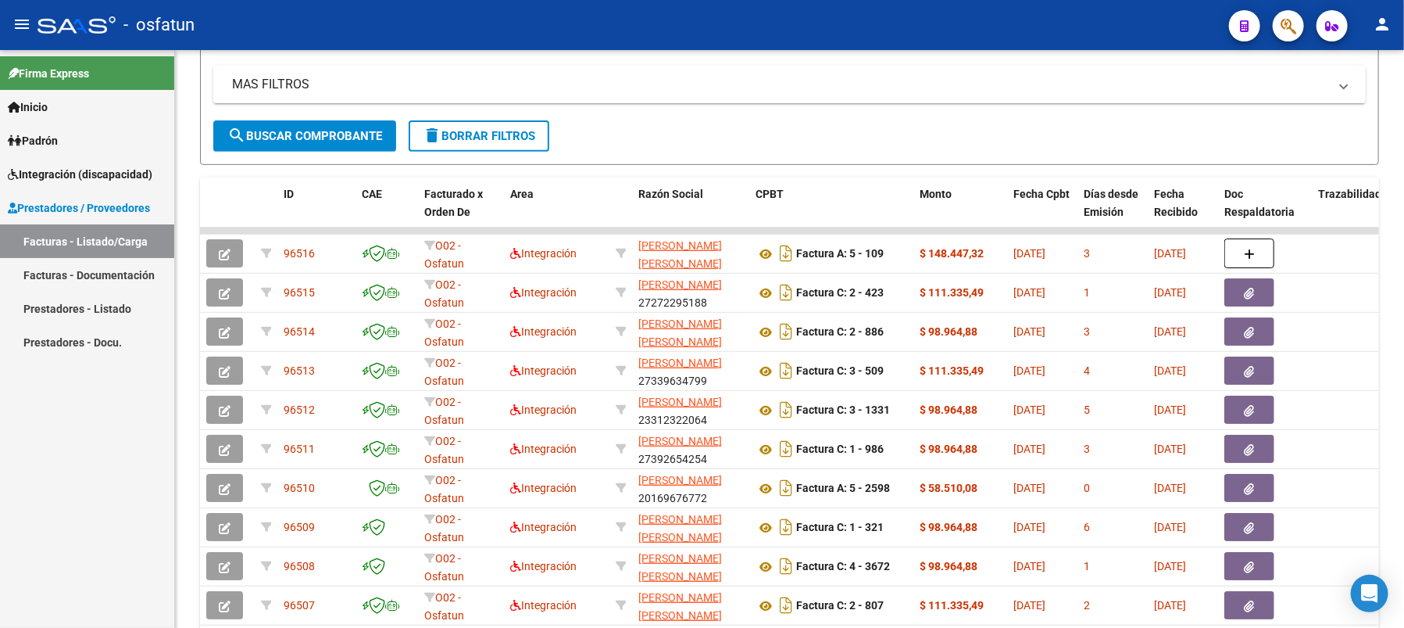
click at [56, 173] on span "Integración (discapacidad)" at bounding box center [80, 174] width 145 height 17
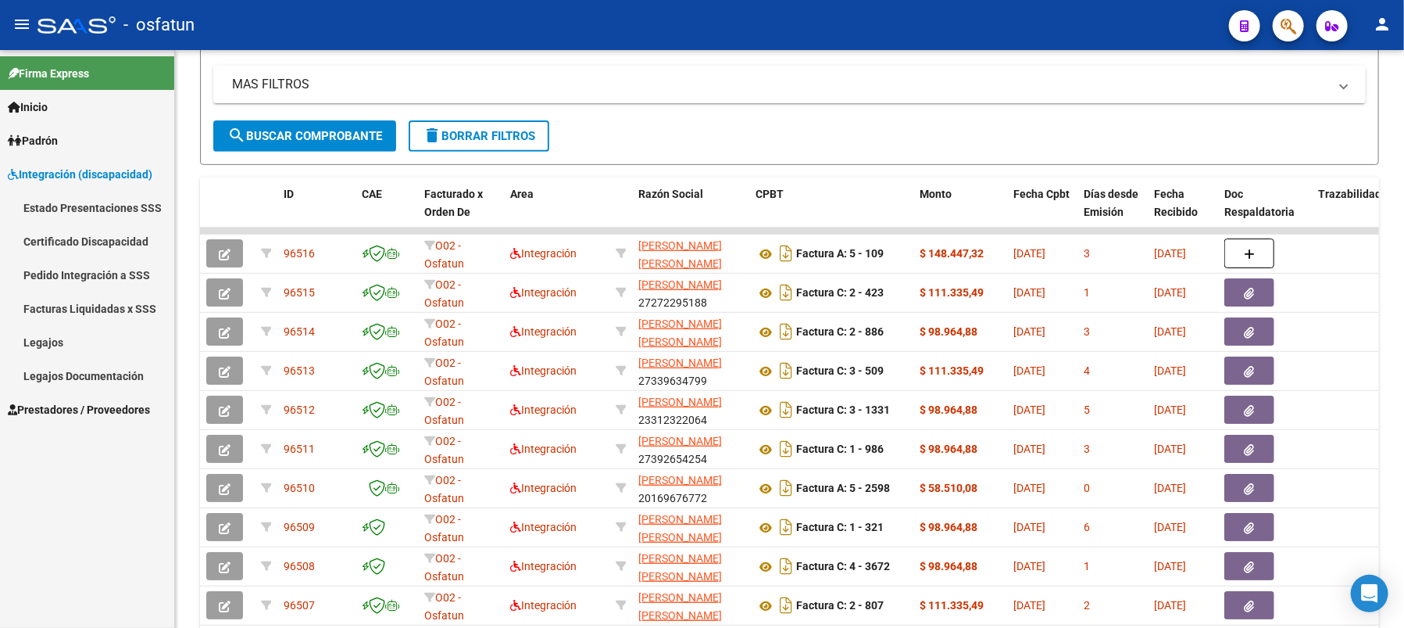
click at [79, 340] on link "Legajos" at bounding box center [87, 342] width 174 height 34
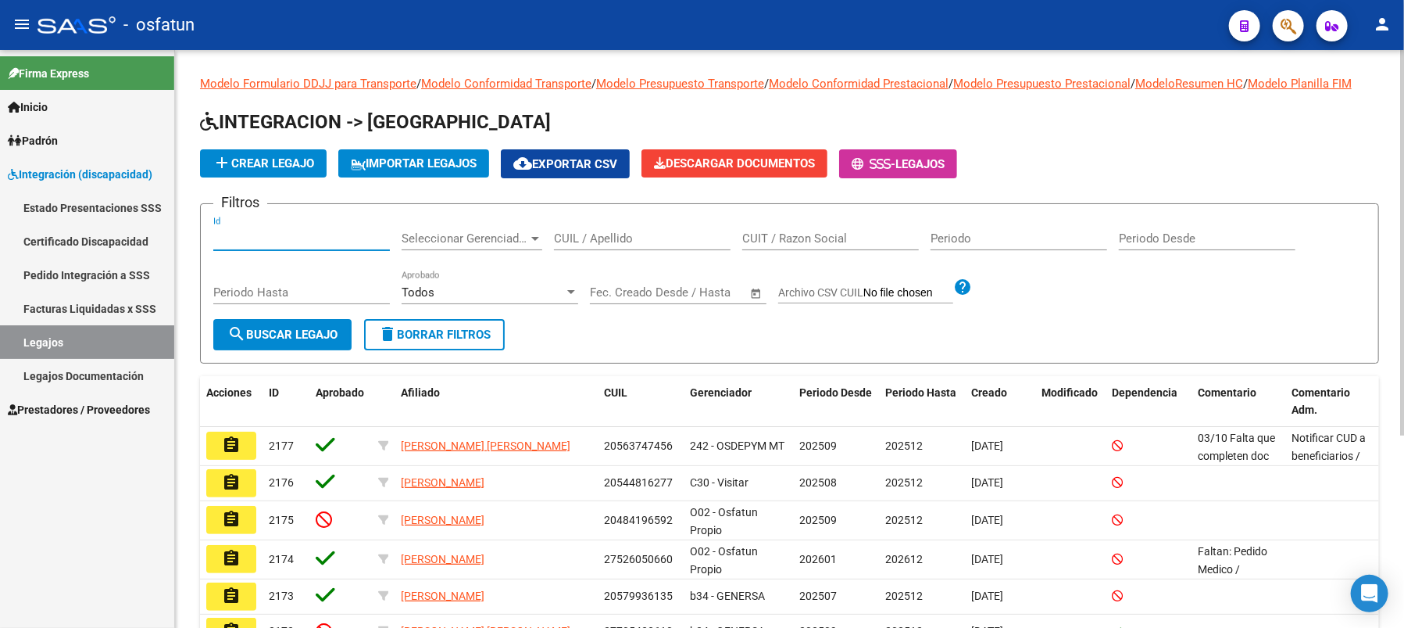
click at [256, 245] on input "Id" at bounding box center [301, 238] width 177 height 14
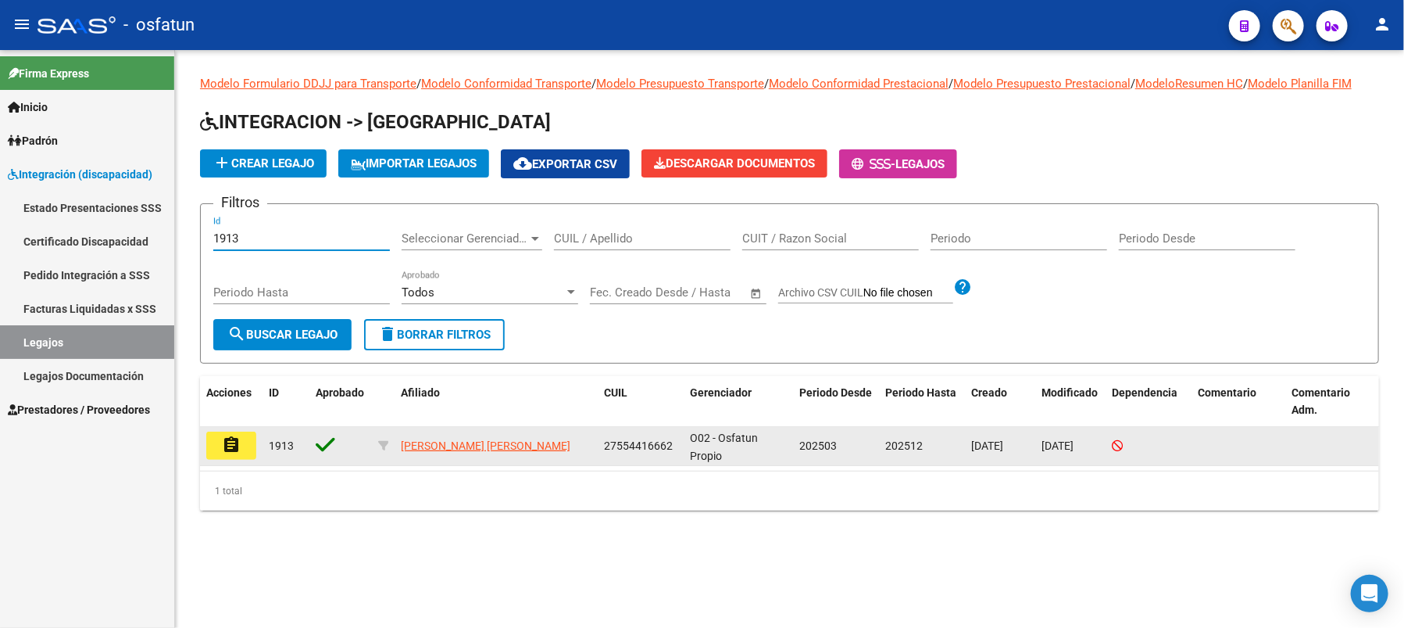
type input "1913"
click at [230, 454] on mat-icon "assignment" at bounding box center [231, 444] width 19 height 19
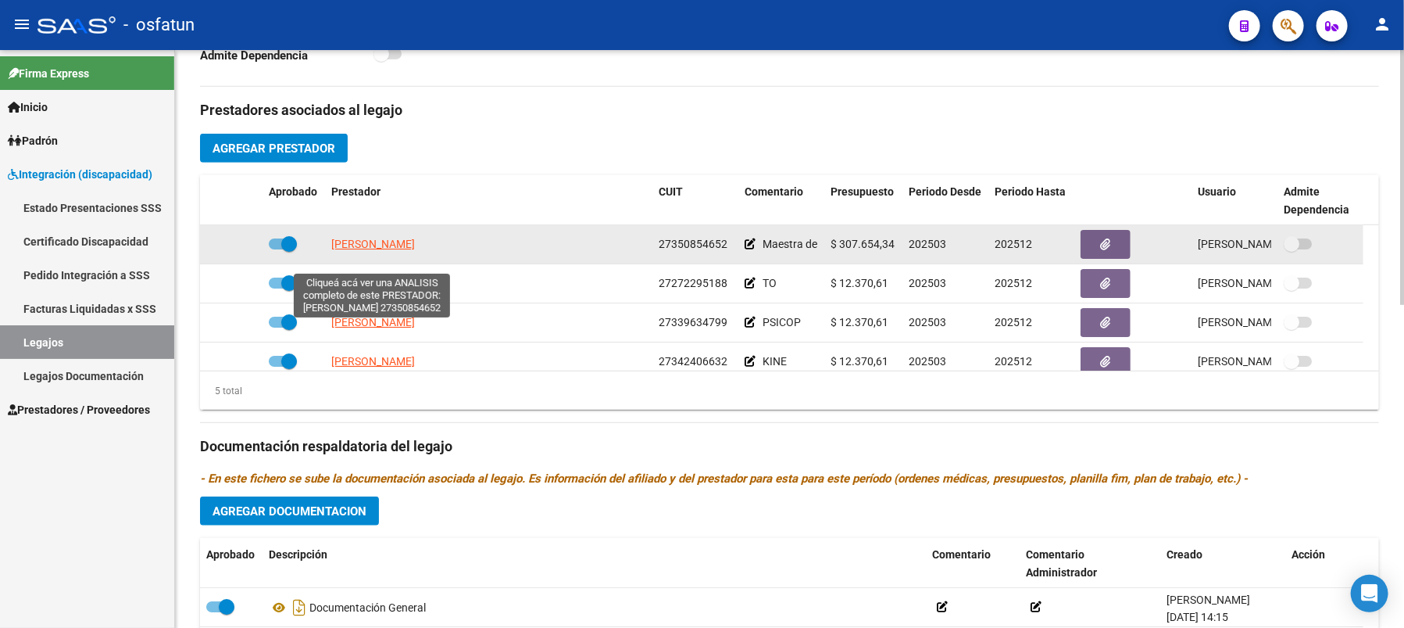
click at [360, 250] on span "[PERSON_NAME]" at bounding box center [373, 244] width 84 height 13
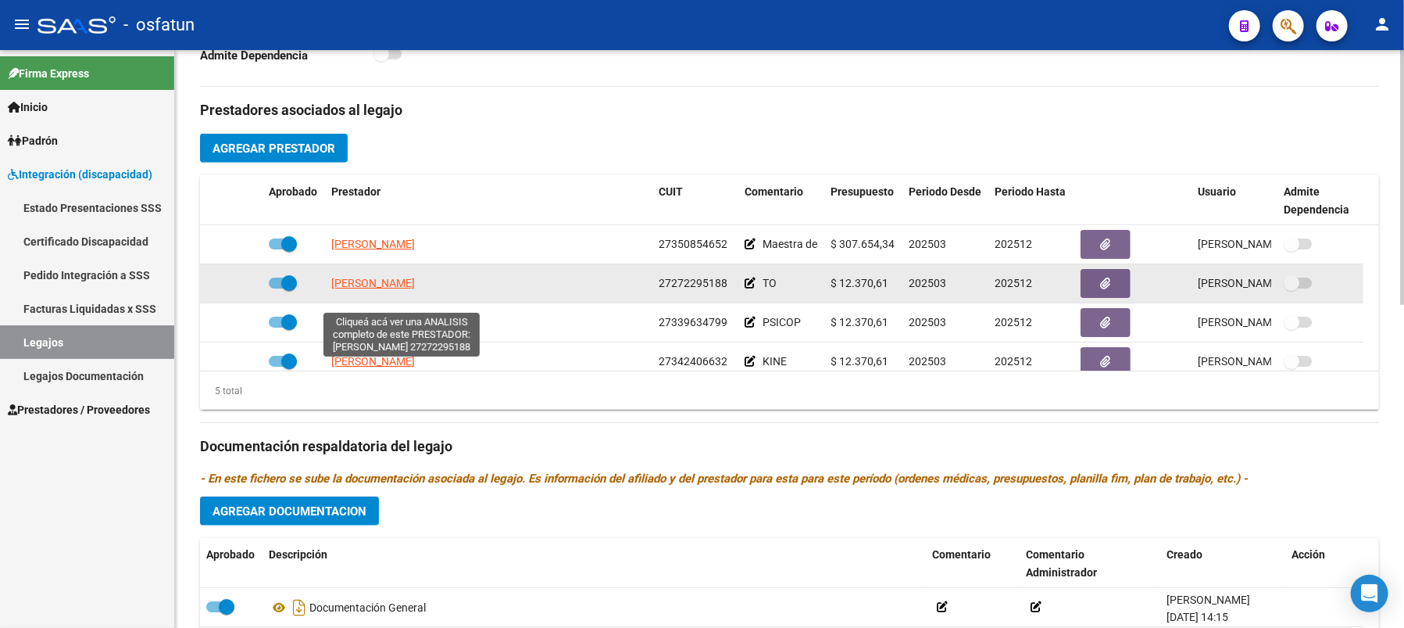
click at [385, 289] on span "[PERSON_NAME]" at bounding box center [373, 283] width 84 height 13
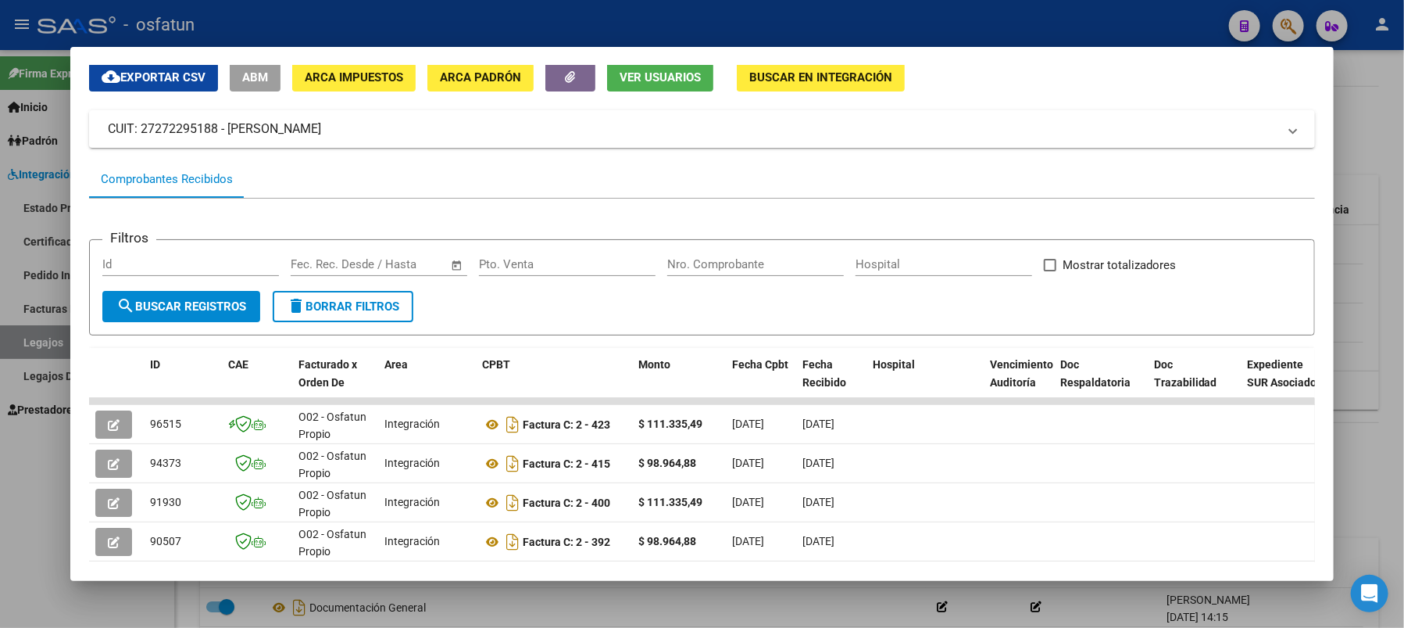
scroll to position [104, 0]
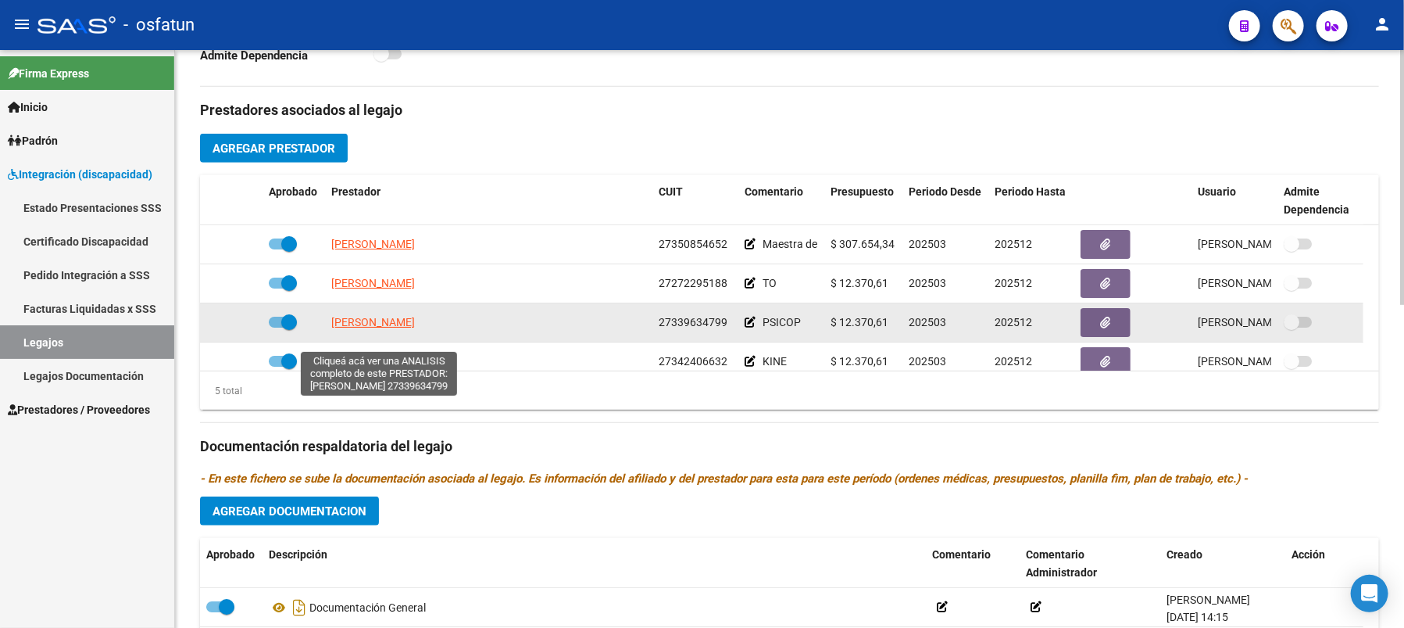
click at [348, 328] on span "[PERSON_NAME]" at bounding box center [373, 322] width 84 height 13
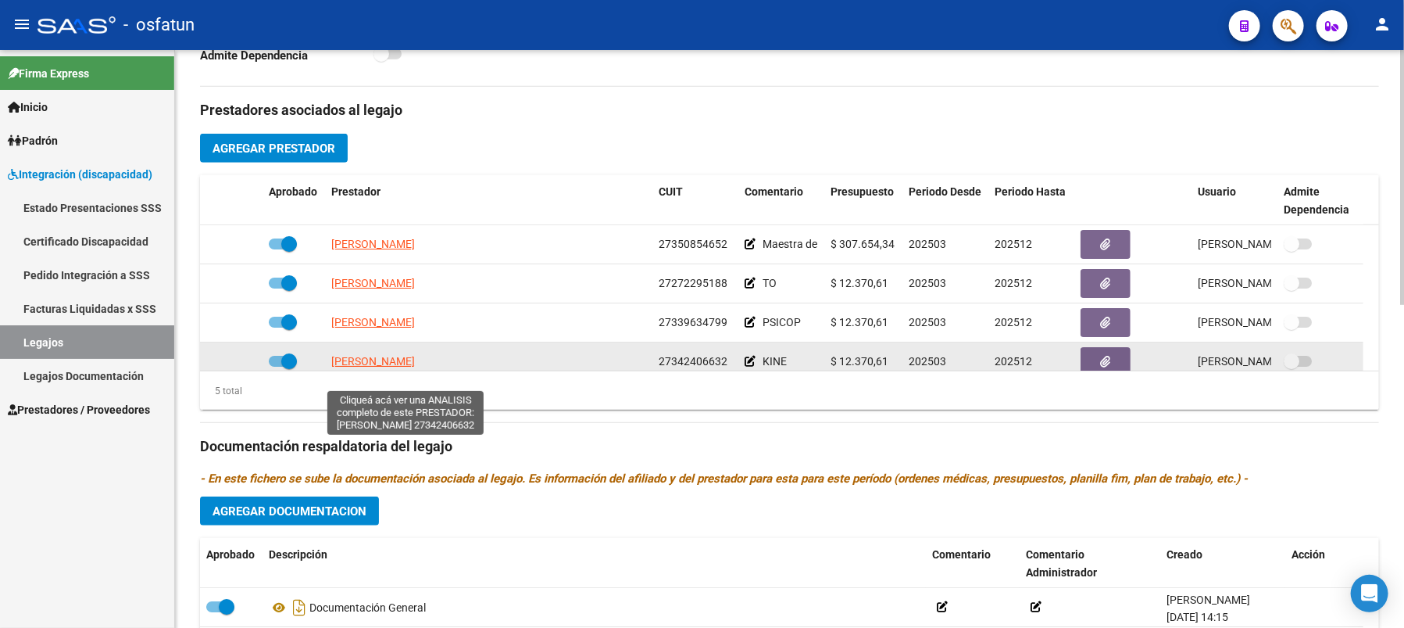
click at [415, 367] on span "[PERSON_NAME]" at bounding box center [373, 361] width 84 height 13
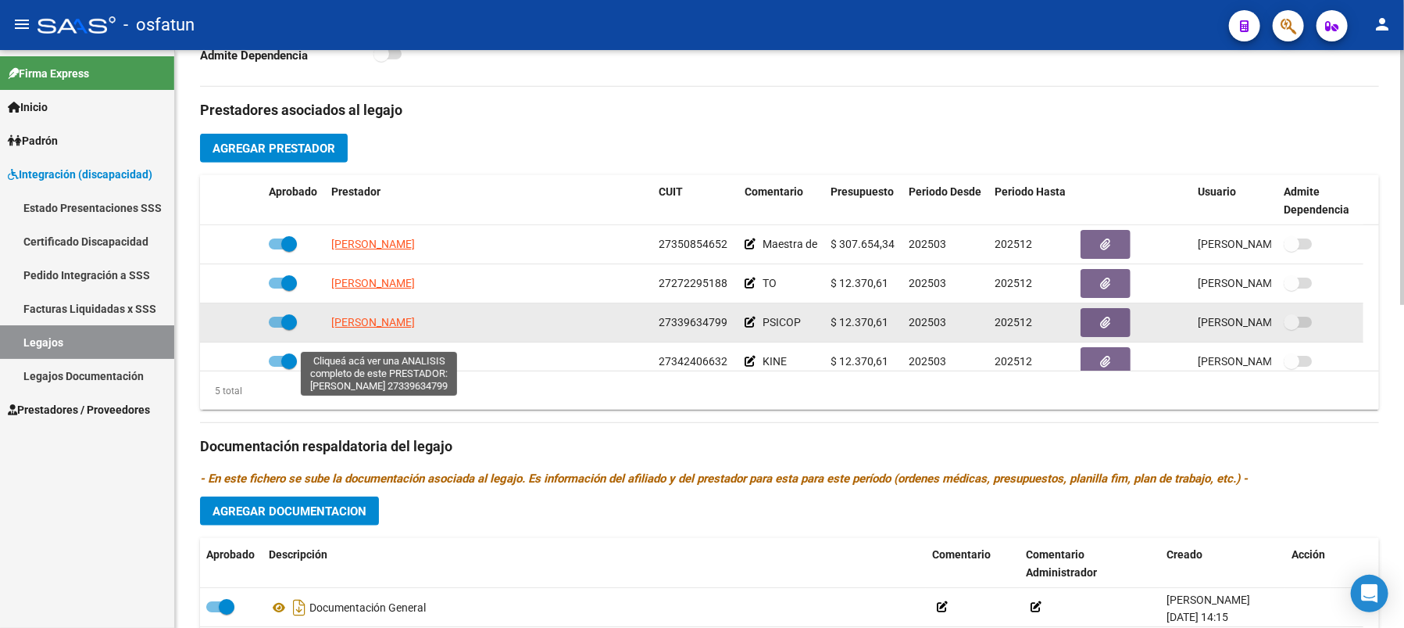
click at [368, 328] on span "[PERSON_NAME]" at bounding box center [373, 322] width 84 height 13
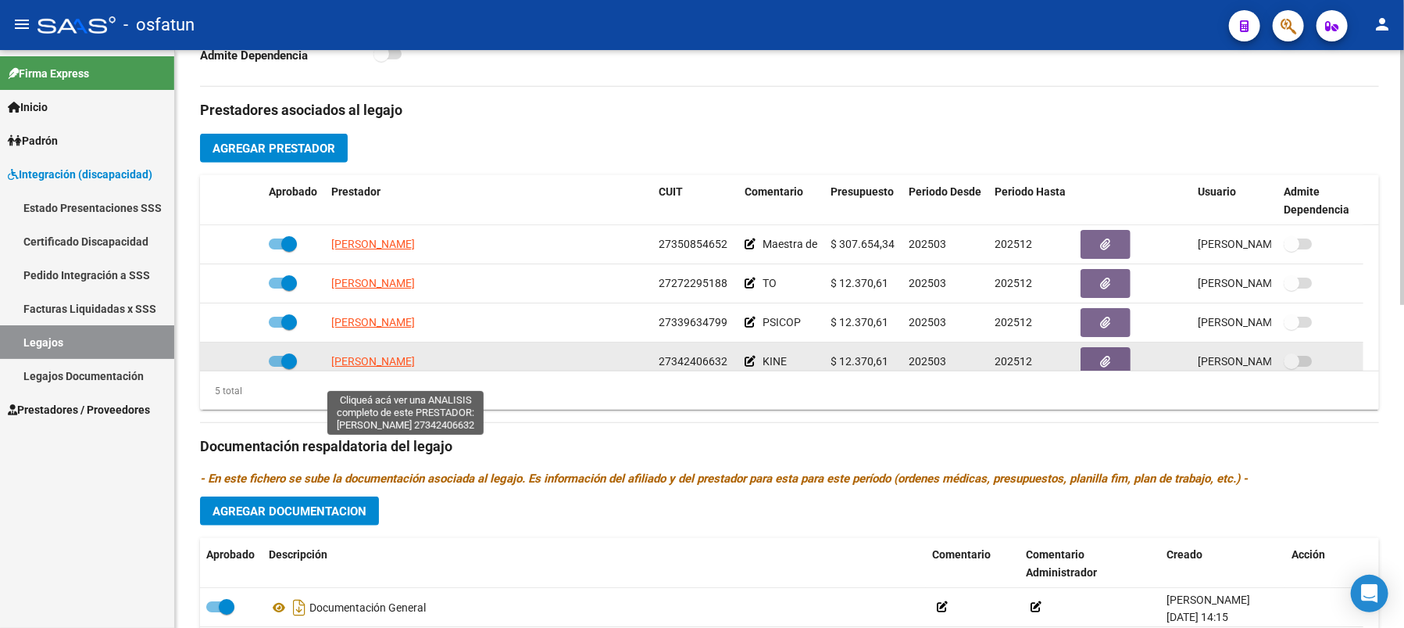
click at [415, 367] on span "[PERSON_NAME]" at bounding box center [373, 361] width 84 height 13
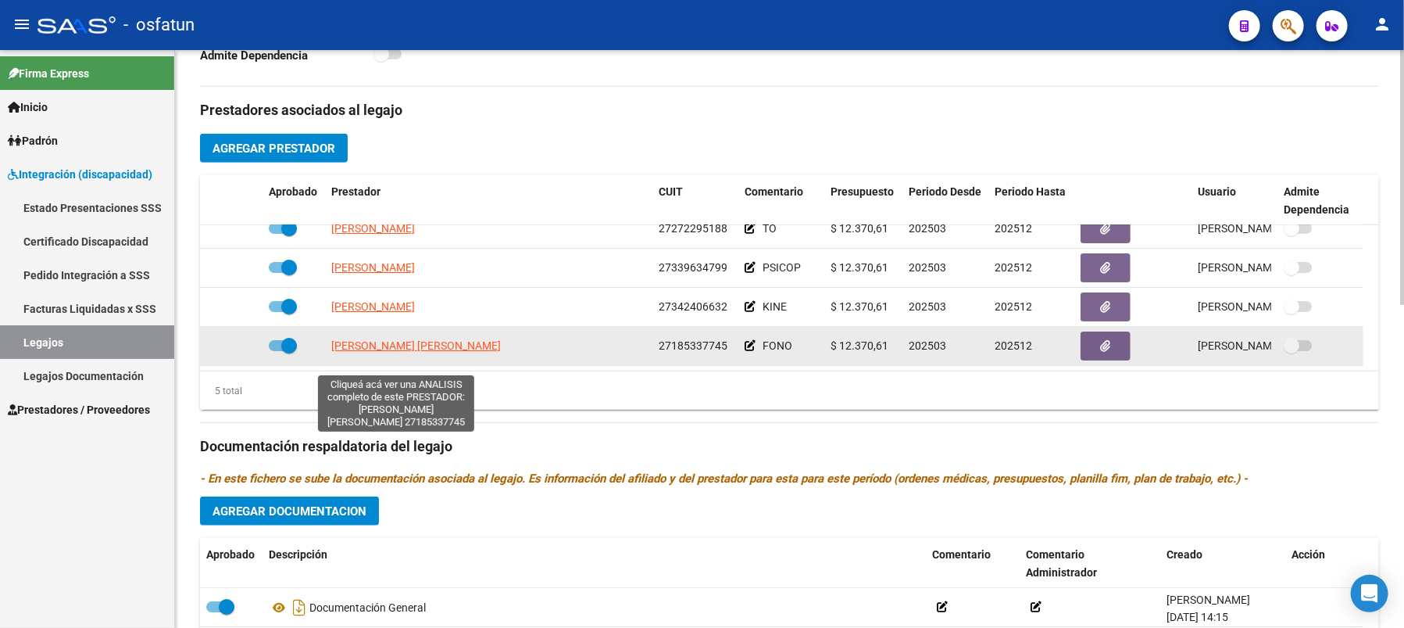
click at [413, 352] on span "[PERSON_NAME] [PERSON_NAME]" at bounding box center [416, 345] width 170 height 13
type textarea "27185337745"
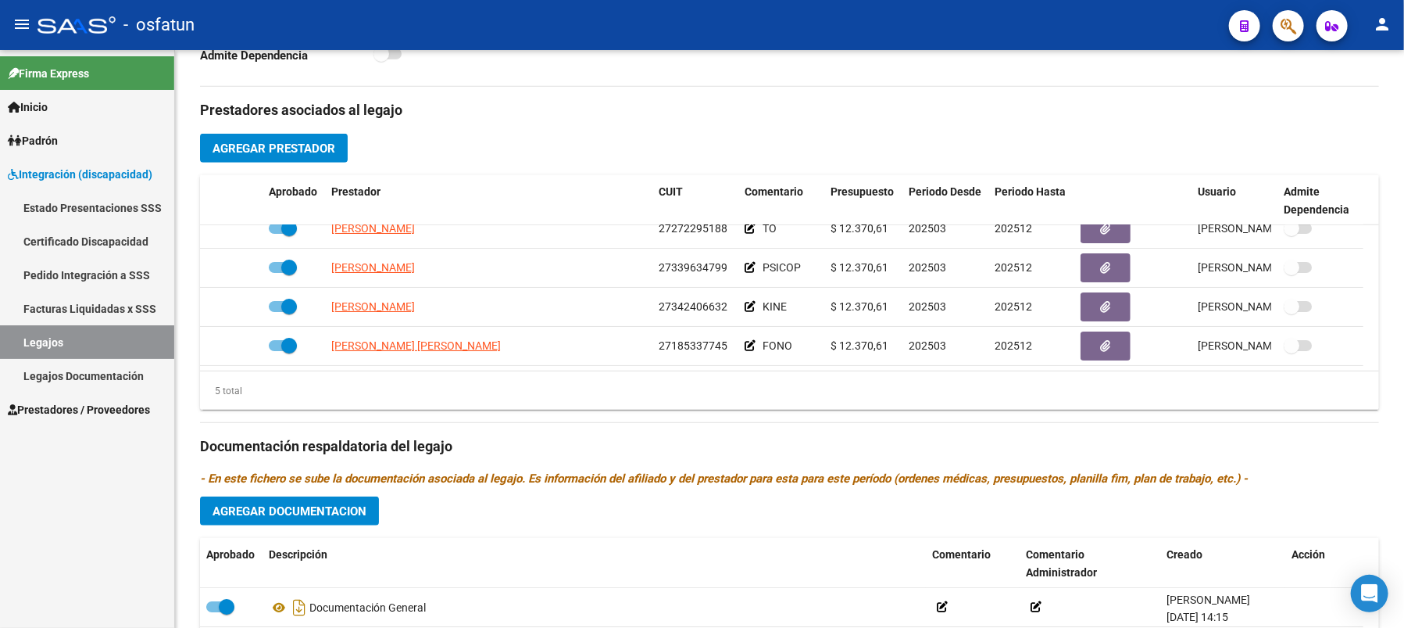
click at [90, 404] on span "Prestadores / Proveedores" at bounding box center [79, 409] width 142 height 17
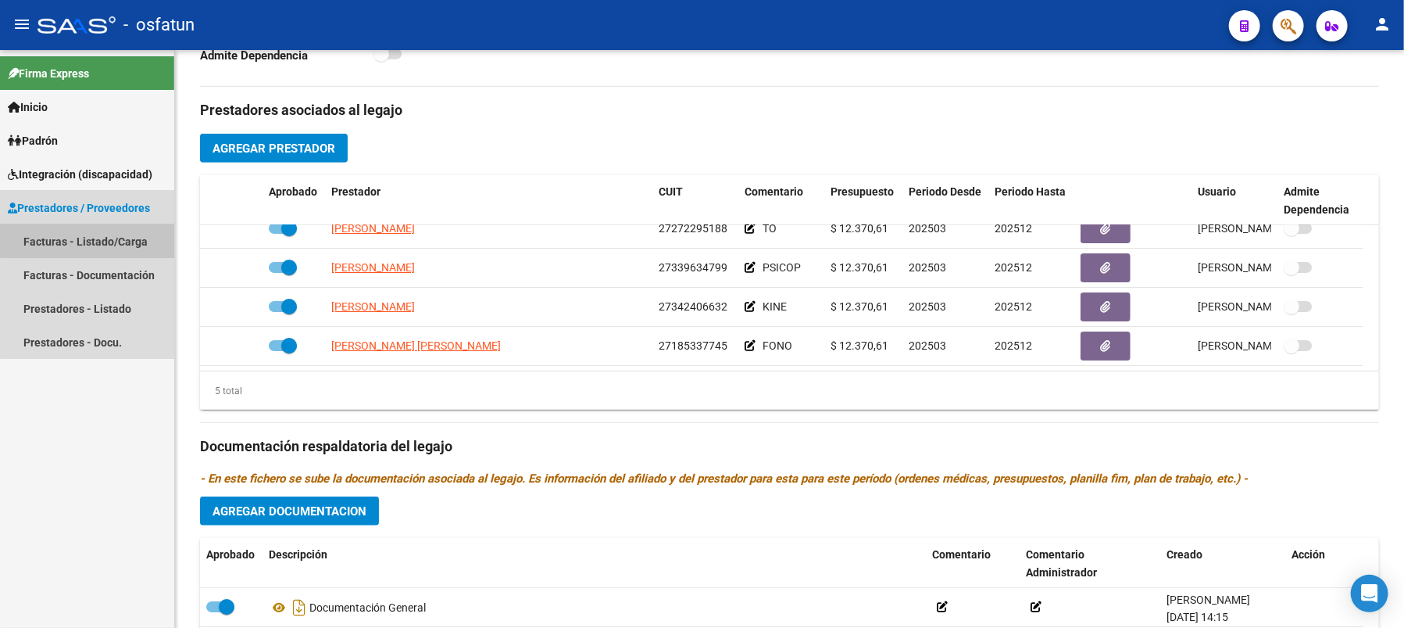
click at [141, 236] on link "Facturas - Listado/Carga" at bounding box center [87, 241] width 174 height 34
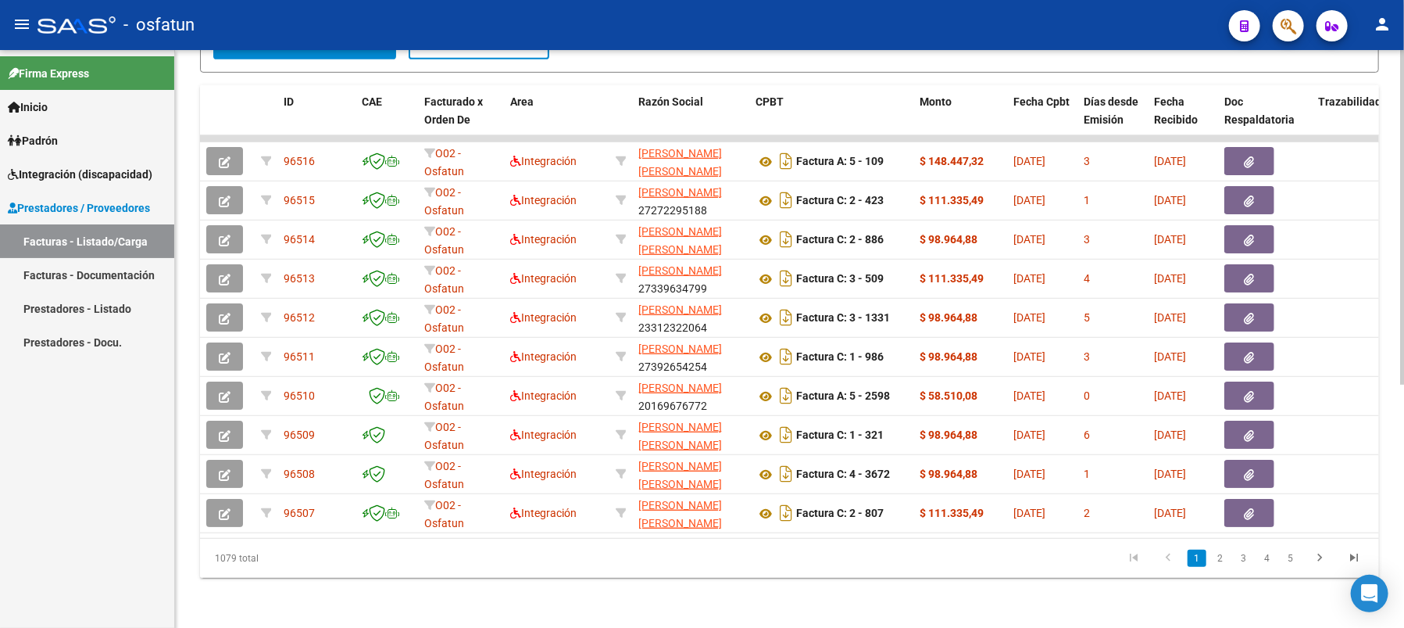
scroll to position [419, 0]
